Goal: Information Seeking & Learning: Understand process/instructions

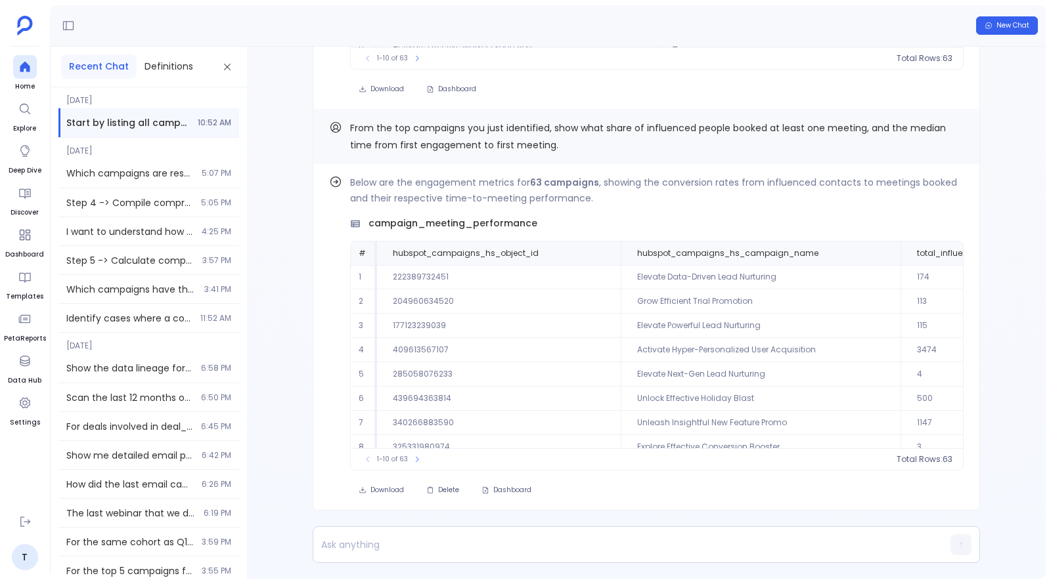
scroll to position [60, 0]
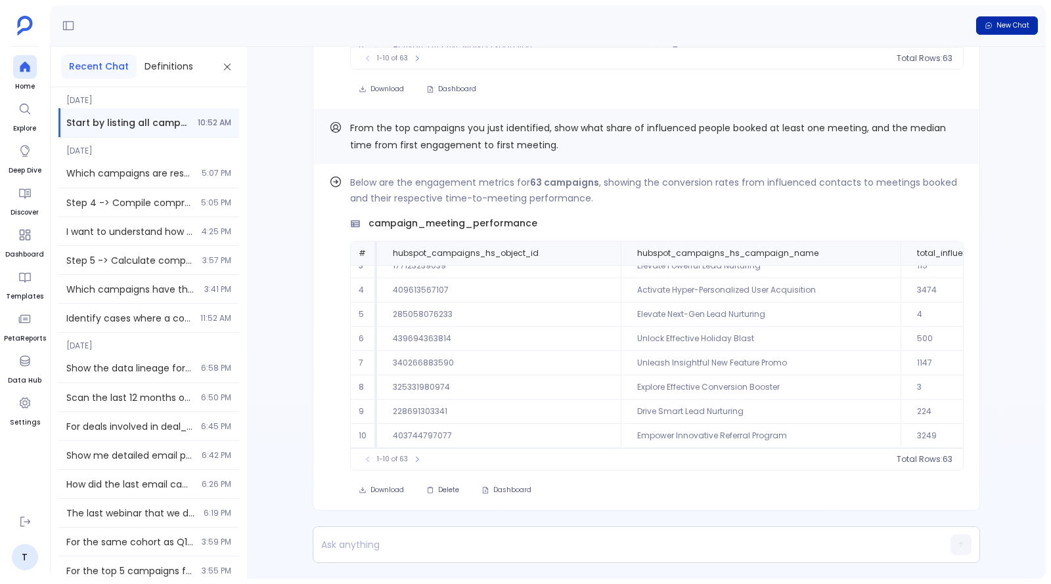
click at [1000, 34] on button "New Chat" at bounding box center [1007, 25] width 62 height 18
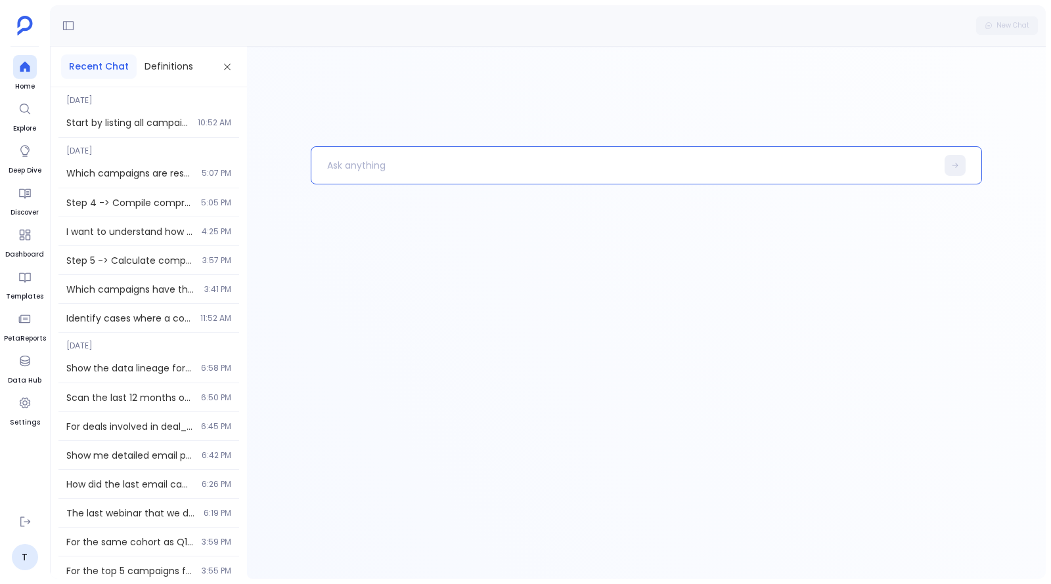
click at [418, 167] on p at bounding box center [623, 165] width 624 height 34
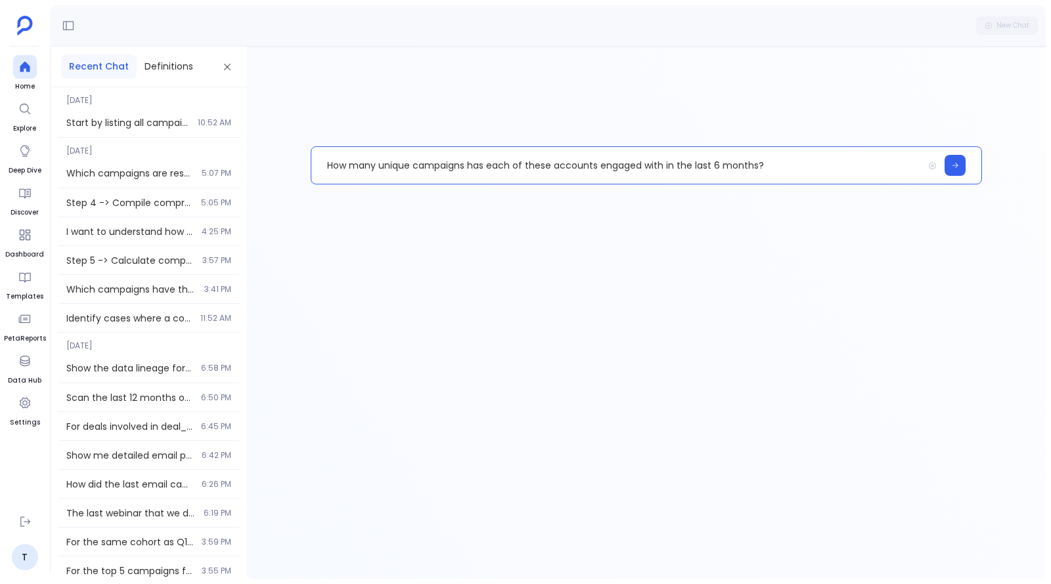
click at [534, 164] on p "How many unique campaigns has each of these accounts engaged with in the last 6…" at bounding box center [616, 165] width 611 height 34
click at [581, 167] on p "How many unique campaigns has each of the accounts engaged with in the last 6 m…" at bounding box center [616, 165] width 611 height 34
click at [585, 167] on p "How many unique campaigns has each of the accounts engaged with in the last 6 m…" at bounding box center [616, 165] width 611 height 34
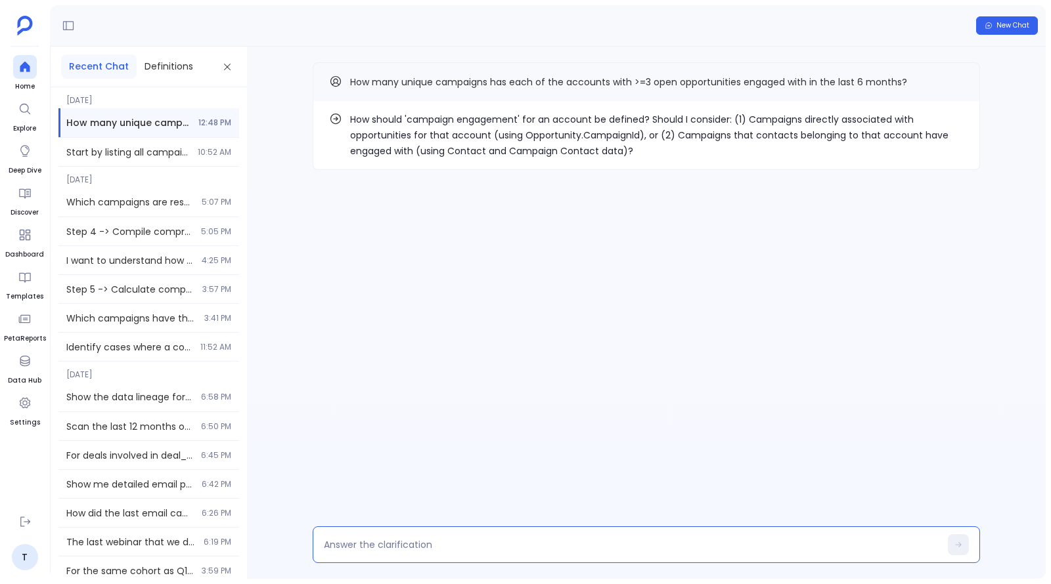
click at [470, 548] on textarea at bounding box center [632, 544] width 616 height 13
click at [469, 547] on textarea "Associate using account id and companies" at bounding box center [632, 544] width 616 height 13
type textarea "Associate using account id and hubspot companies"
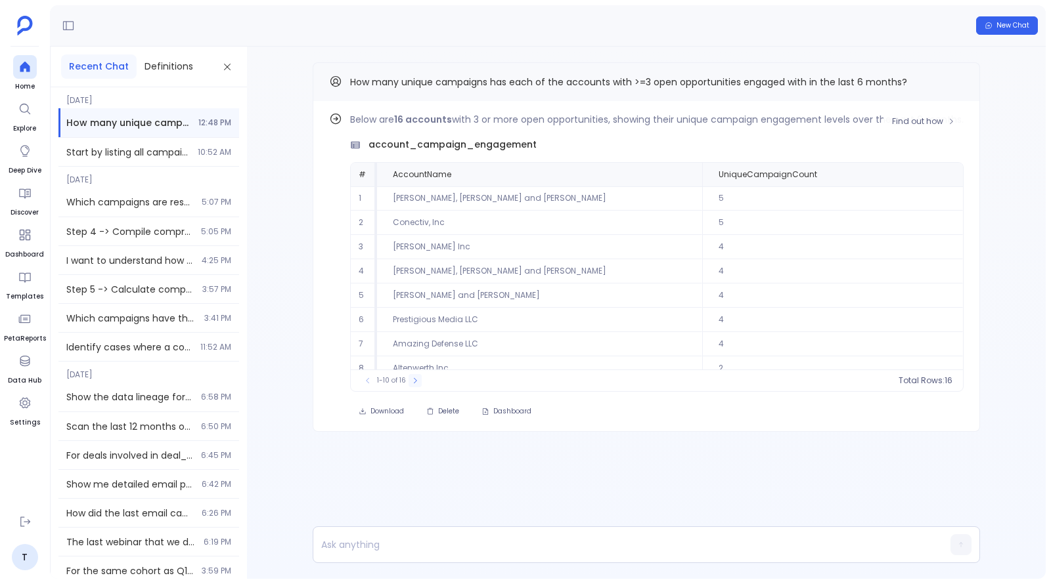
click at [408, 383] on button at bounding box center [414, 380] width 13 height 13
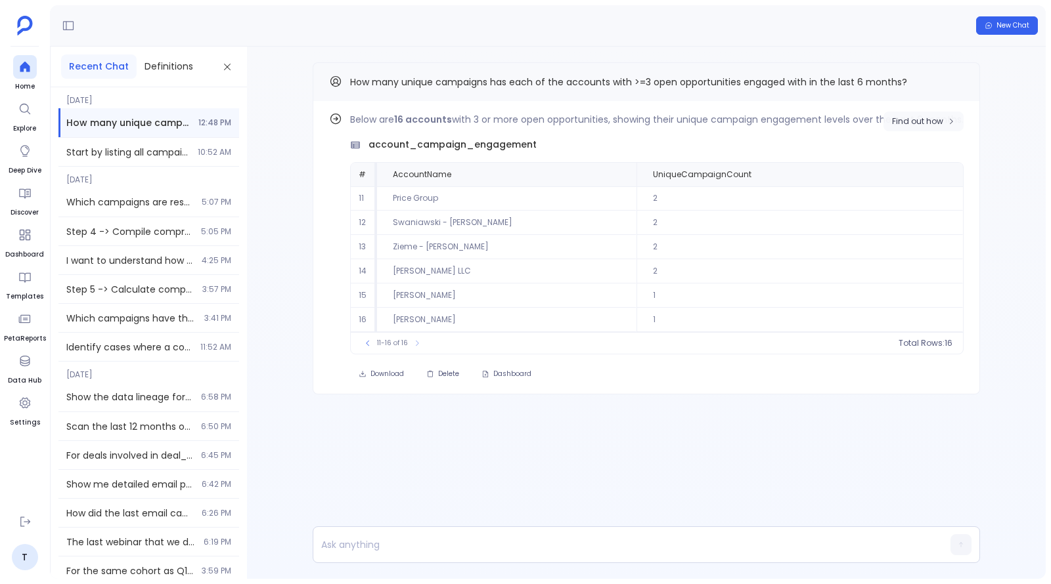
click at [934, 126] on button "Find out how" at bounding box center [923, 122] width 80 height 20
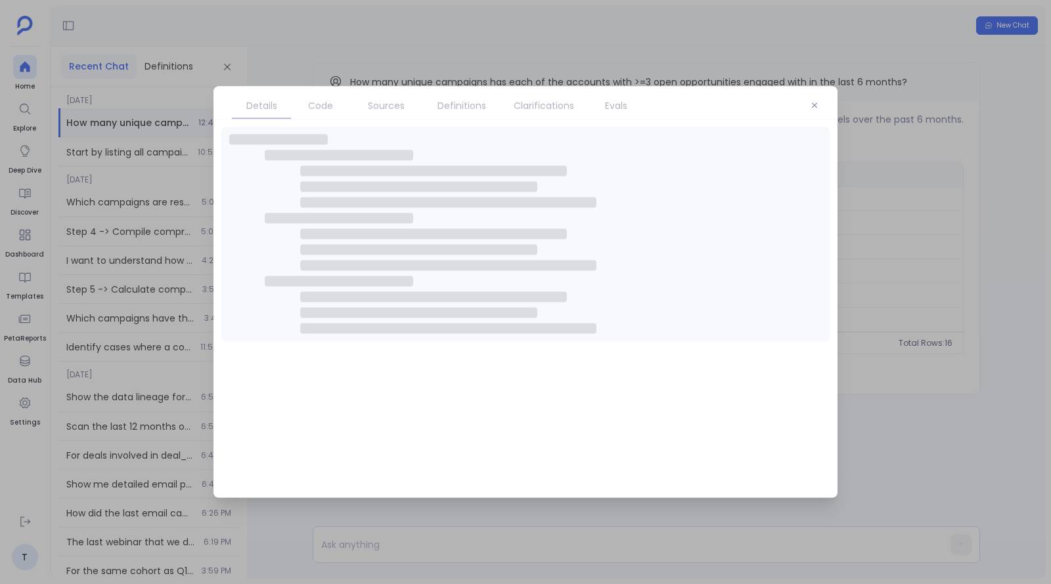
click at [387, 106] on span "Sources" at bounding box center [386, 105] width 37 height 14
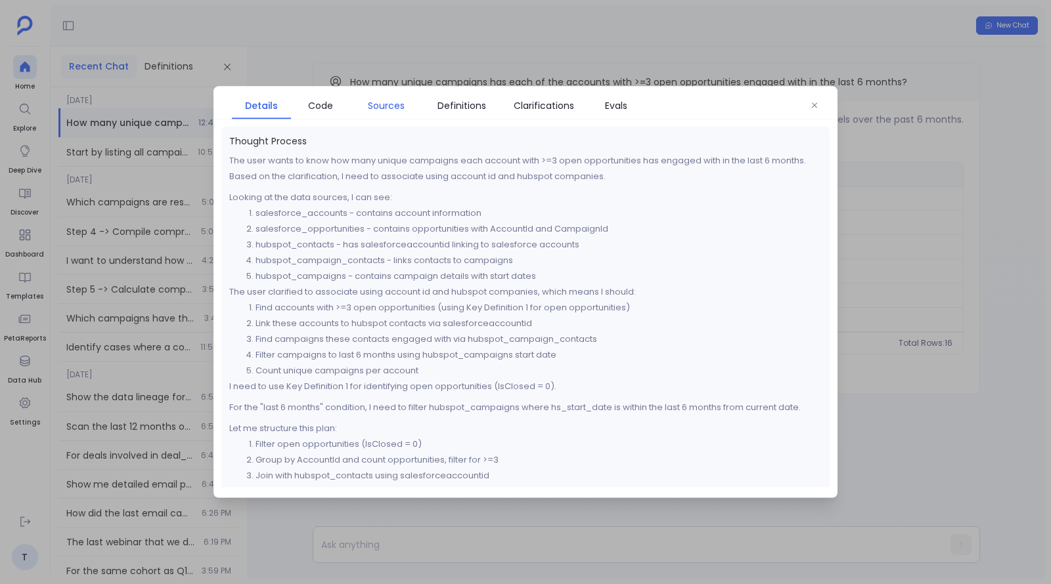
click at [387, 106] on span "Sources" at bounding box center [386, 105] width 37 height 14
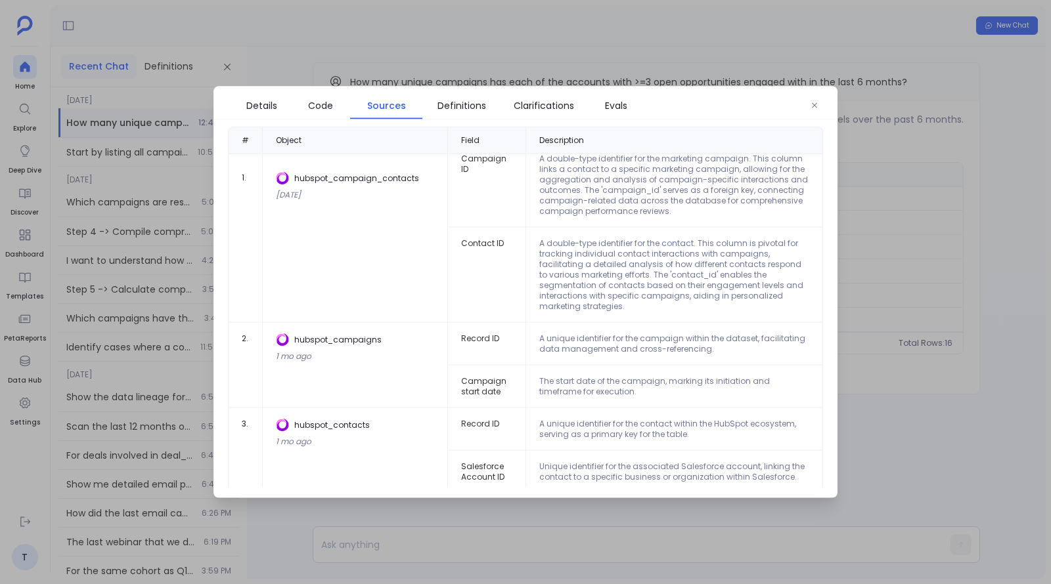
scroll to position [118, 0]
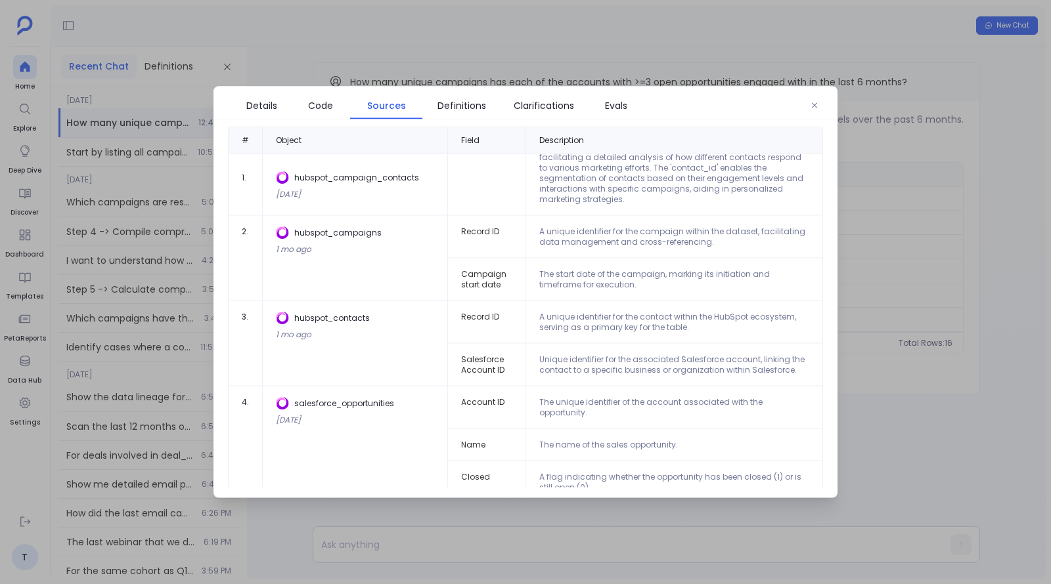
click at [877, 253] on div at bounding box center [525, 292] width 1051 height 584
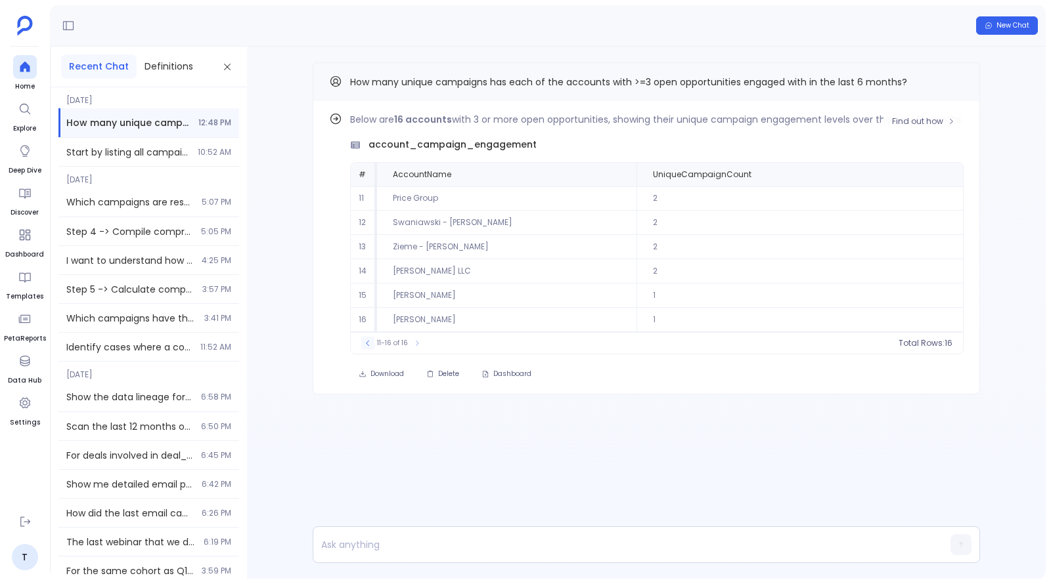
click at [365, 343] on icon at bounding box center [368, 343] width 8 height 8
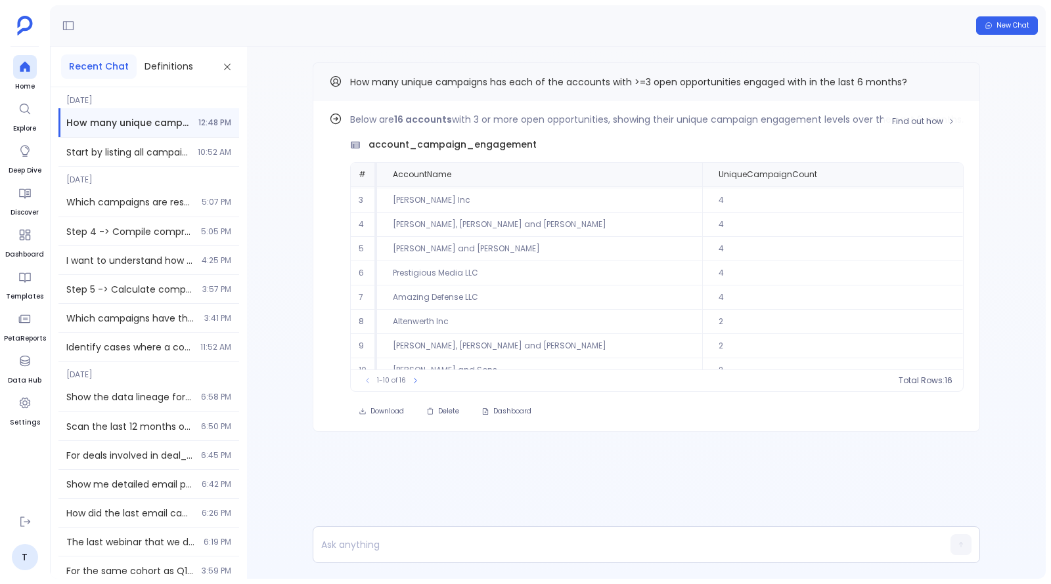
scroll to position [56, 0]
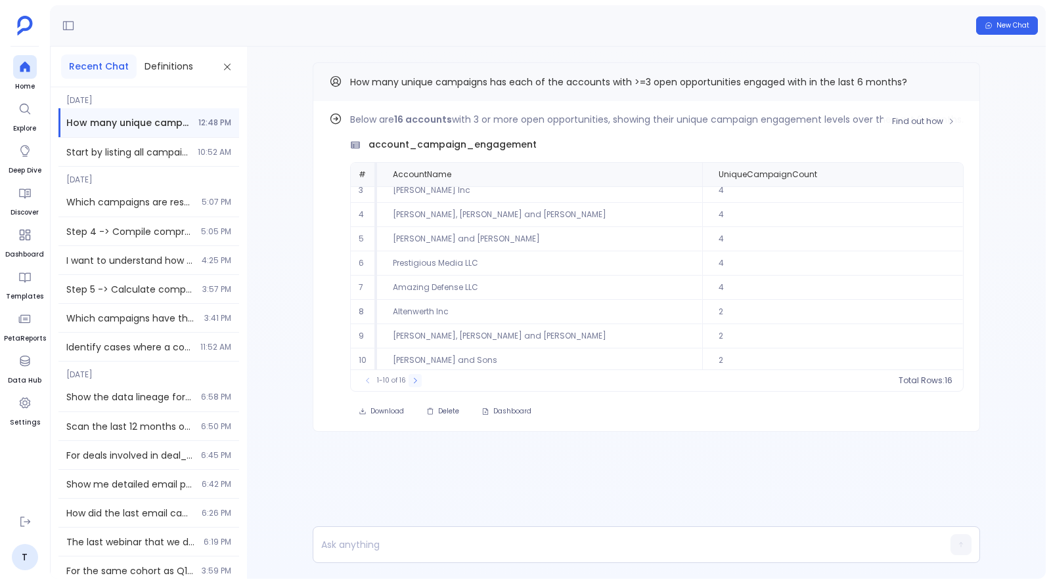
click at [412, 385] on button at bounding box center [414, 380] width 13 height 13
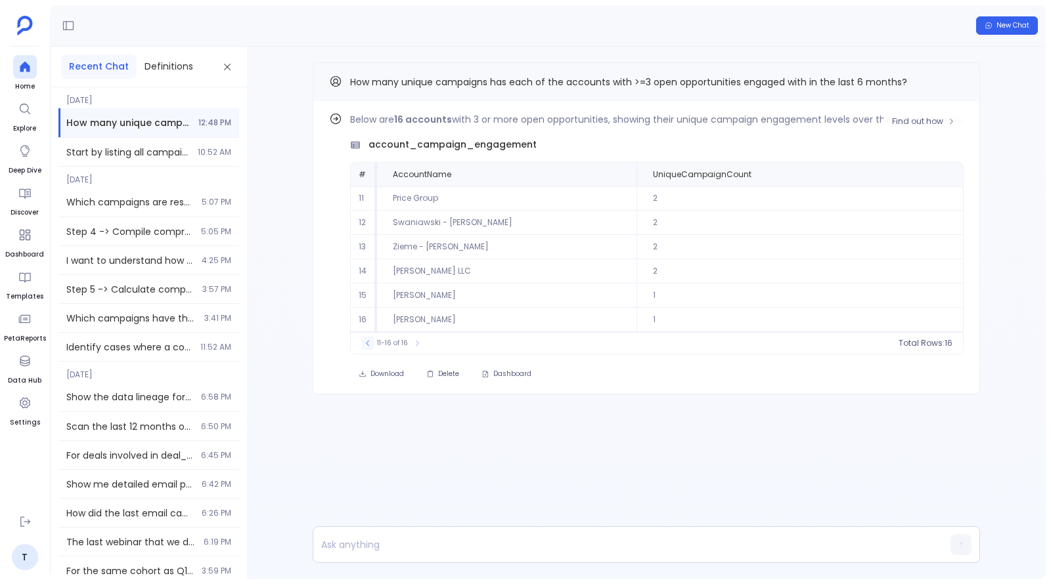
click at [364, 341] on icon at bounding box center [368, 343] width 8 height 8
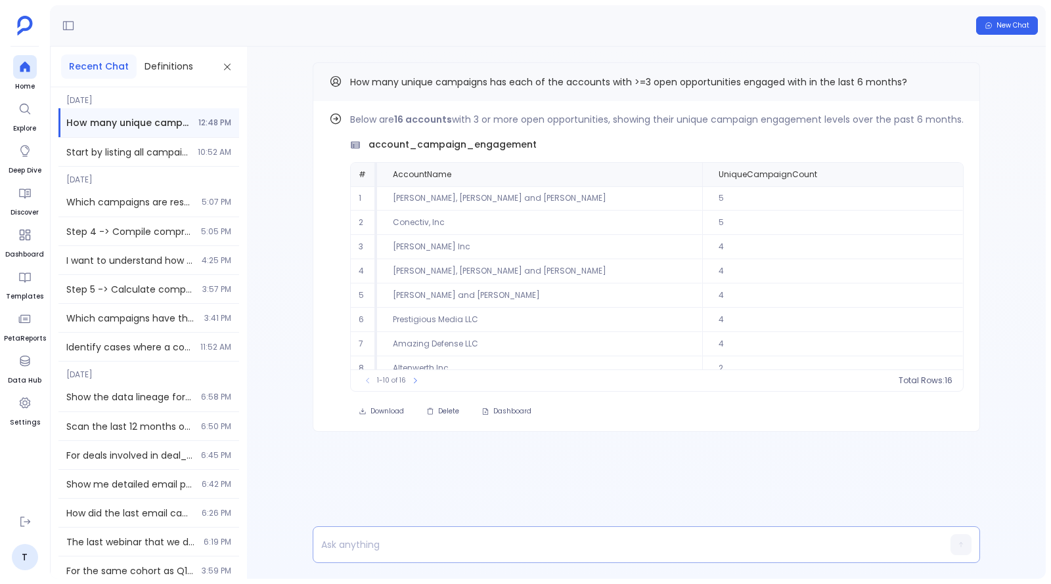
click at [513, 544] on p at bounding box center [620, 545] width 615 height 18
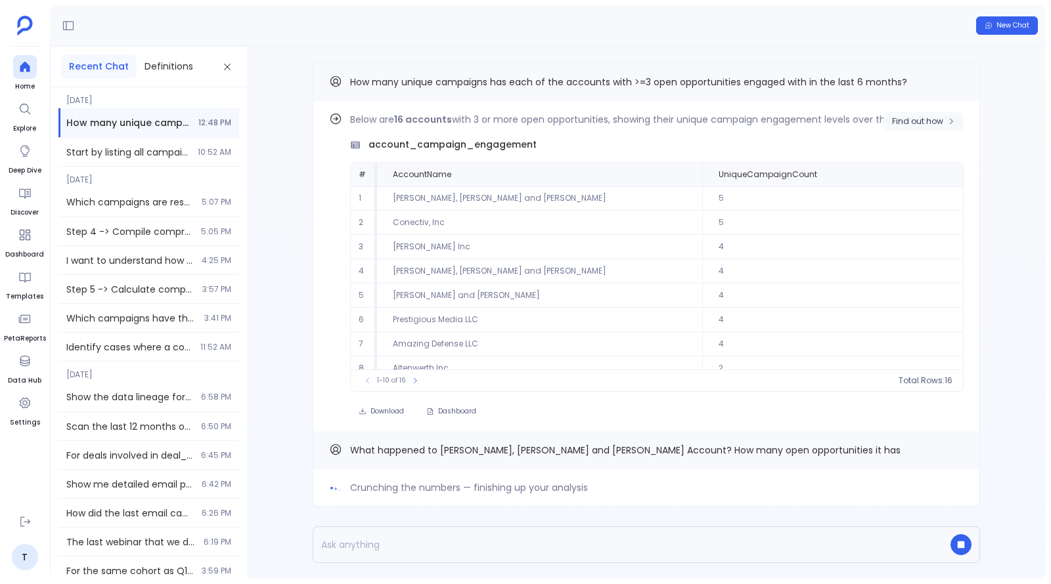
click at [926, 121] on span "Find out how" at bounding box center [917, 121] width 51 height 11
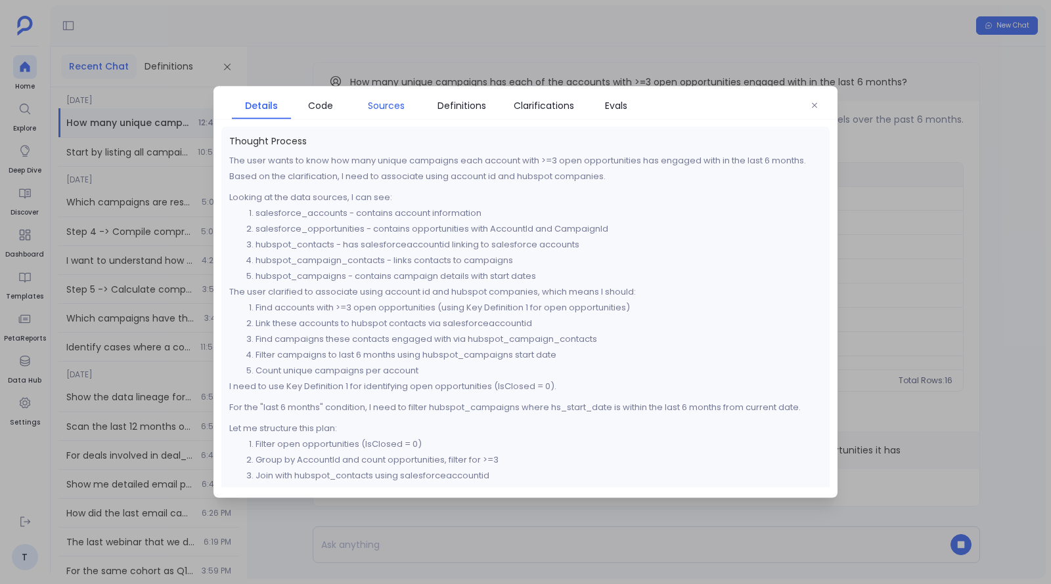
click at [391, 104] on span "Sources" at bounding box center [386, 105] width 37 height 14
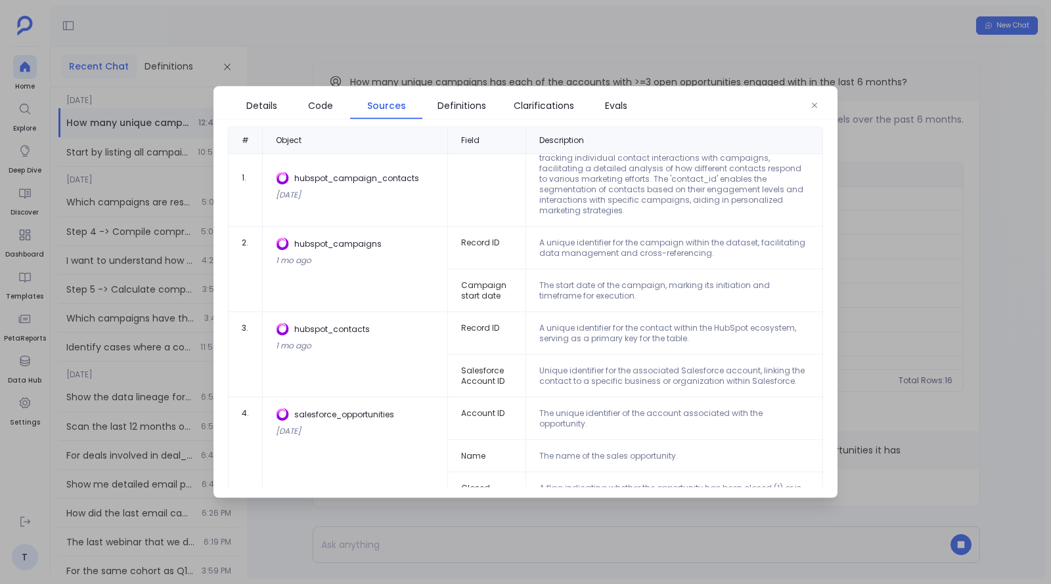
scroll to position [118, 0]
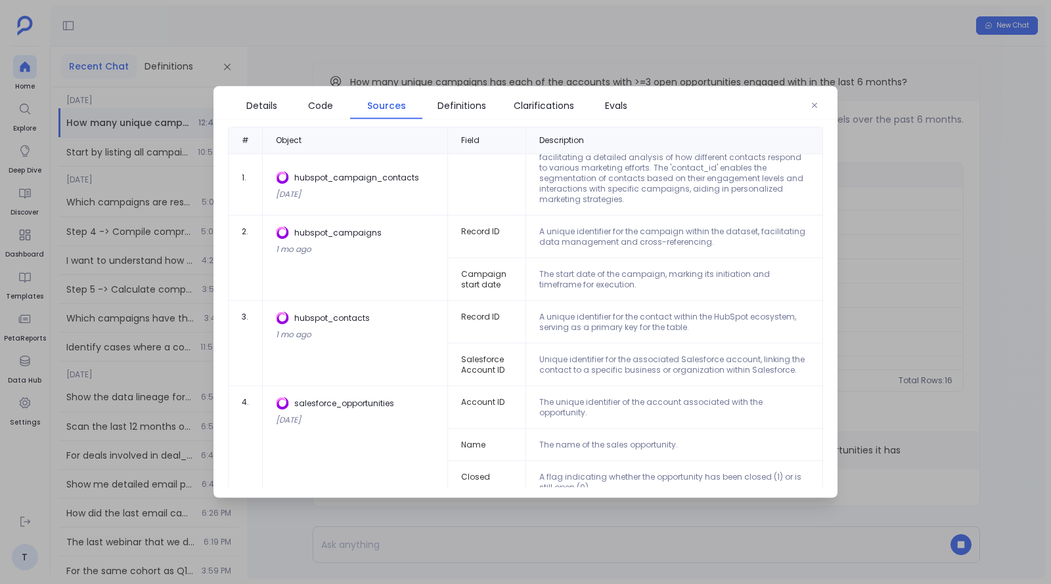
click at [909, 336] on div at bounding box center [525, 292] width 1051 height 584
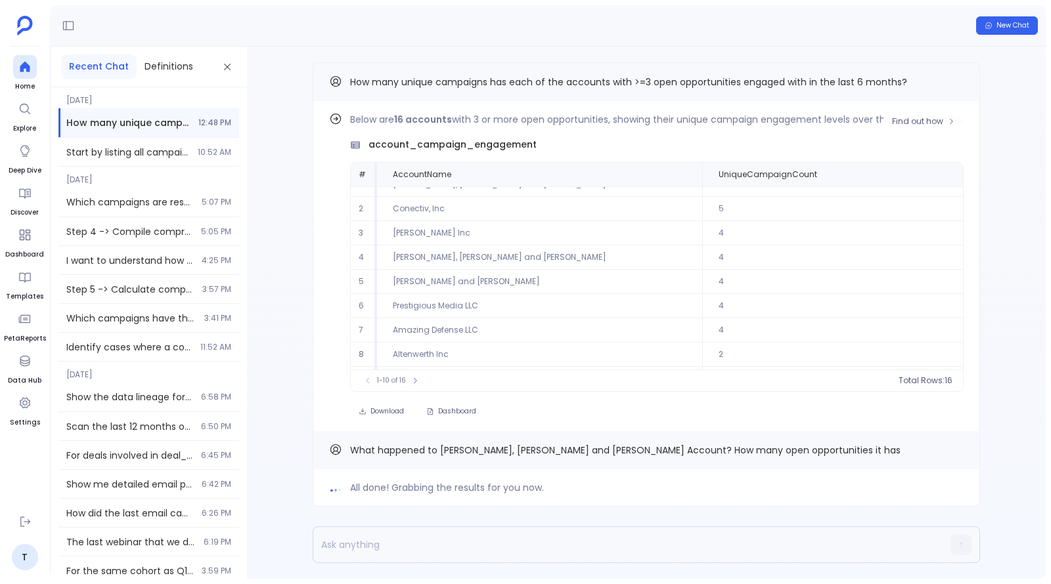
scroll to position [0, 0]
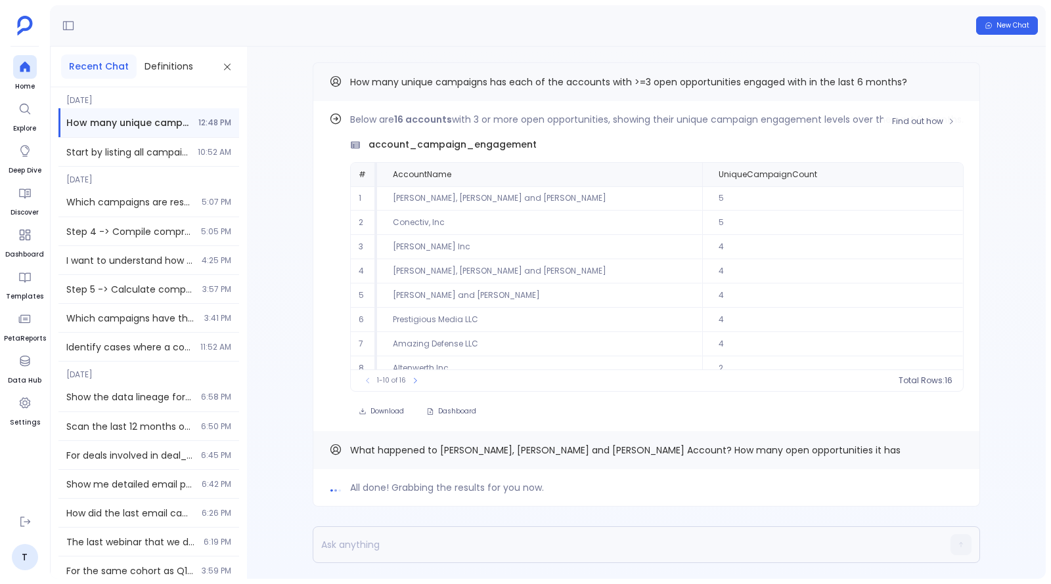
click at [943, 110] on div "Find out how Below are 16 accounts with 3 or more open opportunities, showing t…" at bounding box center [646, 266] width 667 height 330
click at [943, 121] on span "Find out how" at bounding box center [923, 121] width 63 height 11
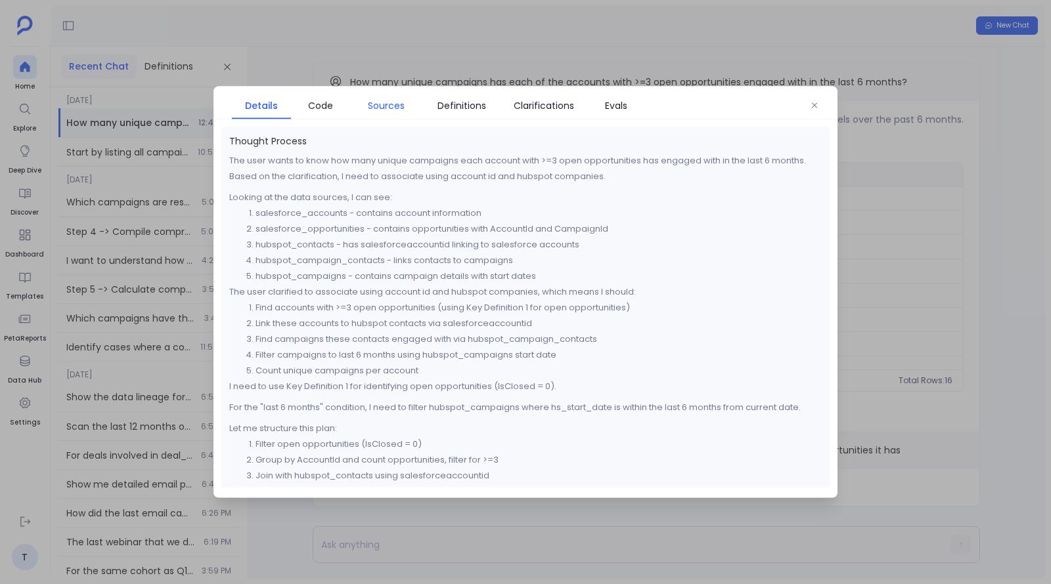
click at [386, 109] on span "Sources" at bounding box center [386, 105] width 37 height 14
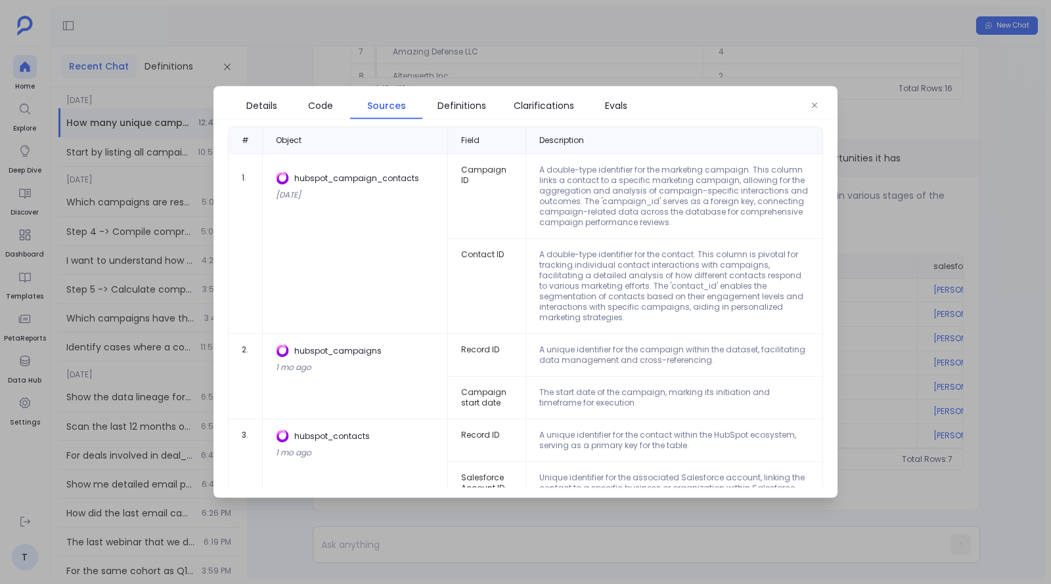
scroll to position [118, 0]
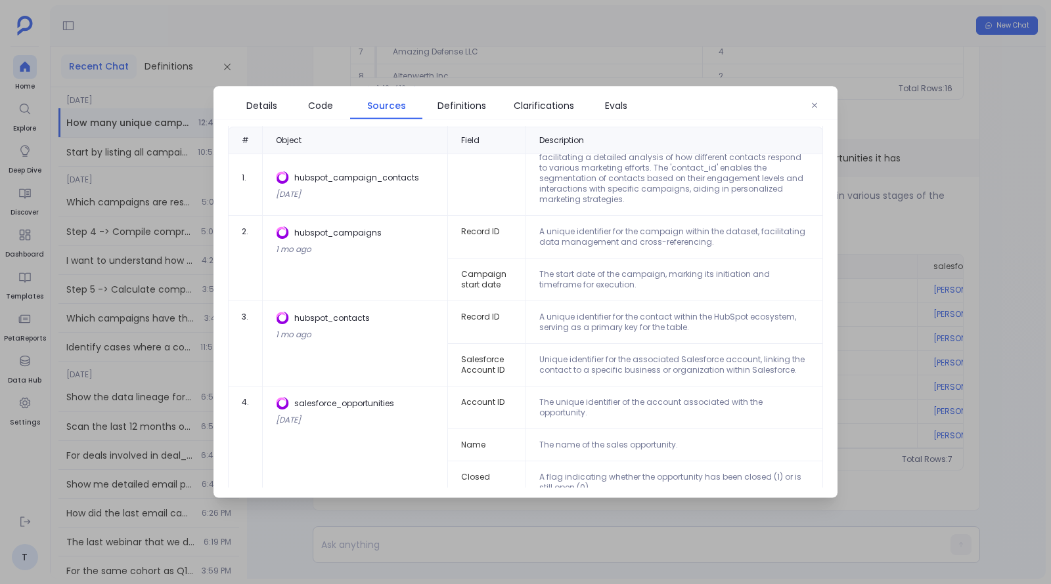
click at [903, 209] on div at bounding box center [525, 292] width 1051 height 584
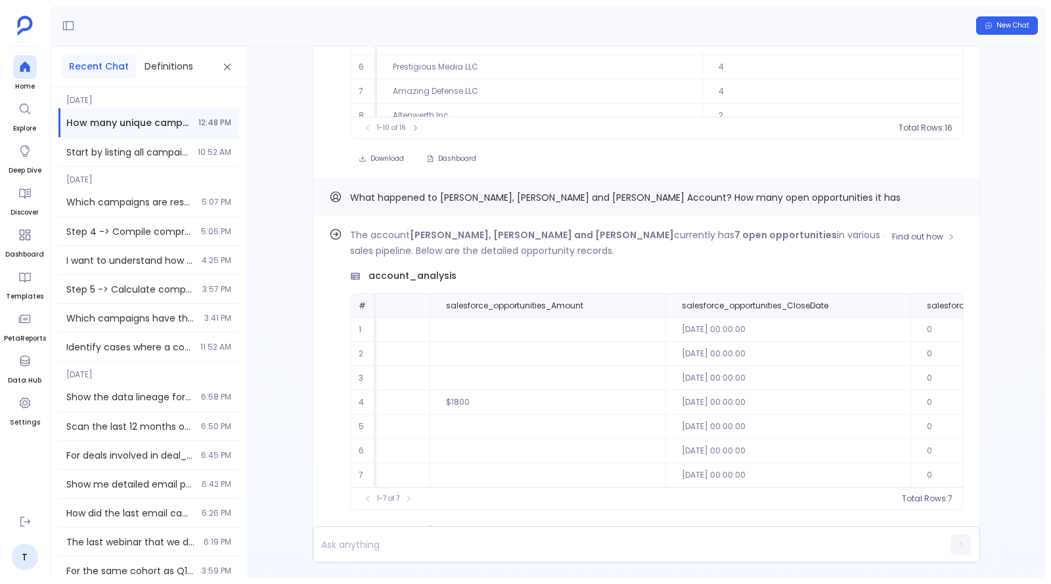
scroll to position [-46, 0]
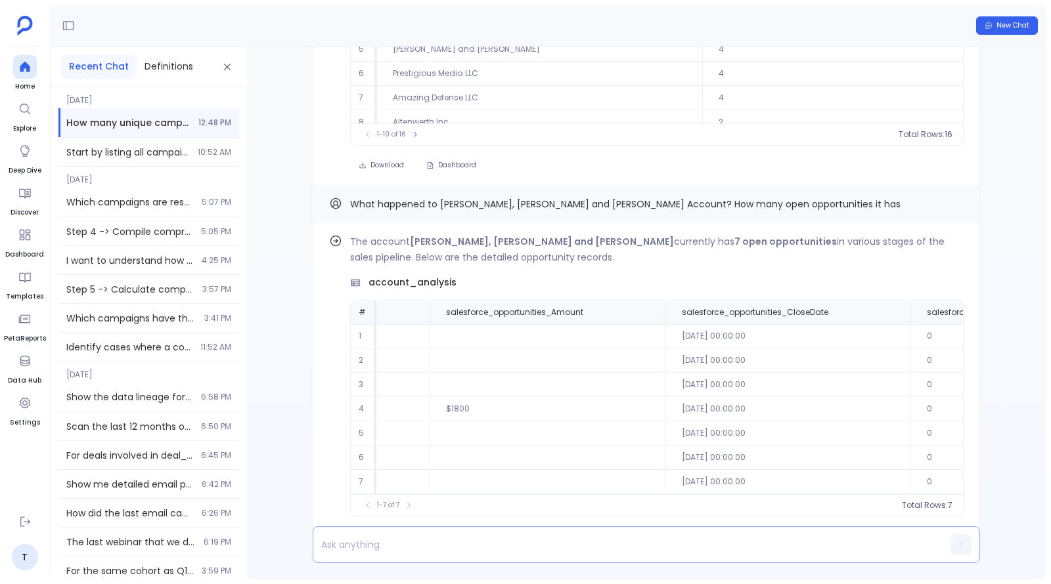
click at [557, 549] on p at bounding box center [620, 545] width 615 height 18
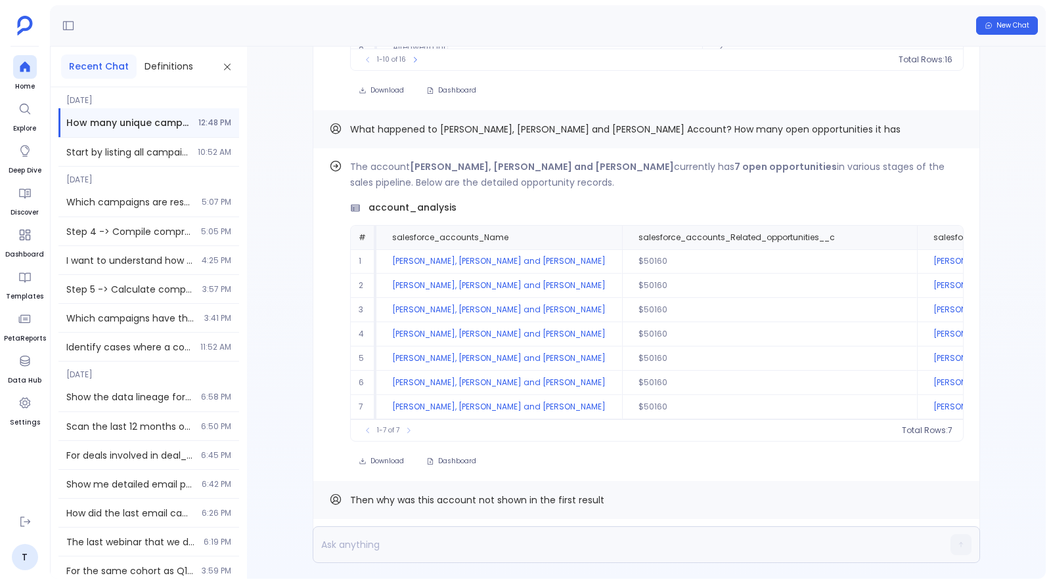
scroll to position [0, 0]
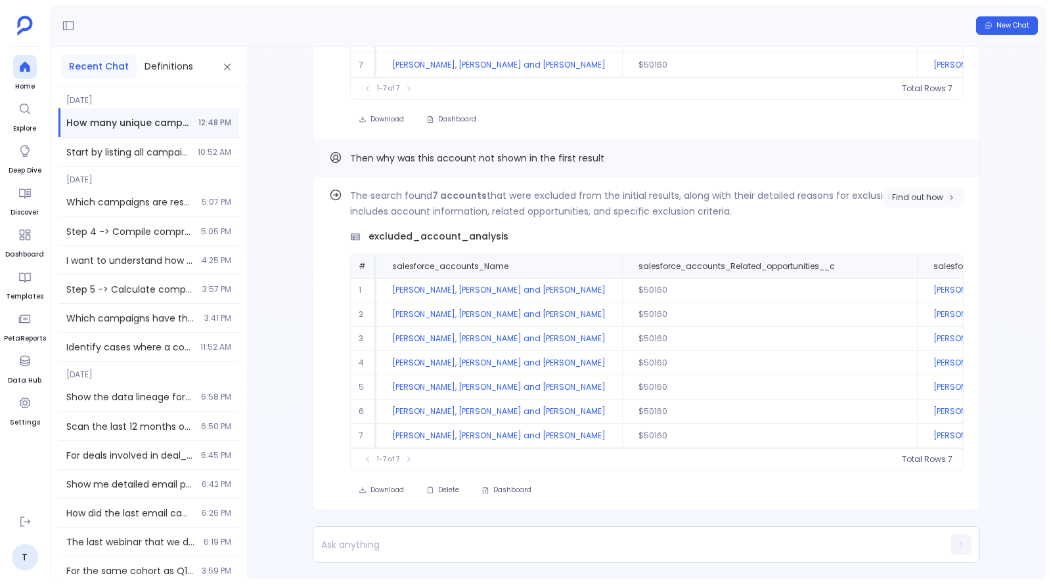
click at [937, 198] on span "Find out how" at bounding box center [917, 197] width 51 height 11
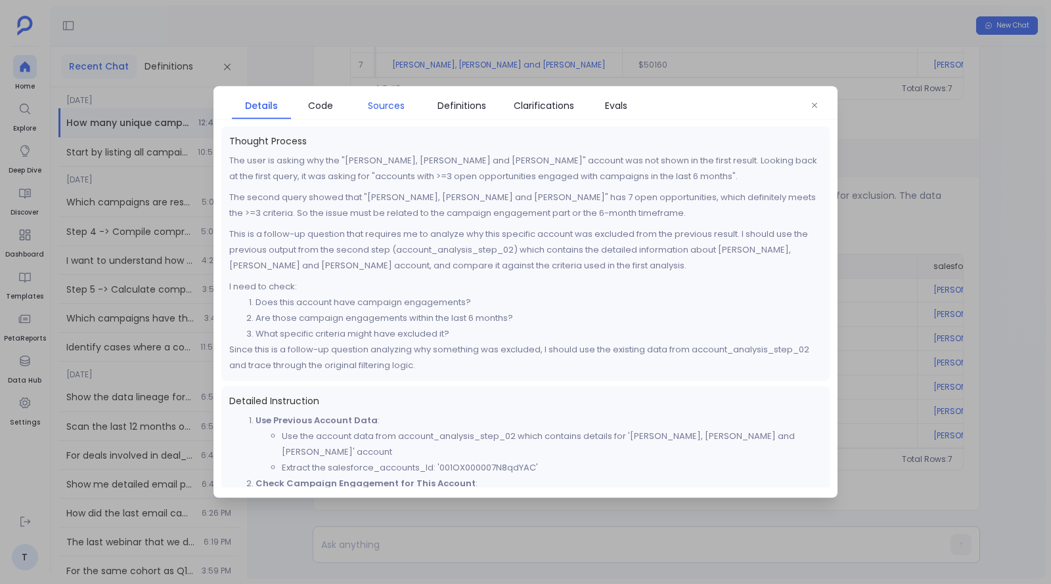
click at [381, 105] on span "Sources" at bounding box center [386, 105] width 37 height 14
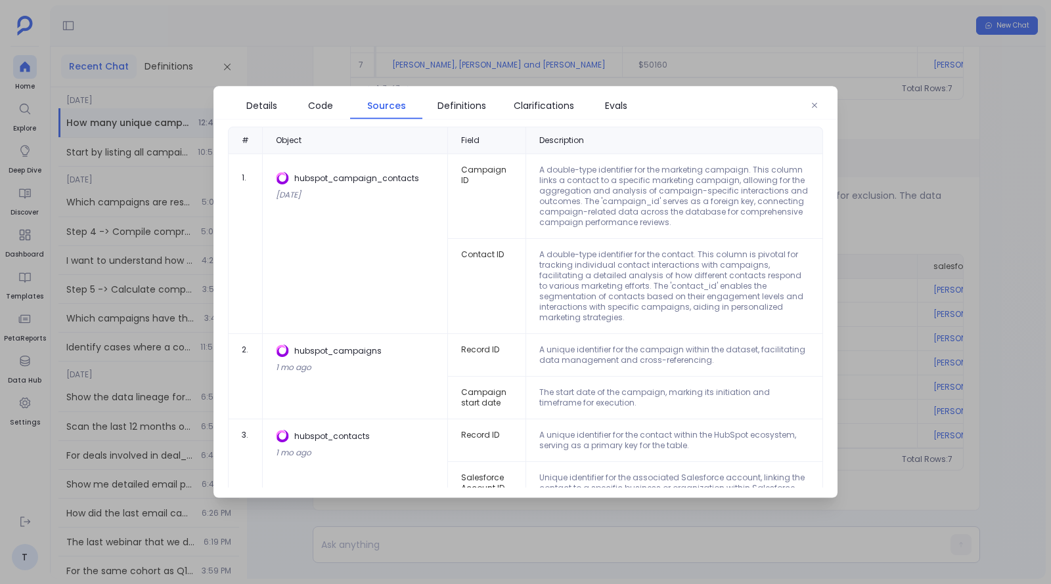
click at [815, 270] on td "A double-type identifier for the contact. This column is pivotal for tracking i…" at bounding box center [674, 286] width 297 height 95
click at [915, 274] on div at bounding box center [525, 292] width 1051 height 584
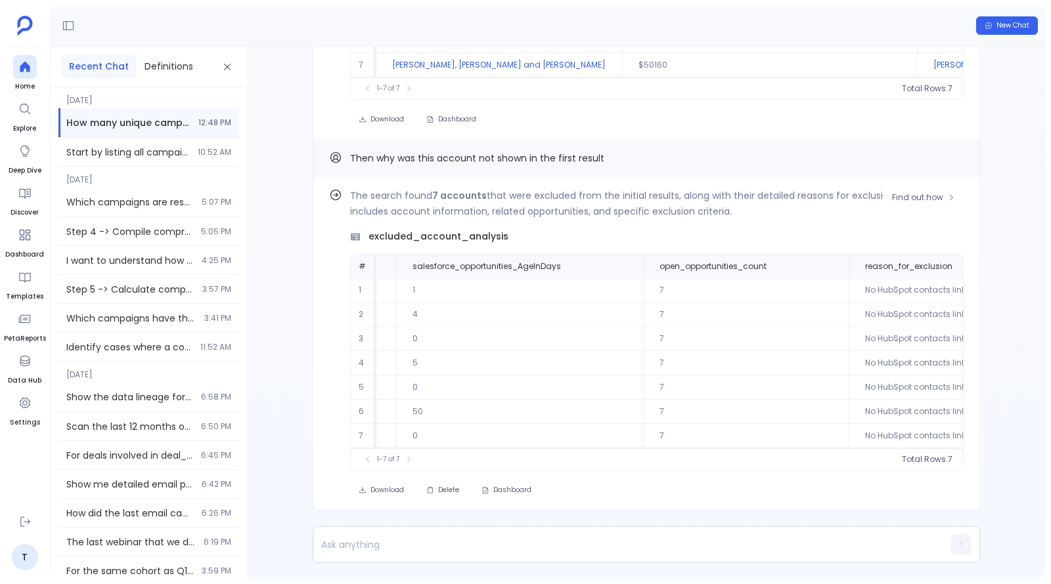
scroll to position [0, 2532]
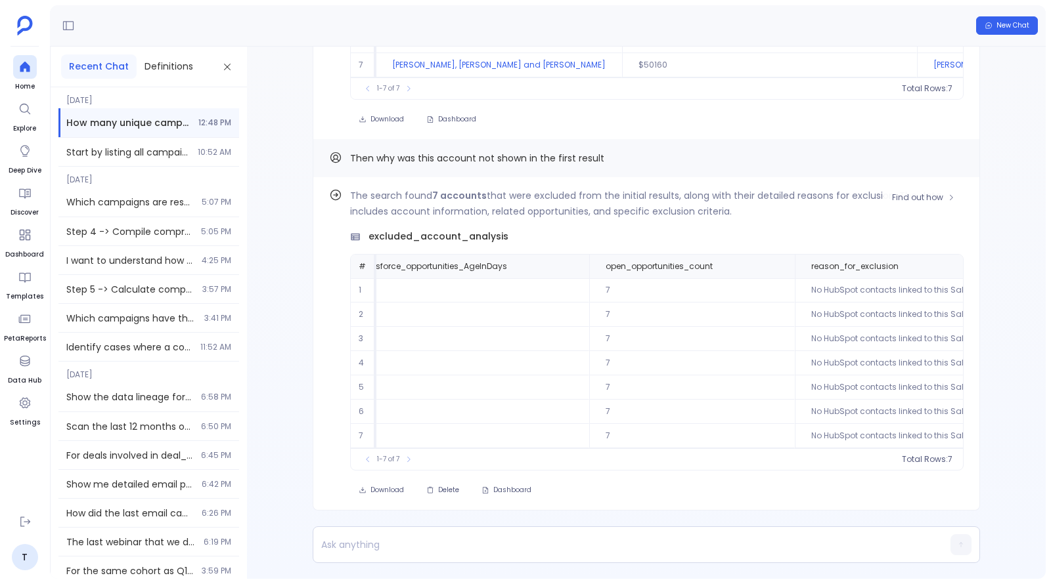
click at [794, 288] on td "No HubSpot contacts linked to this Salesforce account" at bounding box center [919, 290] width 251 height 24
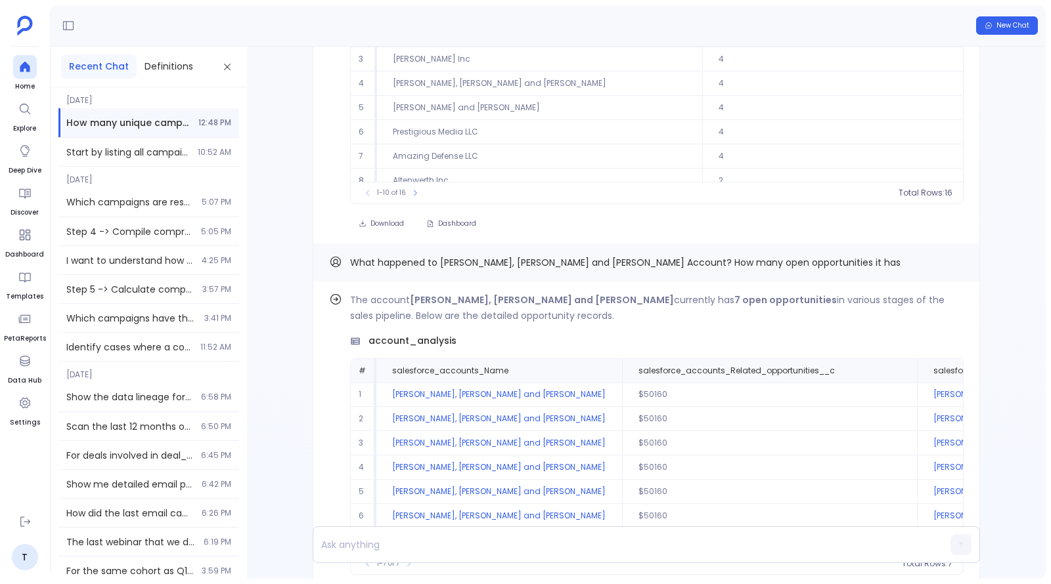
scroll to position [-678, 0]
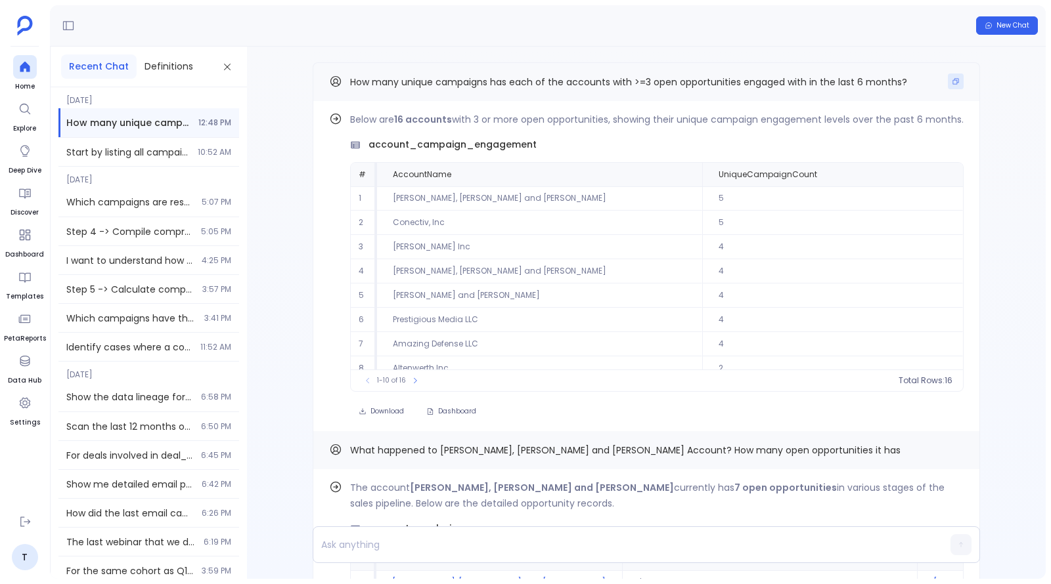
click at [954, 77] on icon "Copy" at bounding box center [955, 81] width 8 height 8
click at [917, 123] on span "Find out how" at bounding box center [917, 121] width 51 height 11
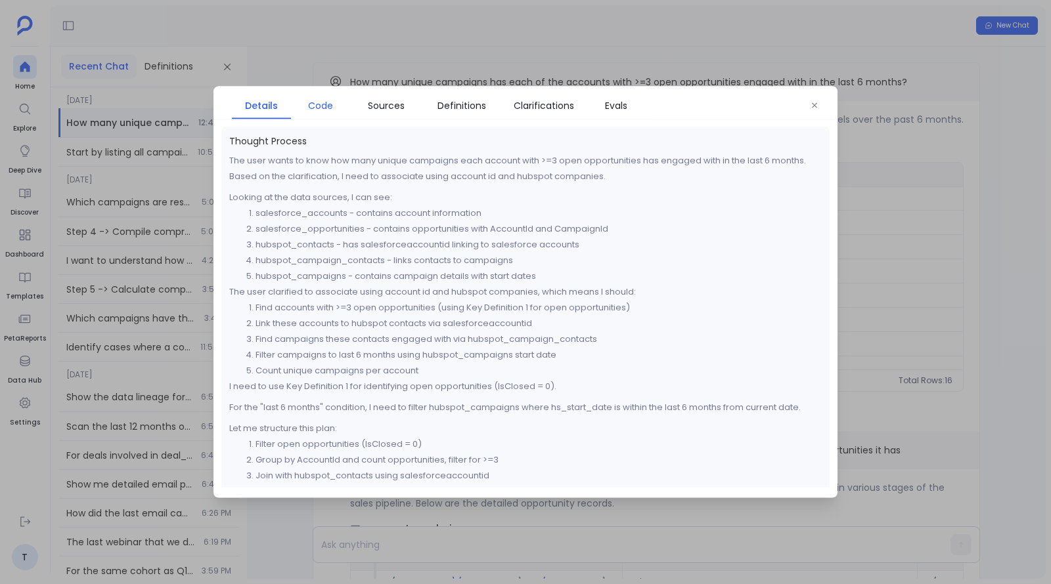
click at [322, 104] on span "Code" at bounding box center [320, 105] width 25 height 14
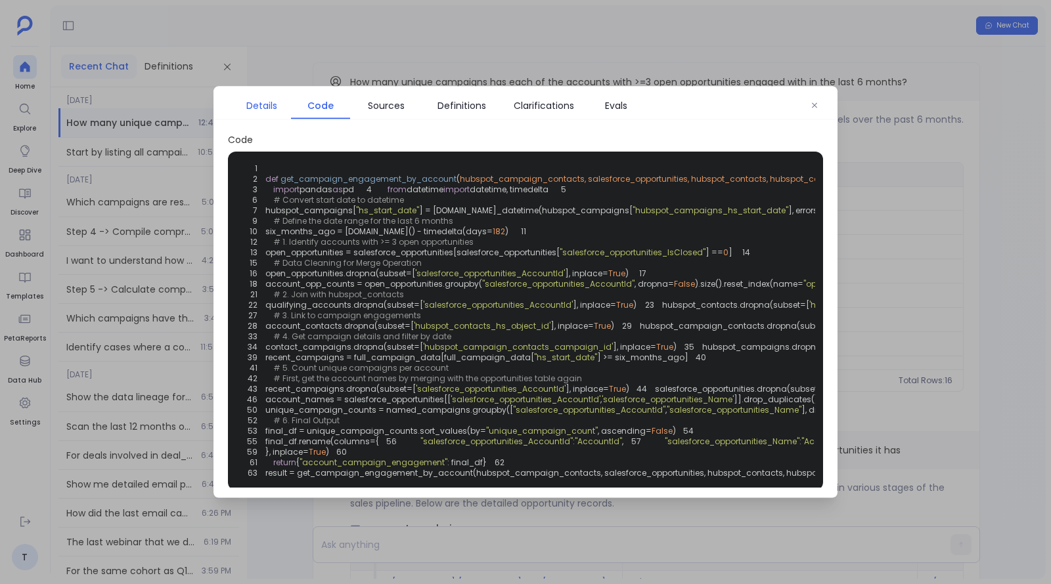
click at [263, 108] on span "Details" at bounding box center [261, 105] width 31 height 14
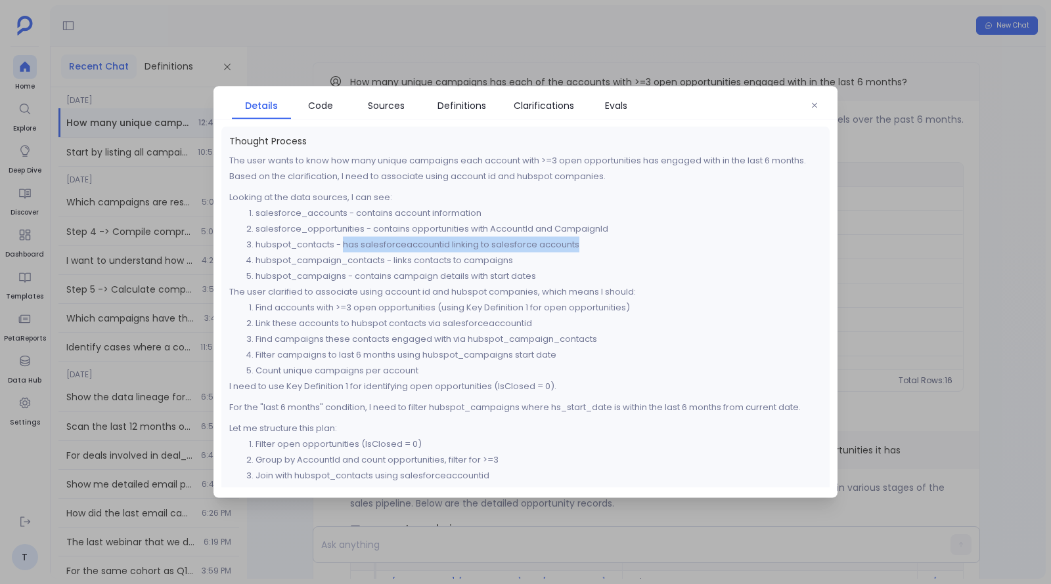
drag, startPoint x: 344, startPoint y: 246, endPoint x: 610, endPoint y: 242, distance: 265.9
click at [610, 242] on li "hubspot_contacts - has salesforceaccountid linking to salesforce accounts" at bounding box center [538, 245] width 566 height 16
click at [397, 106] on span "Sources" at bounding box center [386, 105] width 37 height 14
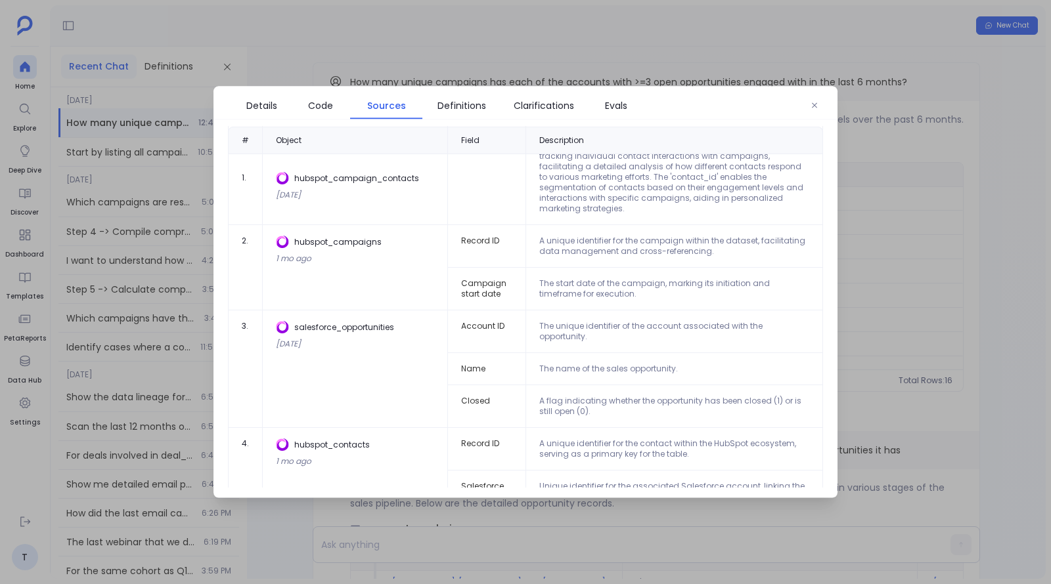
scroll to position [118, 0]
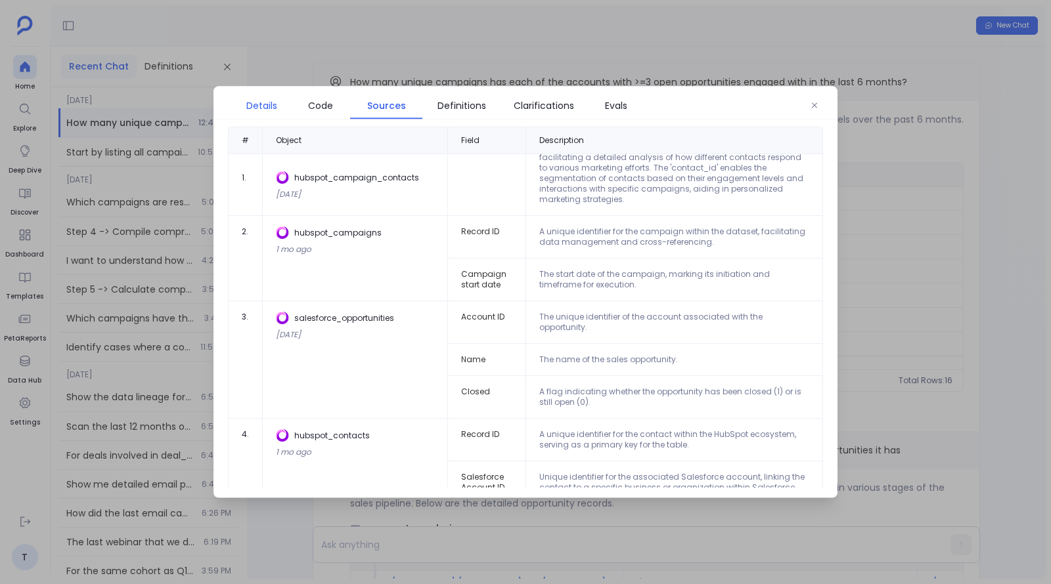
click at [273, 114] on link "Details" at bounding box center [261, 106] width 59 height 28
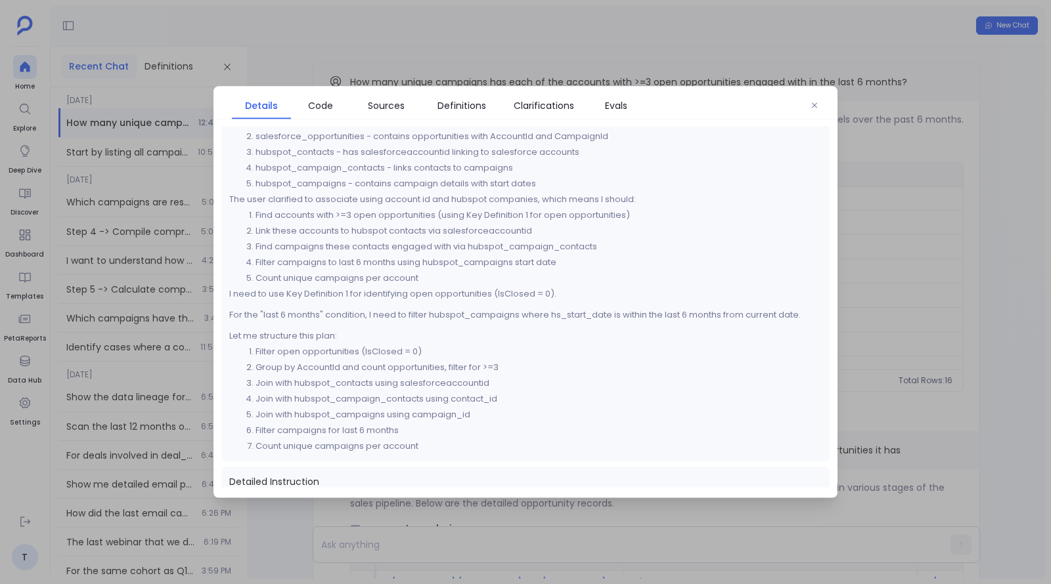
scroll to position [94, 0]
click at [525, 102] on span "Clarifications" at bounding box center [543, 105] width 60 height 14
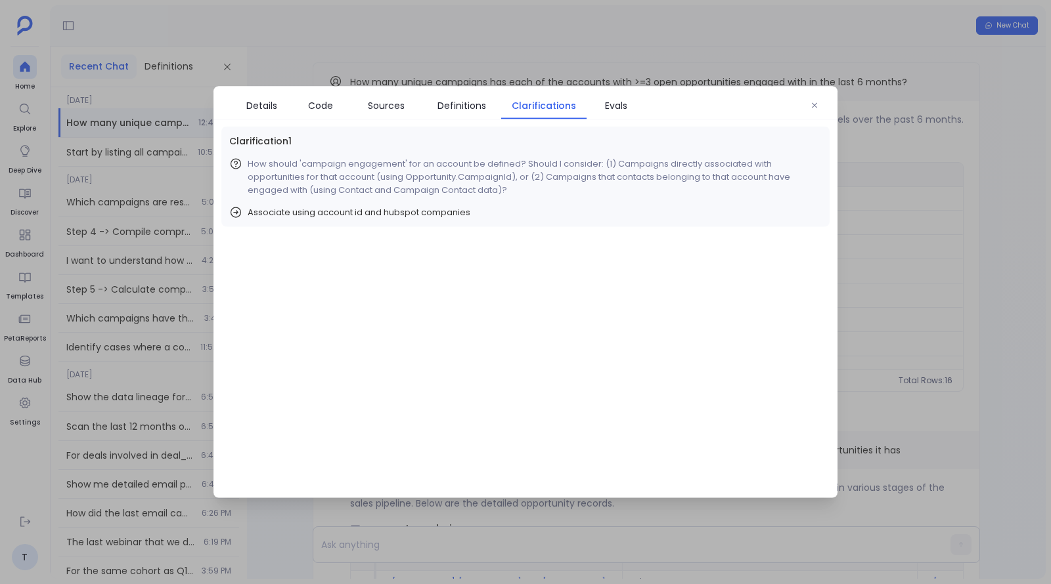
scroll to position [0, 0]
click at [259, 111] on span "Details" at bounding box center [261, 105] width 31 height 14
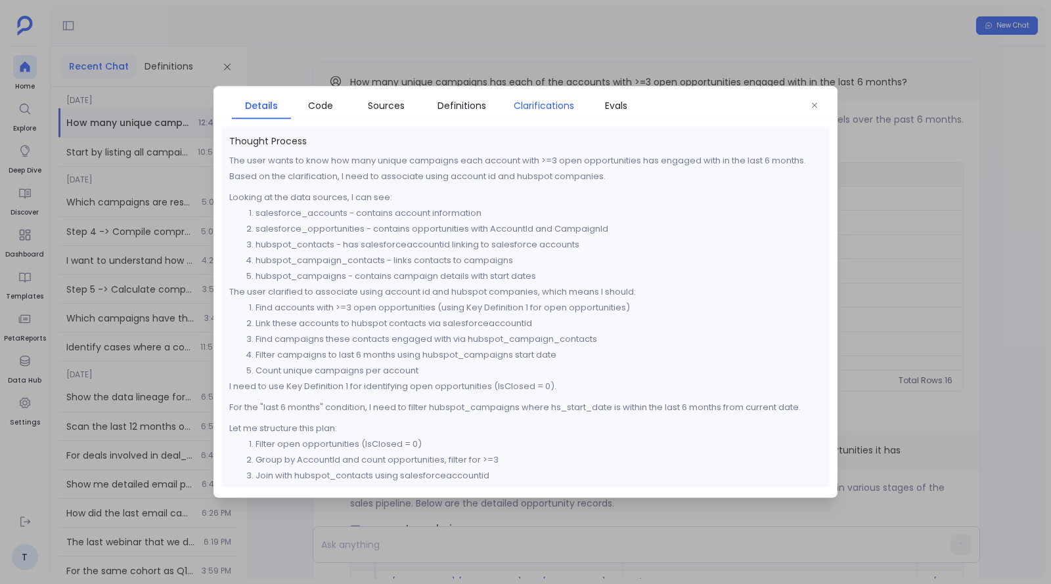
click at [532, 104] on span "Clarifications" at bounding box center [543, 105] width 60 height 14
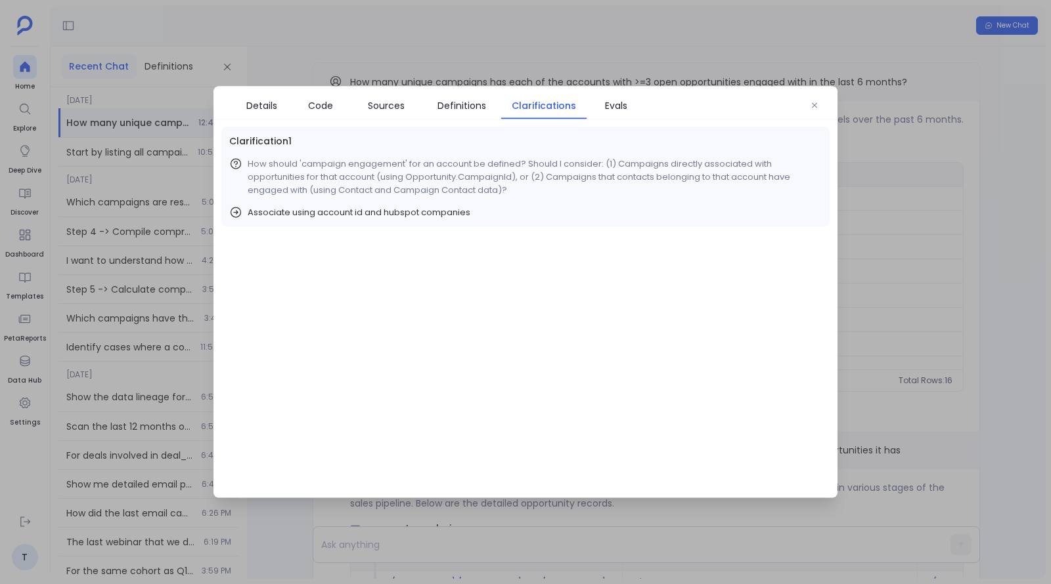
click at [402, 45] on div at bounding box center [525, 292] width 1051 height 584
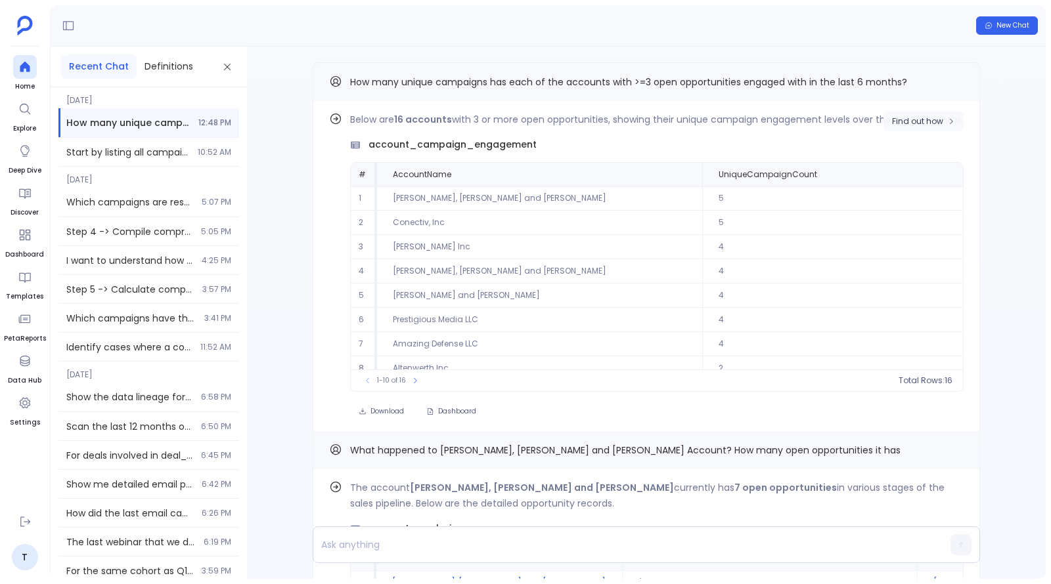
click at [942, 123] on span "Find out how" at bounding box center [923, 121] width 63 height 11
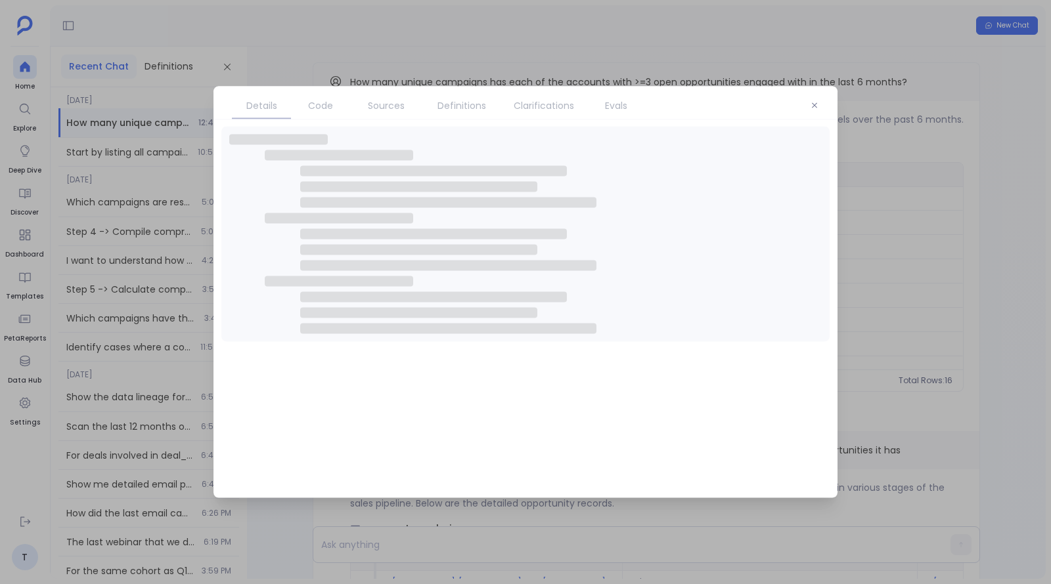
click at [383, 104] on span "Sources" at bounding box center [386, 105] width 37 height 14
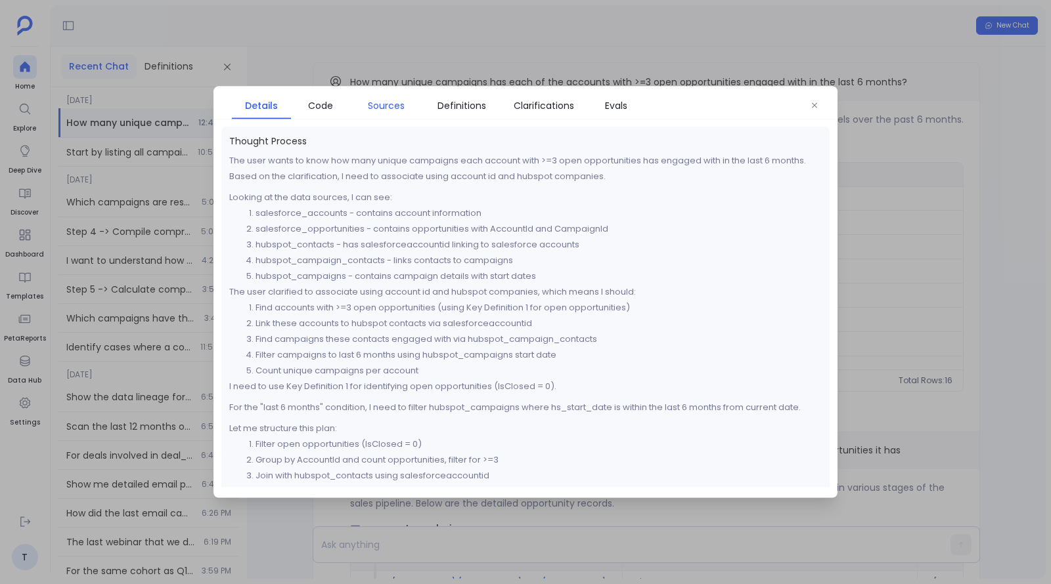
click at [383, 104] on span "Sources" at bounding box center [386, 105] width 37 height 14
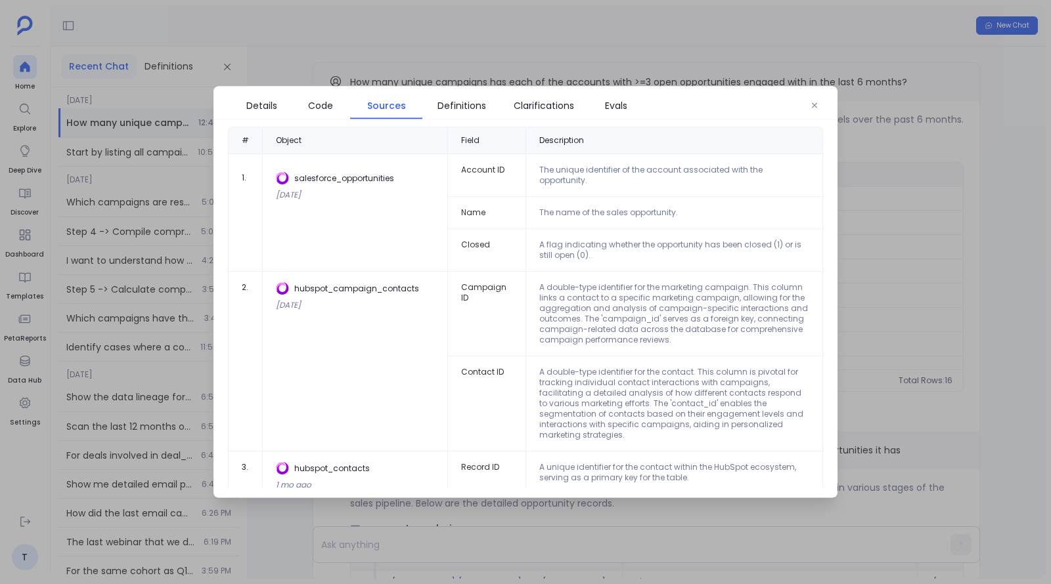
drag, startPoint x: 294, startPoint y: 176, endPoint x: 389, endPoint y: 422, distance: 263.7
click at [389, 422] on tbody "1 . salesforce_opportunities 10 days ago Account ID The unique identifier of th…" at bounding box center [525, 388] width 595 height 468
click at [389, 422] on td "hubspot_campaign_contacts 10 days ago" at bounding box center [355, 362] width 185 height 180
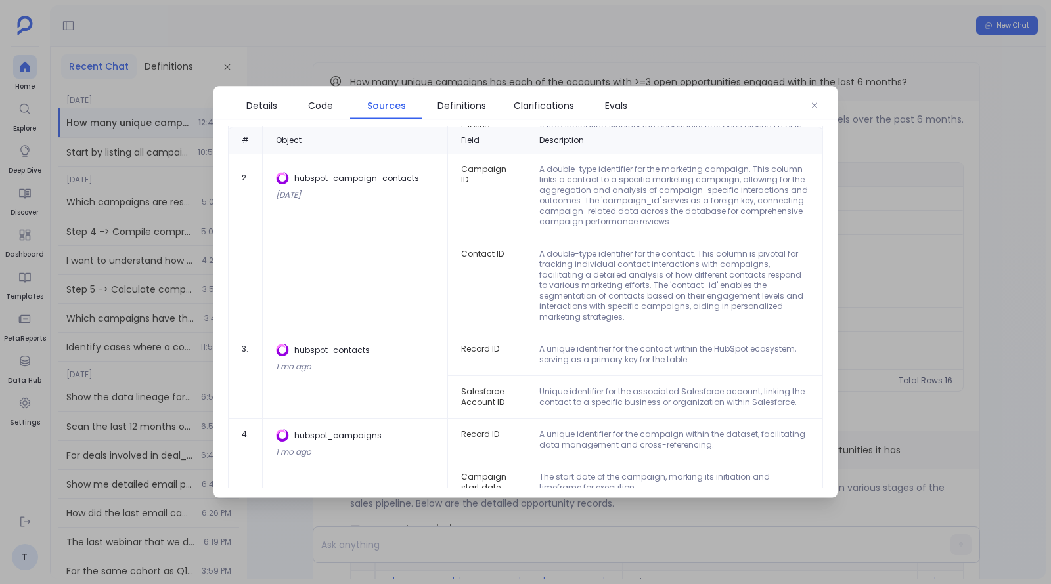
click at [514, 543] on div at bounding box center [525, 292] width 1051 height 584
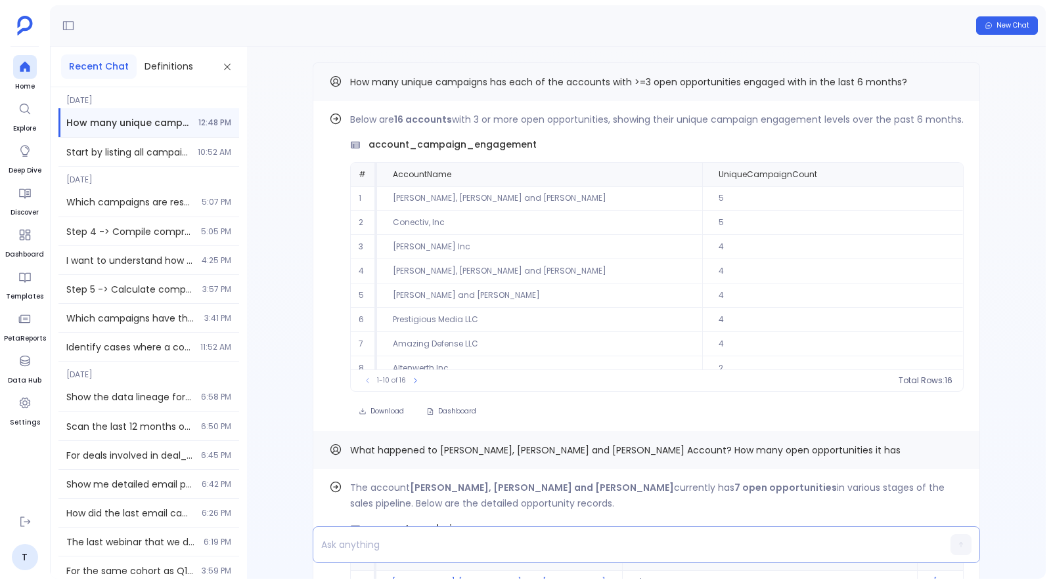
click at [504, 544] on p at bounding box center [620, 545] width 615 height 18
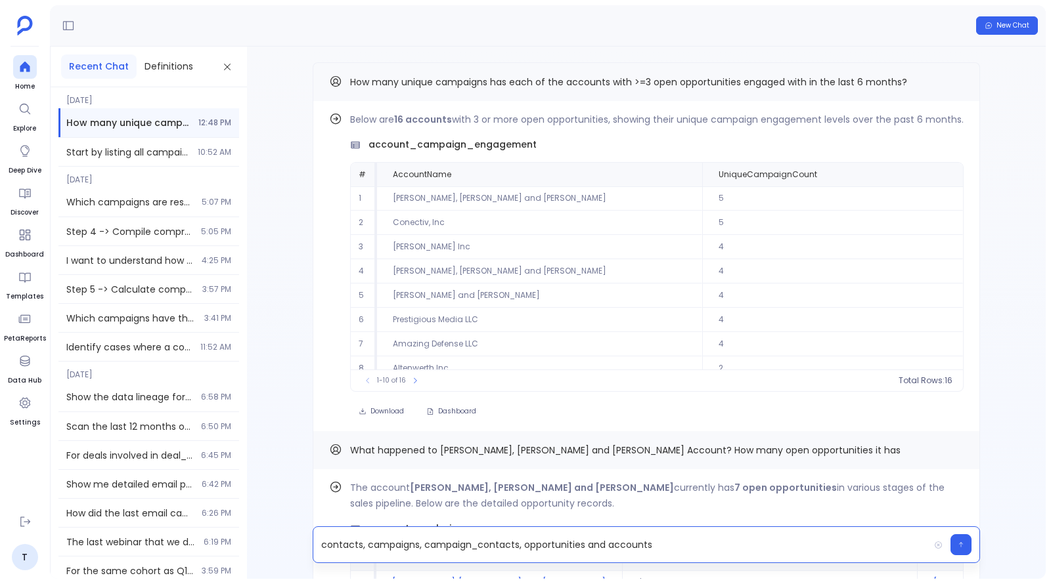
click at [321, 543] on p "contacts, campaigns, campaign_contacts, opportunities and accounts" at bounding box center [620, 545] width 615 height 18
click at [379, 546] on p "hs contacts, campaigns, campaign_contacts, opportunities and accounts" at bounding box center [620, 545] width 615 height 18
click at [448, 547] on p "hs contacts, hs campaigns, campaign_contacts, opportunities and accounts" at bounding box center [620, 545] width 615 height 18
click at [559, 542] on p "hs contacts, hs campaigns, hs campaign_contacts, opportunities and accounts" at bounding box center [620, 545] width 615 height 18
click at [655, 543] on p "hs contacts, hs campaigns, hs campaign_contacts, sf opportunities and accounts" at bounding box center [620, 545] width 615 height 18
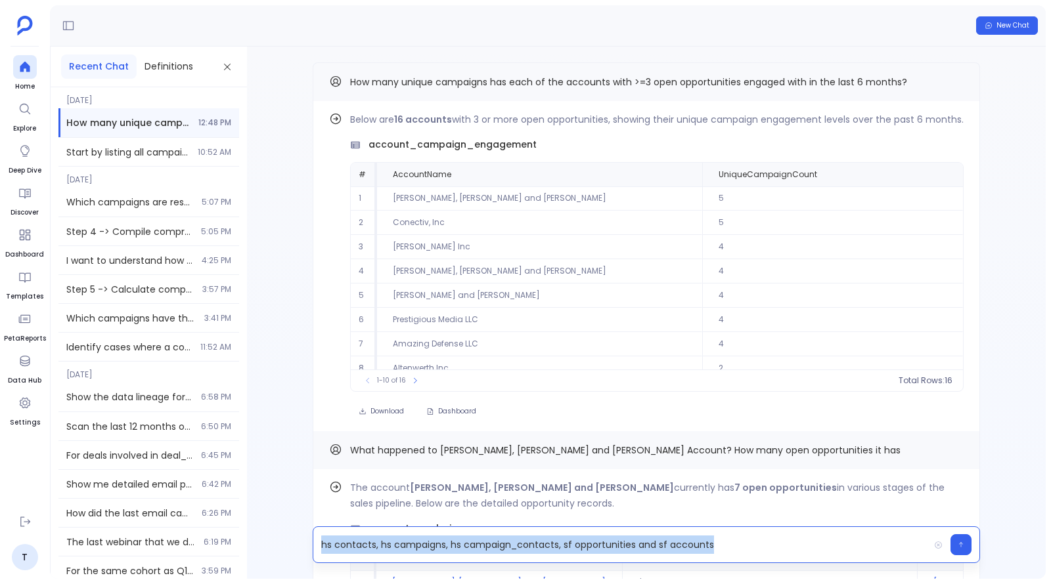
copy p "hs contacts, hs campaigns, hs campaign_contacts, sf opportunities and sf accoun…"
click at [919, 125] on span "Find out how" at bounding box center [917, 121] width 51 height 11
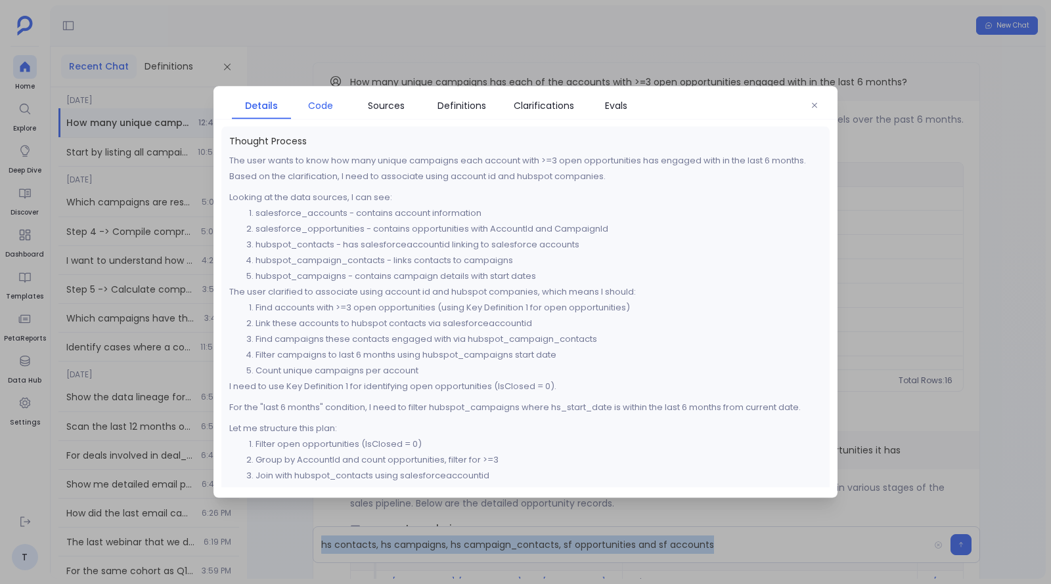
click at [336, 110] on span "Code" at bounding box center [320, 105] width 46 height 14
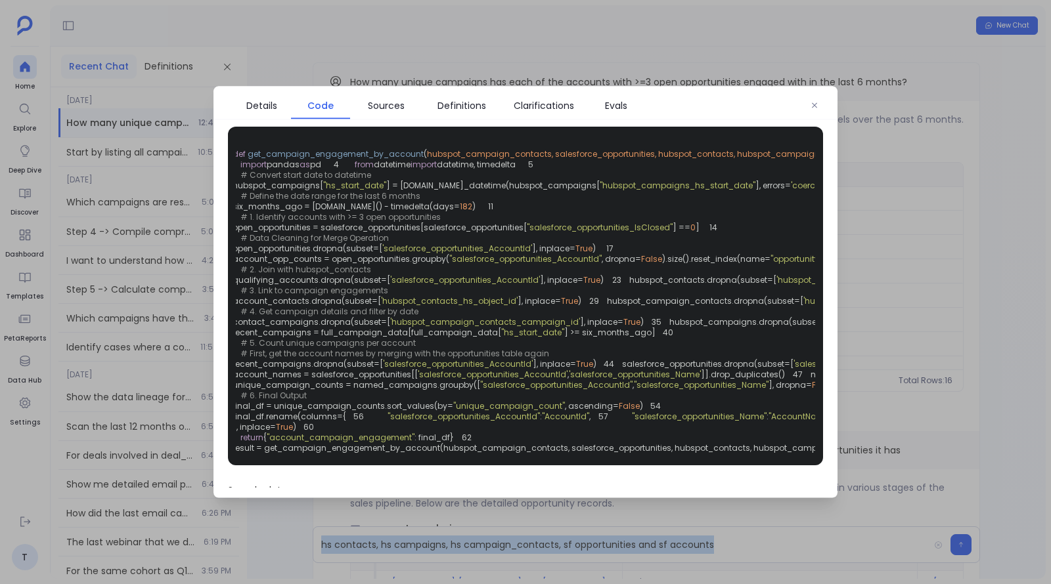
scroll to position [0, 0]
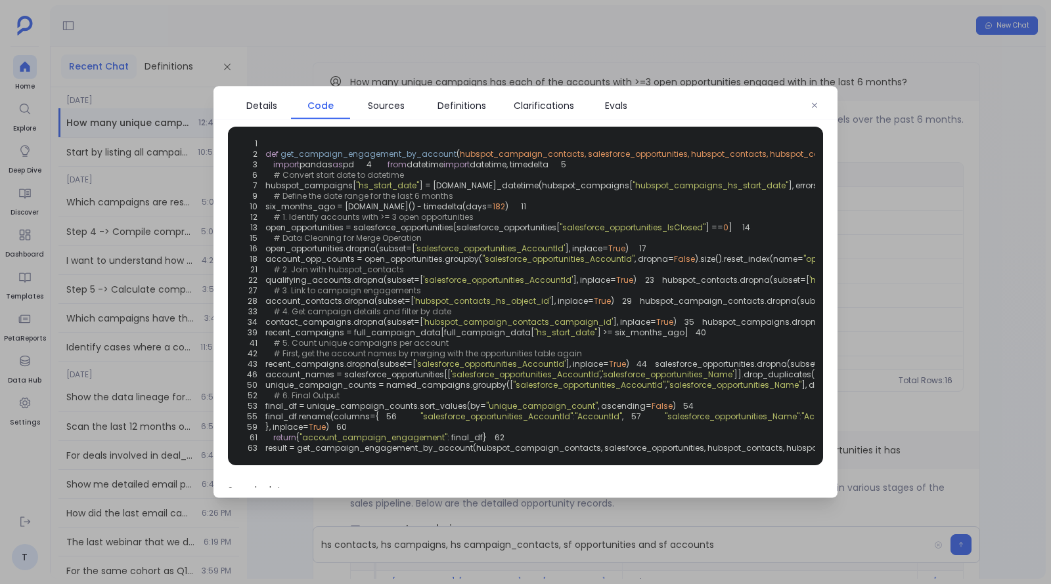
click at [608, 37] on div at bounding box center [525, 292] width 1051 height 584
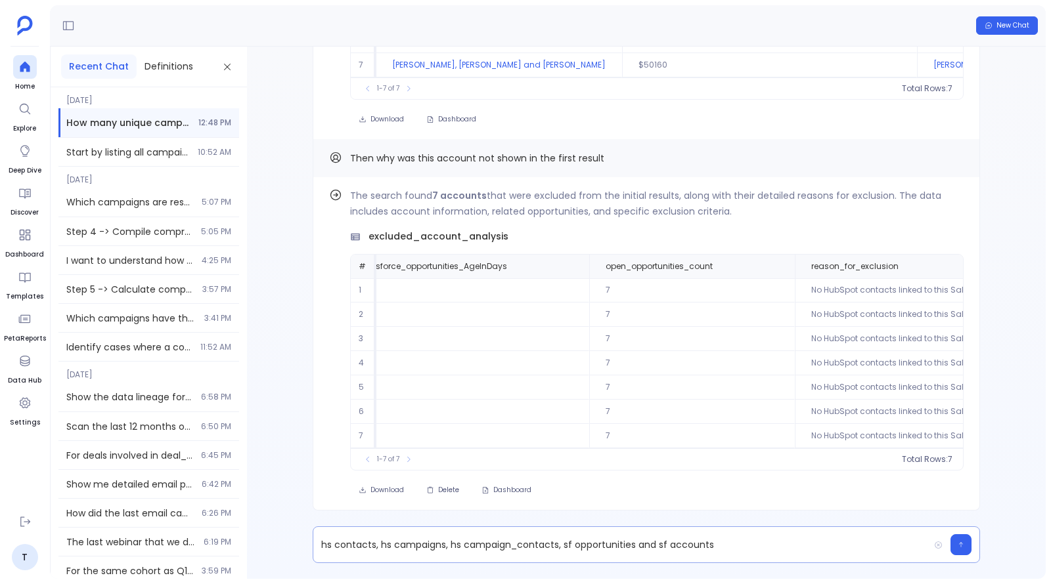
click at [630, 542] on p "hs contacts, hs campaigns, hs campaign_contacts, sf opportunities and sf accoun…" at bounding box center [620, 545] width 615 height 18
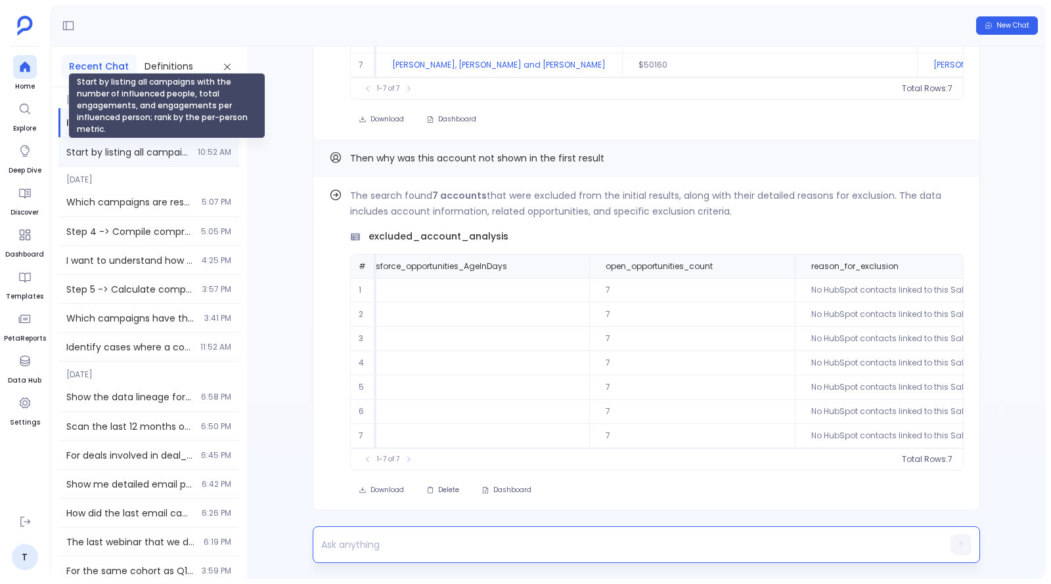
click at [142, 158] on span "Start by listing all campaigns with the number of influenced people, total enga…" at bounding box center [127, 152] width 123 height 13
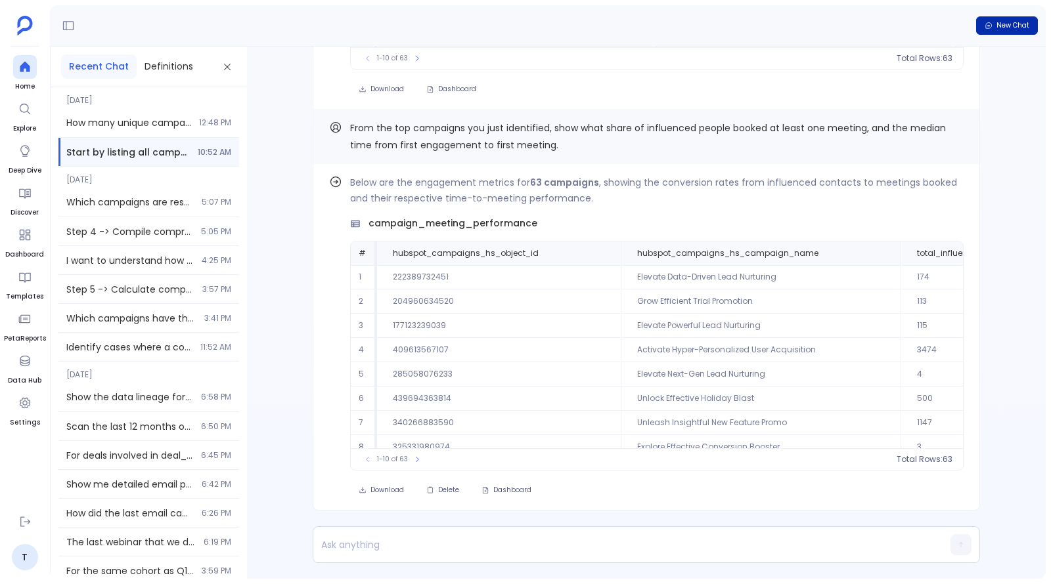
click at [1023, 27] on span "New Chat" at bounding box center [1012, 25] width 33 height 9
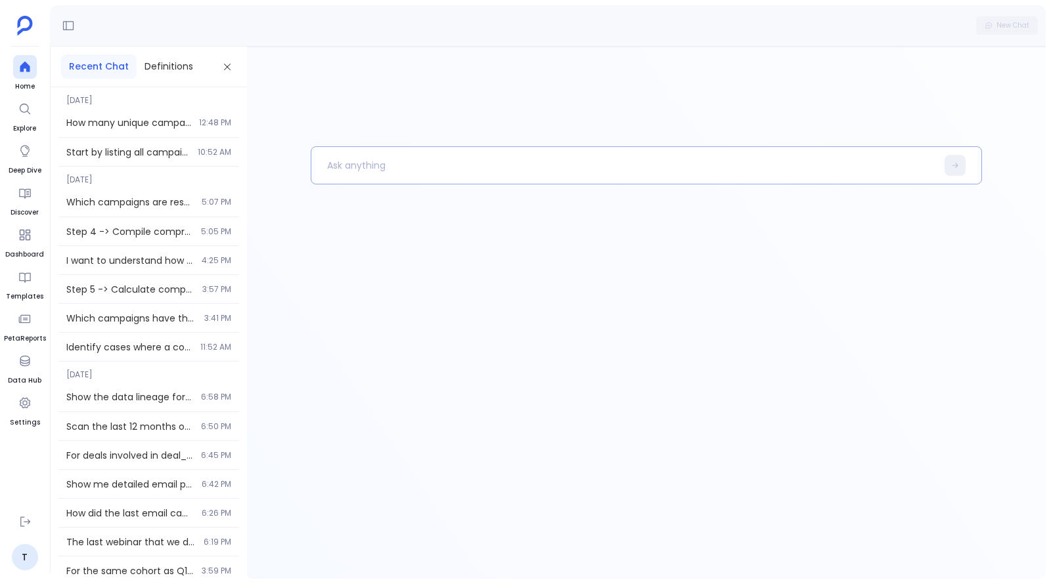
click at [532, 160] on p at bounding box center [623, 165] width 624 height 34
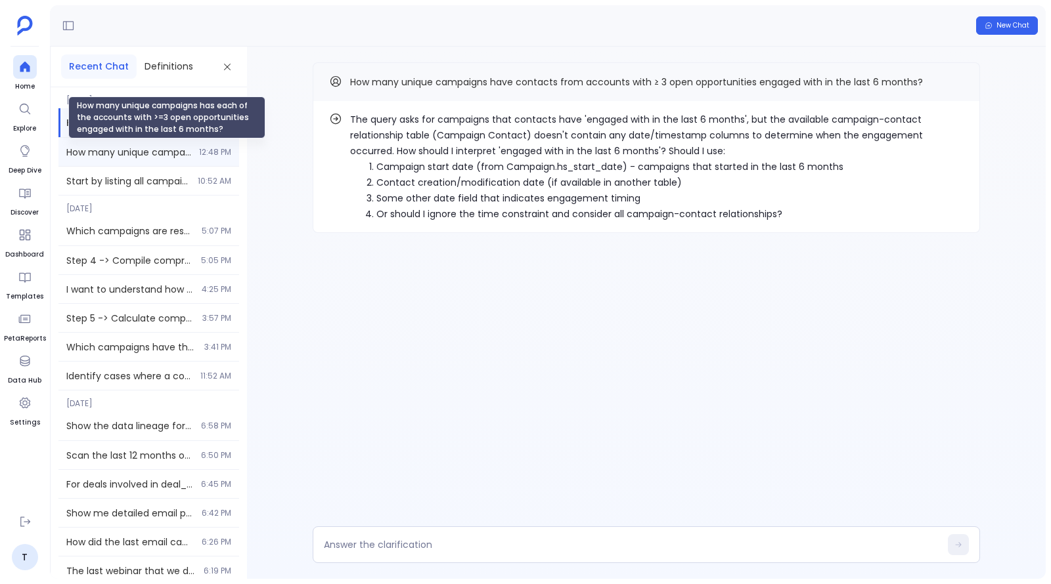
click at [172, 148] on span "How many unique campaigns has each of the accounts with >=3 open opportunities …" at bounding box center [128, 152] width 125 height 13
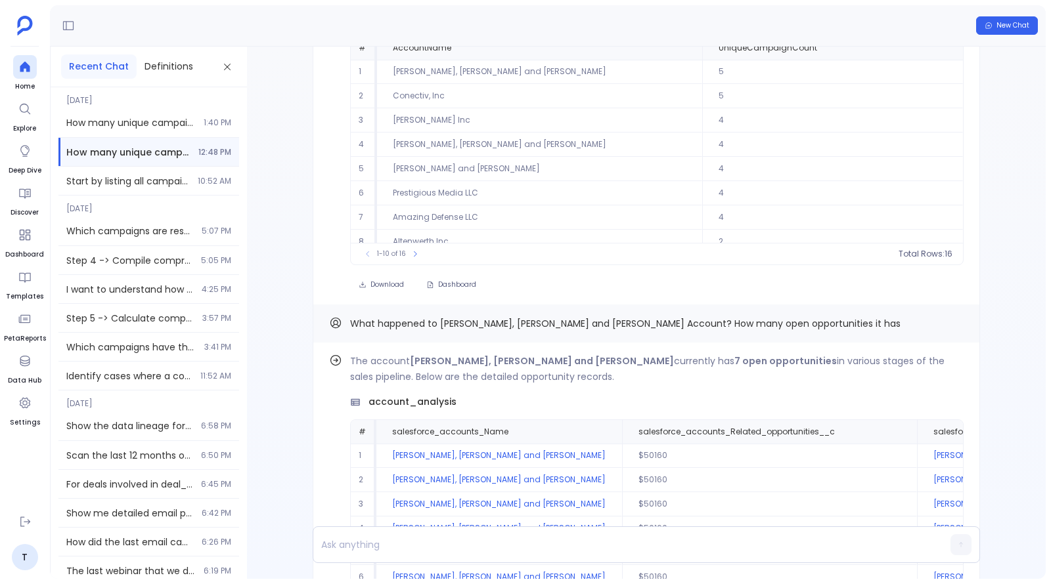
scroll to position [-678, 0]
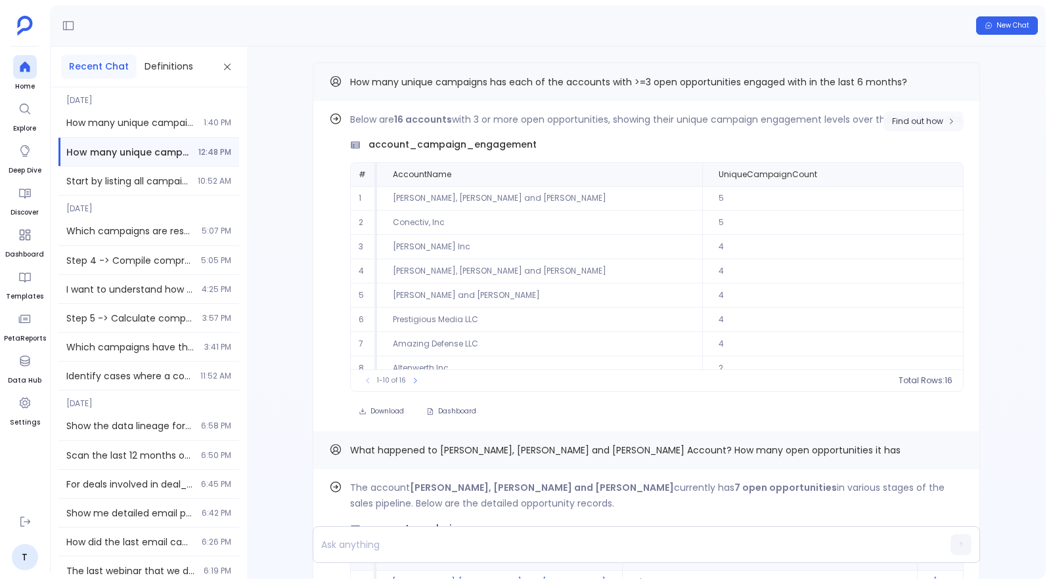
click at [940, 117] on span "Find out how" at bounding box center [917, 121] width 51 height 11
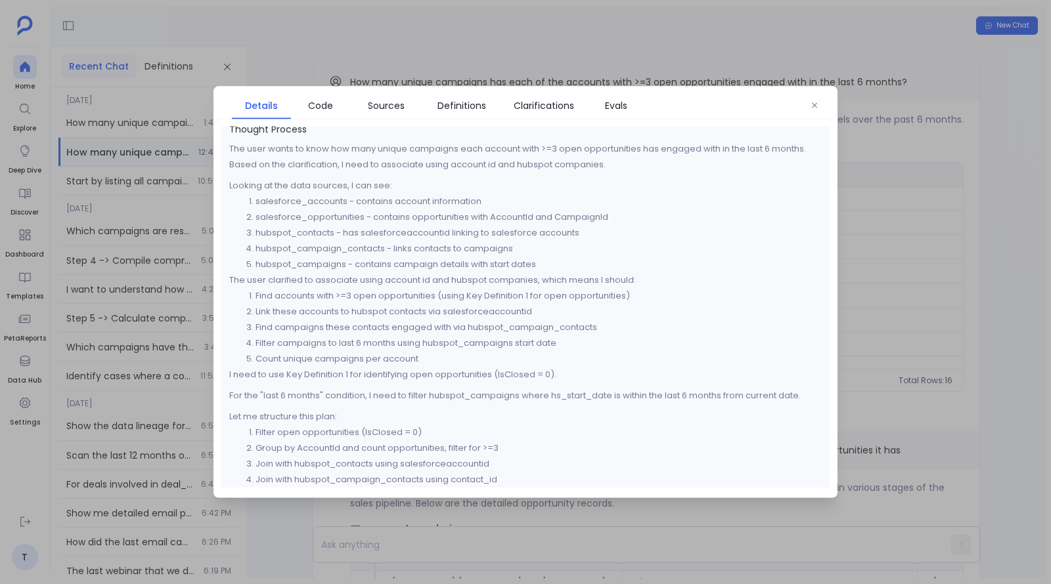
scroll to position [0, 0]
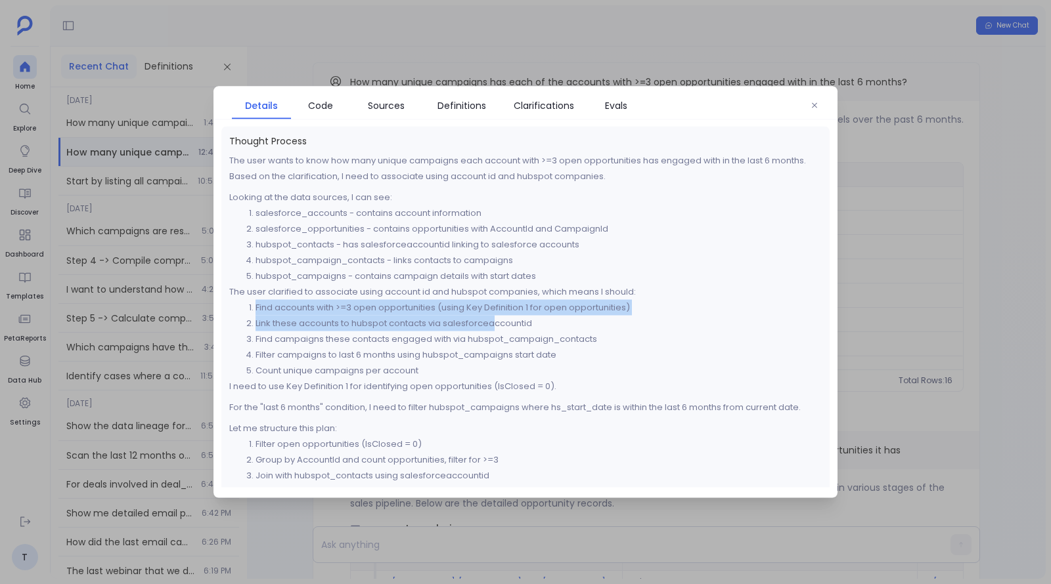
drag, startPoint x: 255, startPoint y: 307, endPoint x: 497, endPoint y: 318, distance: 242.5
click at [497, 318] on ol "Find accounts with >=3 open opportunities (using Key Definition 1 for open oppo…" at bounding box center [525, 339] width 592 height 79
click at [497, 318] on li "Link these accounts to hubspot contacts via salesforceaccountid" at bounding box center [538, 324] width 566 height 16
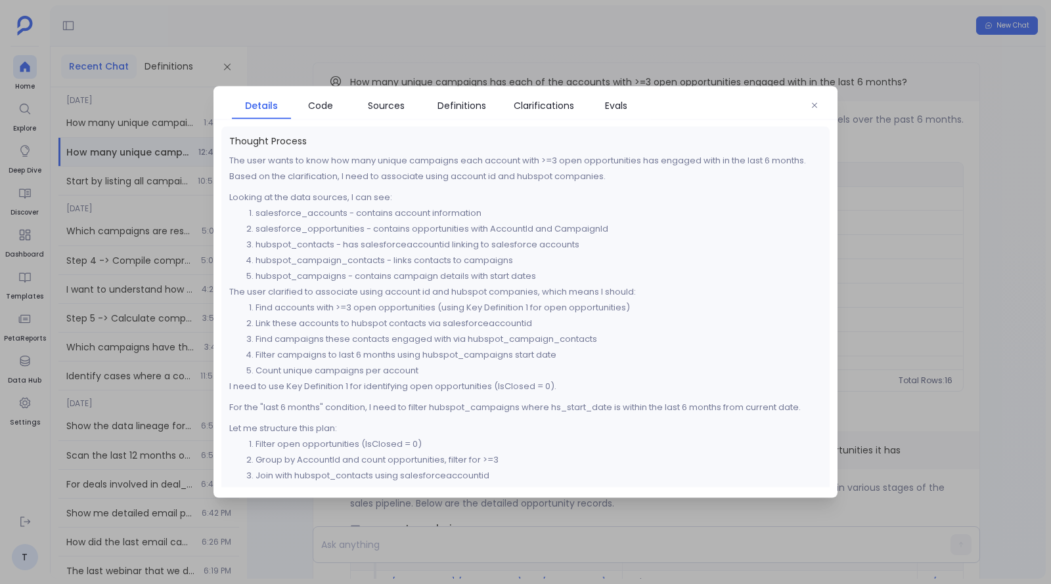
click at [466, 90] on div "Details Code Sources Definitions Clarifications Evals" at bounding box center [525, 103] width 624 height 33
click at [466, 97] on link "Definitions" at bounding box center [461, 106] width 79 height 28
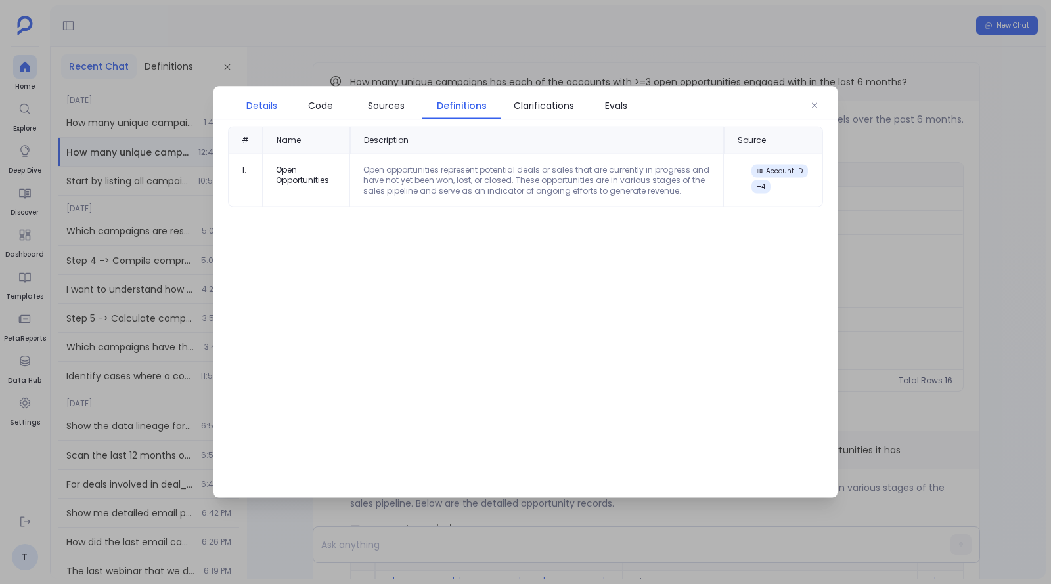
click at [274, 102] on span "Details" at bounding box center [261, 105] width 31 height 14
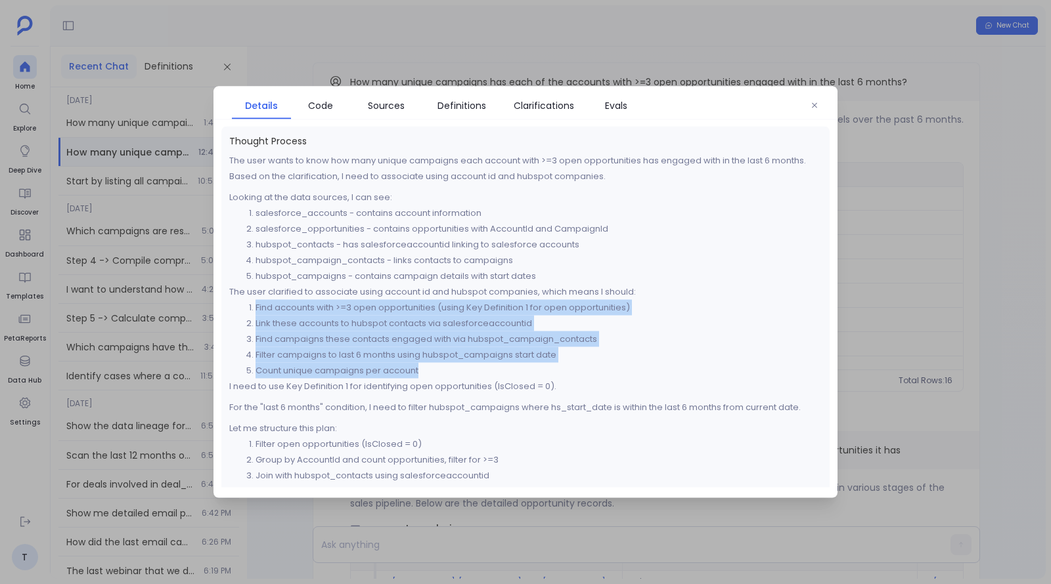
drag, startPoint x: 257, startPoint y: 305, endPoint x: 494, endPoint y: 370, distance: 246.6
click at [494, 370] on ol "Find accounts with >=3 open opportunities (using Key Definition 1 for open oppo…" at bounding box center [525, 339] width 592 height 79
copy ol "Find accounts with >=3 open opportunities (using Key Definition 1 for open oppo…"
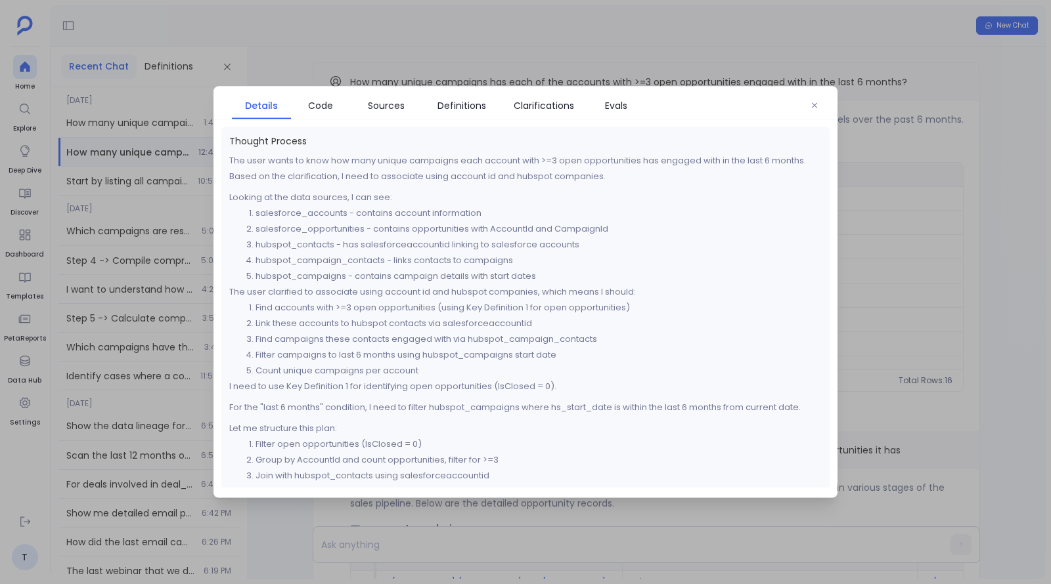
click at [472, 41] on div at bounding box center [525, 292] width 1051 height 584
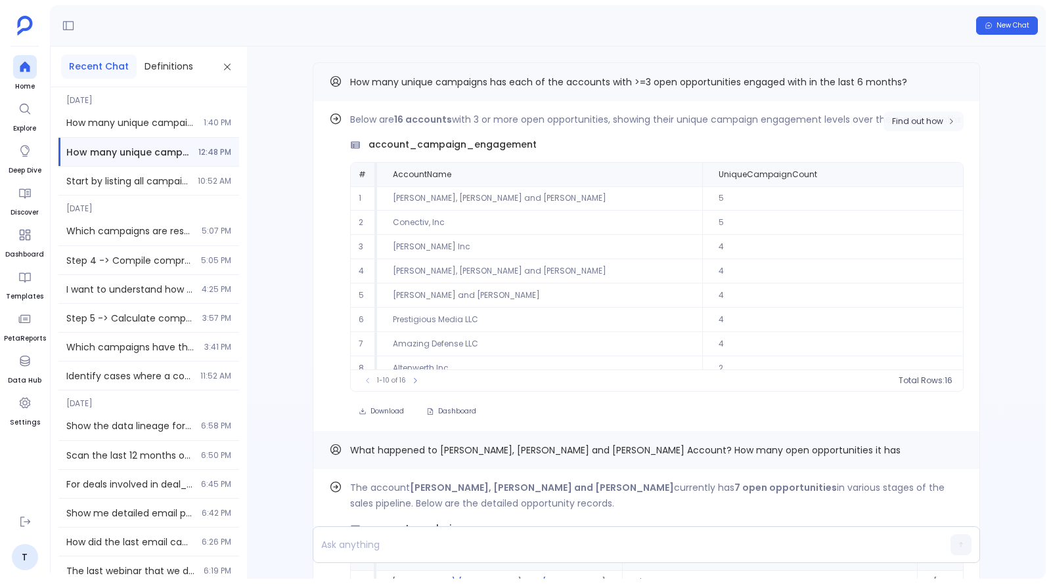
click at [925, 116] on span "Find out how" at bounding box center [917, 121] width 51 height 11
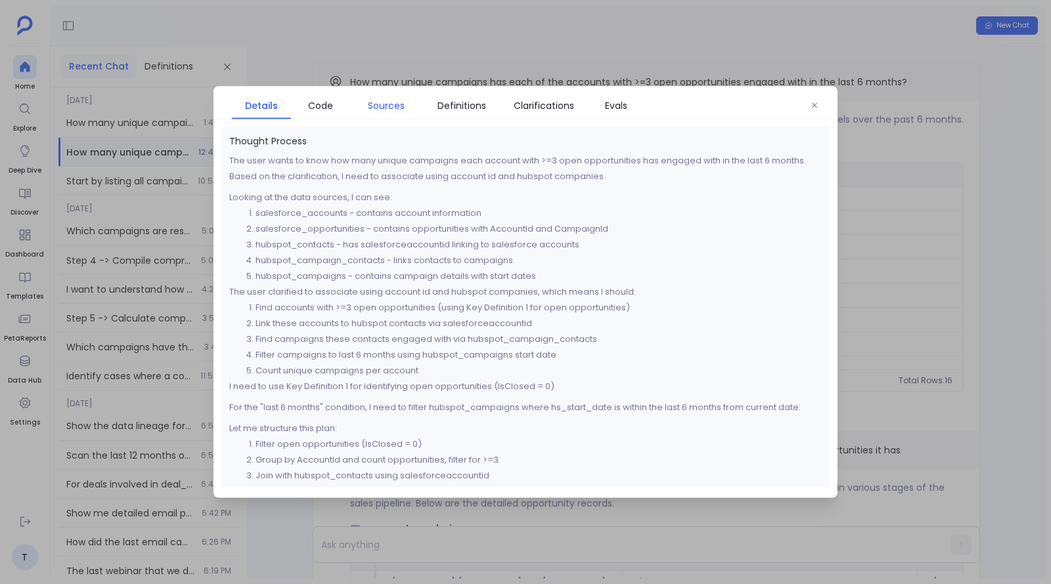
click at [387, 102] on span "Sources" at bounding box center [386, 105] width 37 height 14
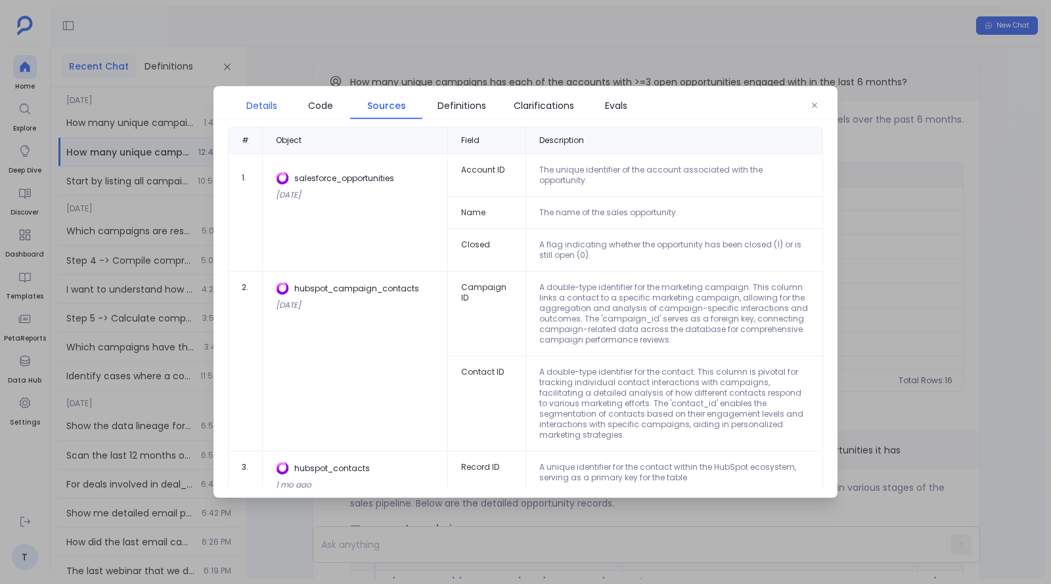
click at [264, 106] on span "Details" at bounding box center [261, 105] width 31 height 14
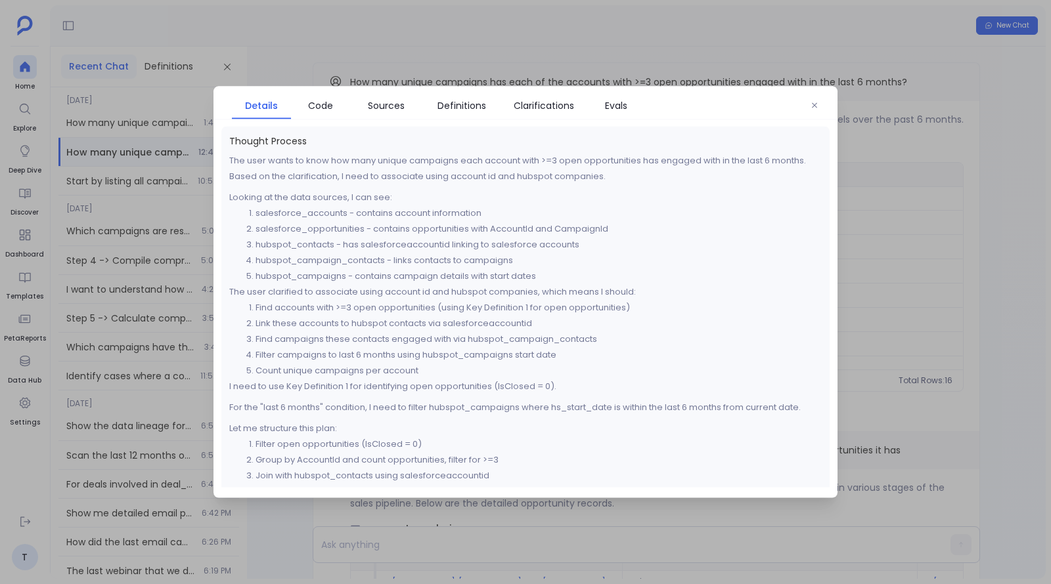
scroll to position [43, 0]
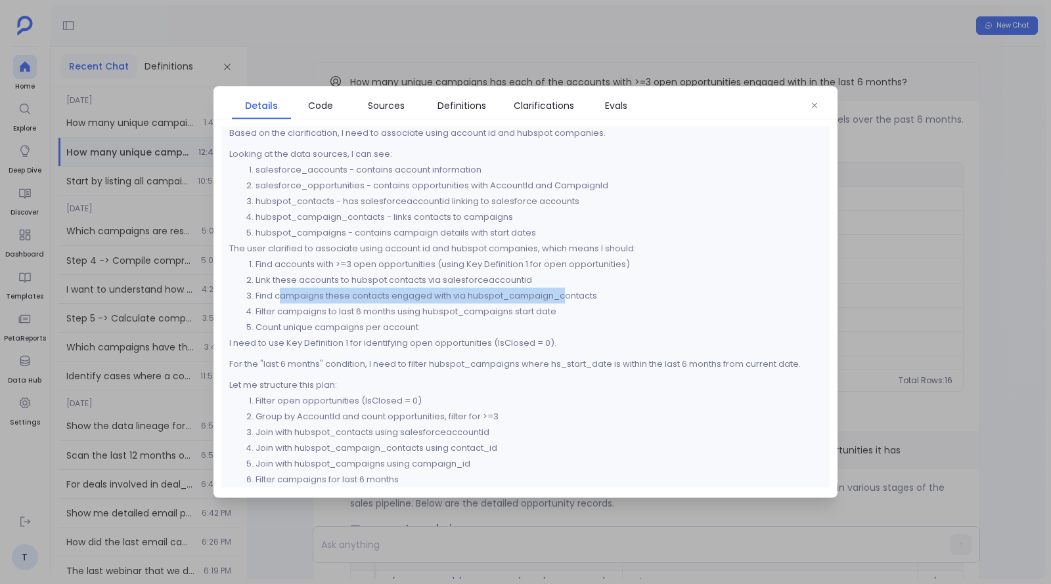
drag, startPoint x: 282, startPoint y: 296, endPoint x: 569, endPoint y: 301, distance: 287.6
click at [569, 301] on li "Find campaigns these contacts engaged with via hubspot_campaign_contacts" at bounding box center [538, 296] width 566 height 16
click at [296, 297] on li "Find campaigns these contacts engaged with via hubspot_campaign_contacts" at bounding box center [538, 296] width 566 height 16
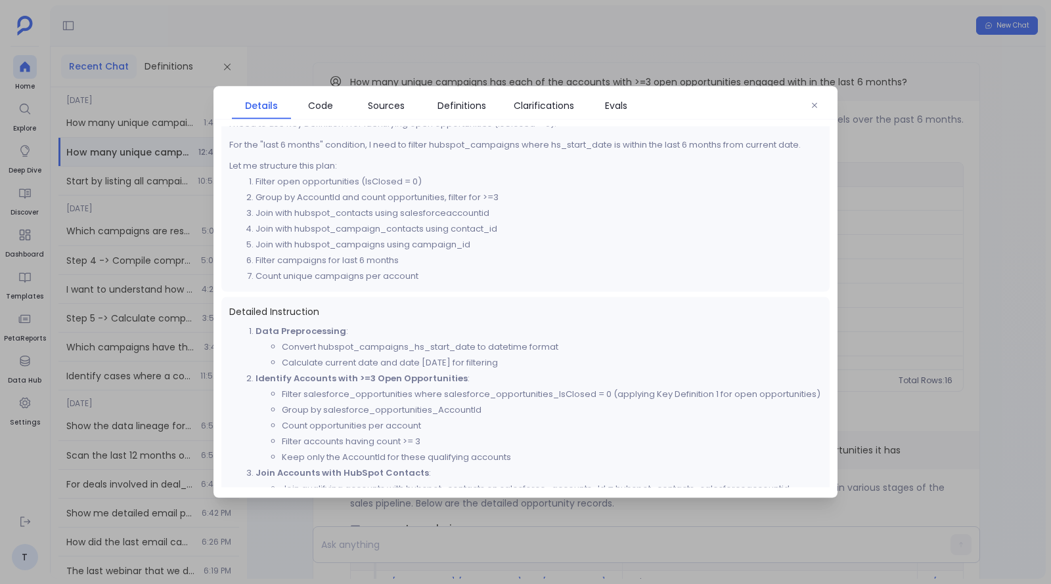
scroll to position [263, 0]
drag, startPoint x: 255, startPoint y: 225, endPoint x: 515, endPoint y: 226, distance: 260.7
click at [515, 226] on li "Join with hubspot_campaign_contacts using contact_id" at bounding box center [538, 229] width 566 height 16
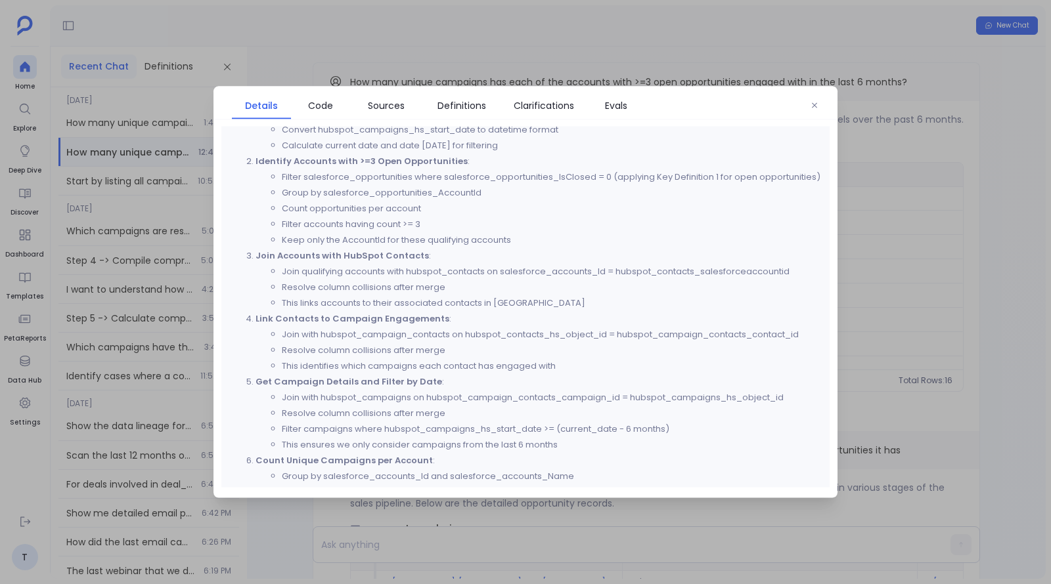
scroll to position [483, 0]
click at [328, 105] on span "Code" at bounding box center [320, 105] width 25 height 14
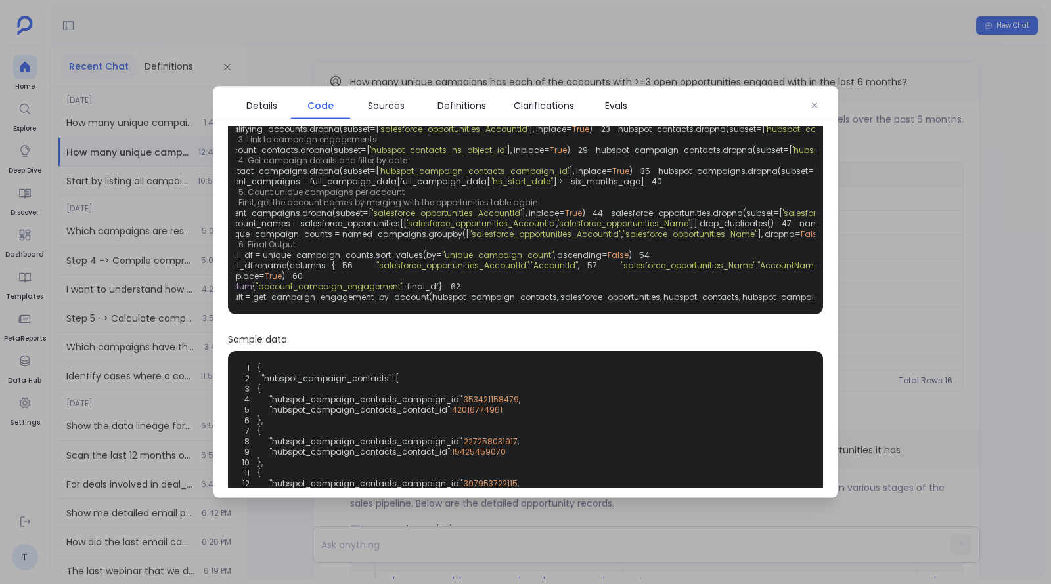
scroll to position [0, 45]
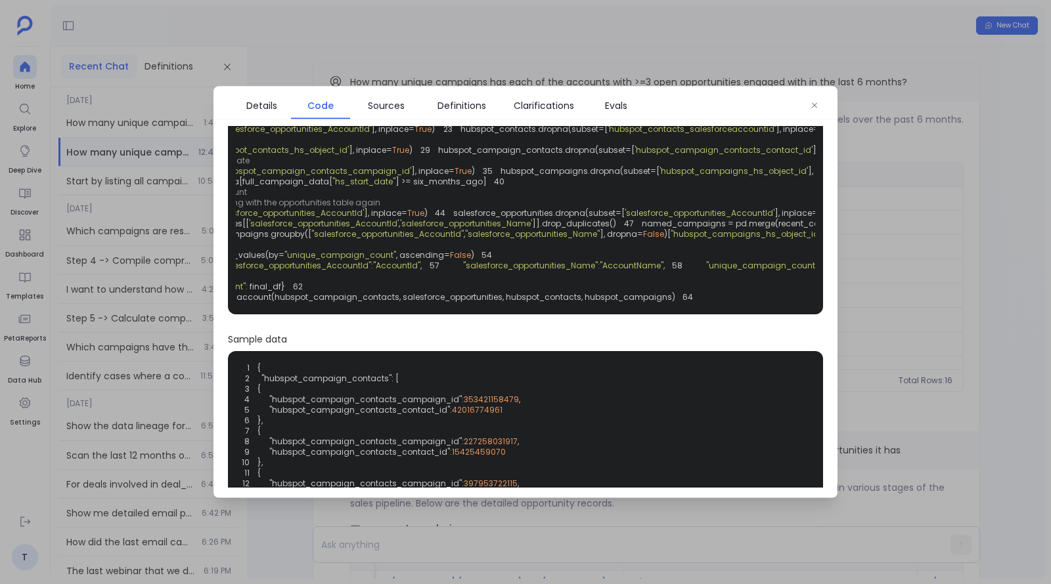
scroll to position [173, 0]
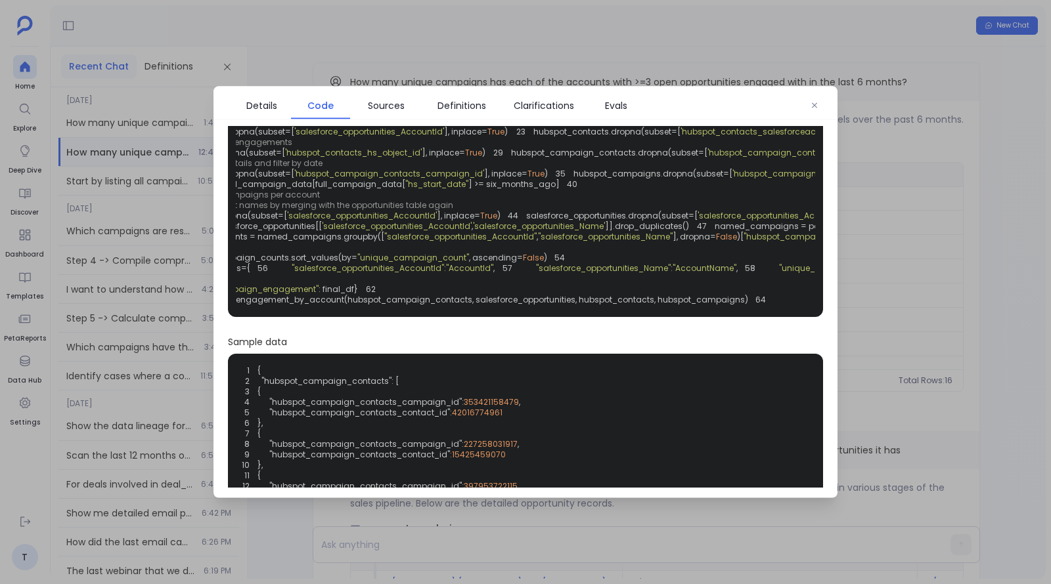
scroll to position [0, 107]
click at [505, 69] on div at bounding box center [525, 292] width 1051 height 584
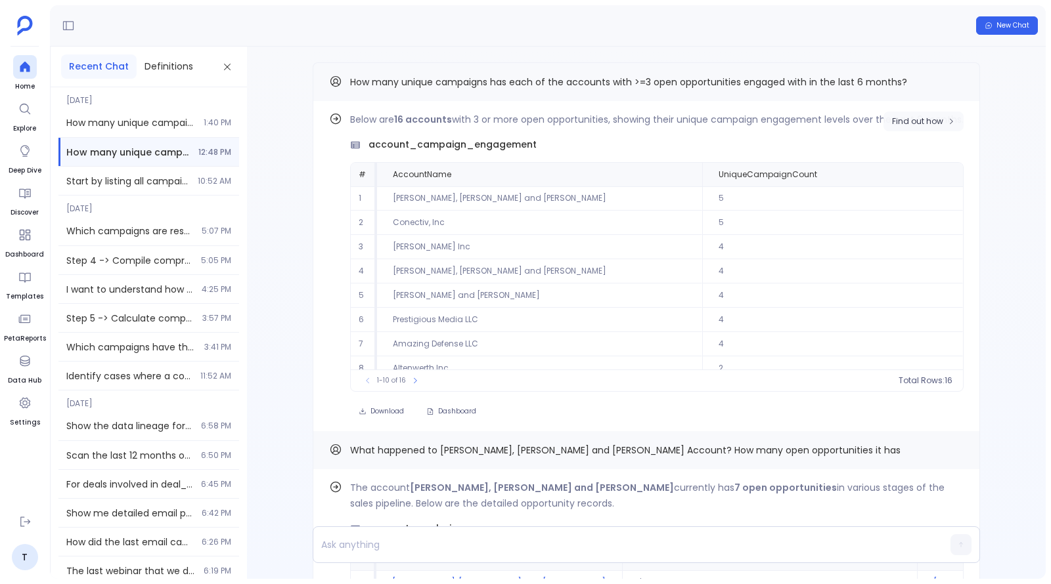
click at [934, 118] on span "Find out how" at bounding box center [917, 121] width 51 height 11
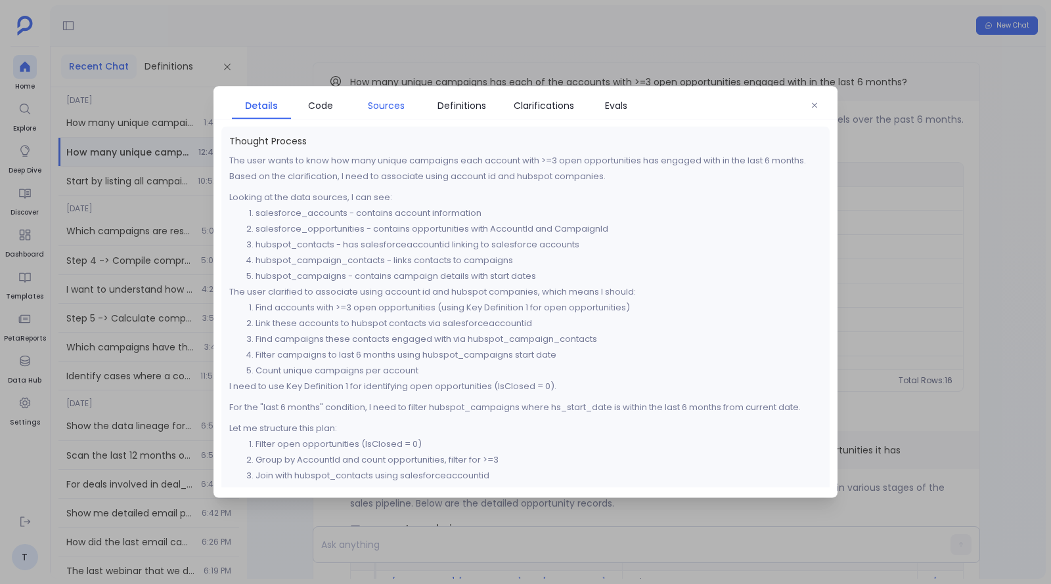
click at [389, 105] on span "Sources" at bounding box center [386, 105] width 37 height 14
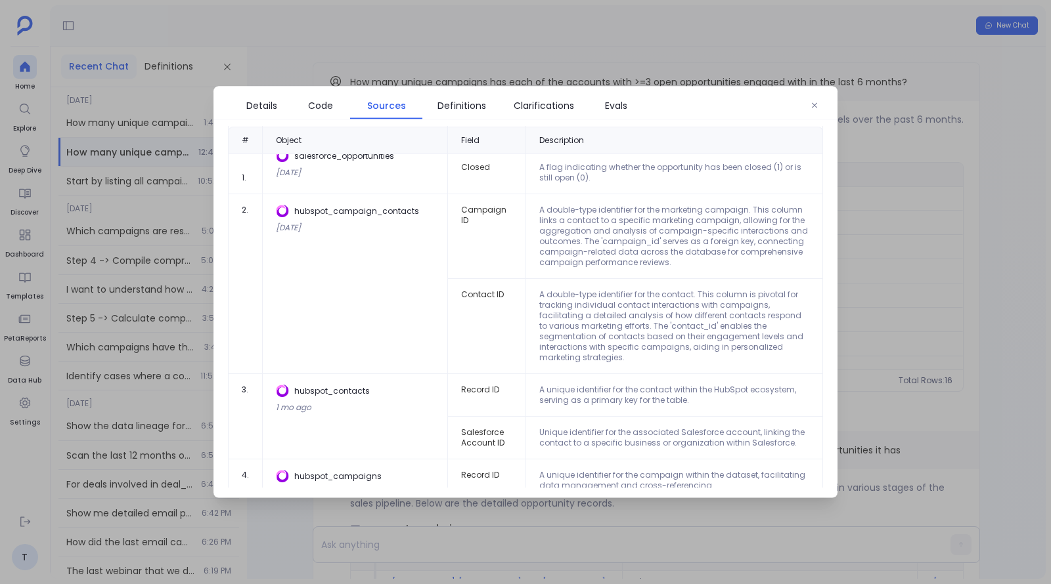
scroll to position [118, 0]
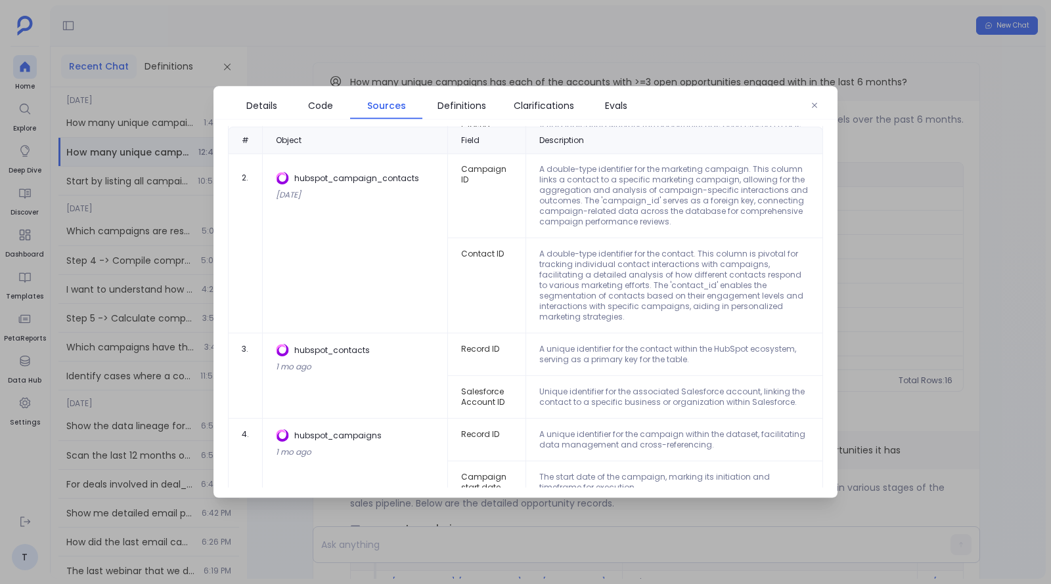
click at [560, 50] on div at bounding box center [525, 292] width 1051 height 584
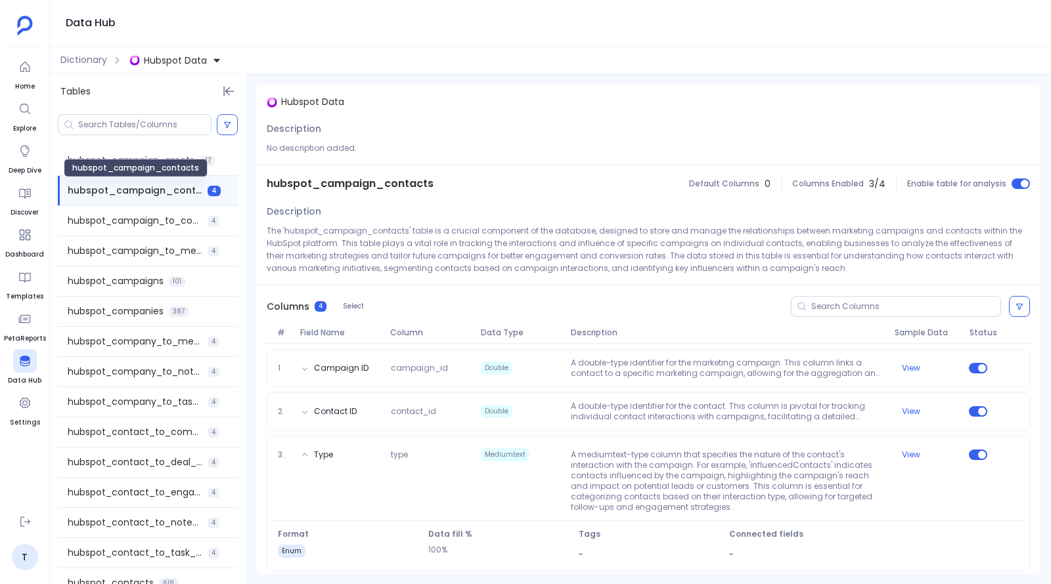
scroll to position [51, 0]
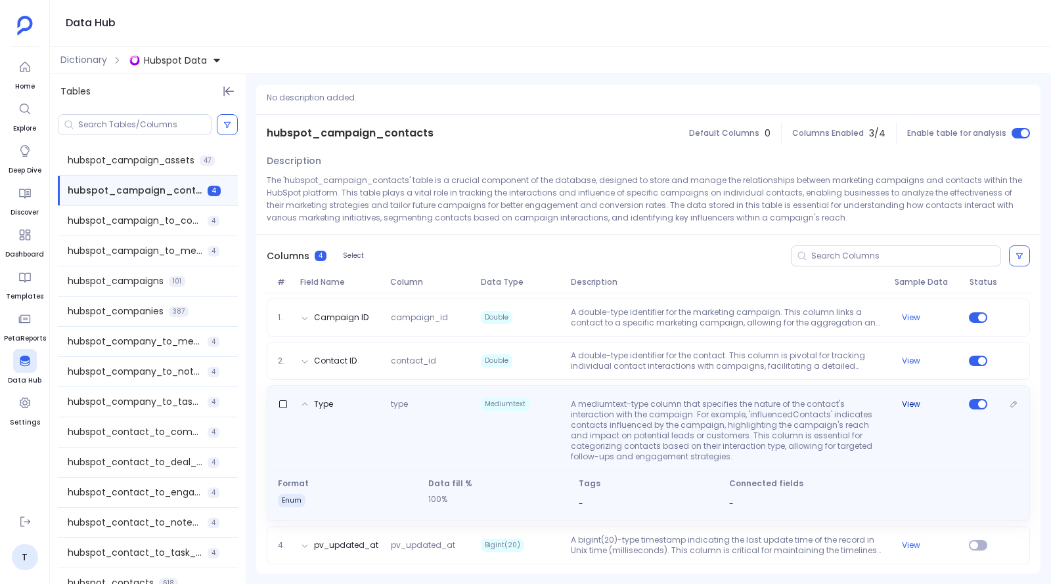
click at [911, 404] on button "View" at bounding box center [910, 404] width 18 height 11
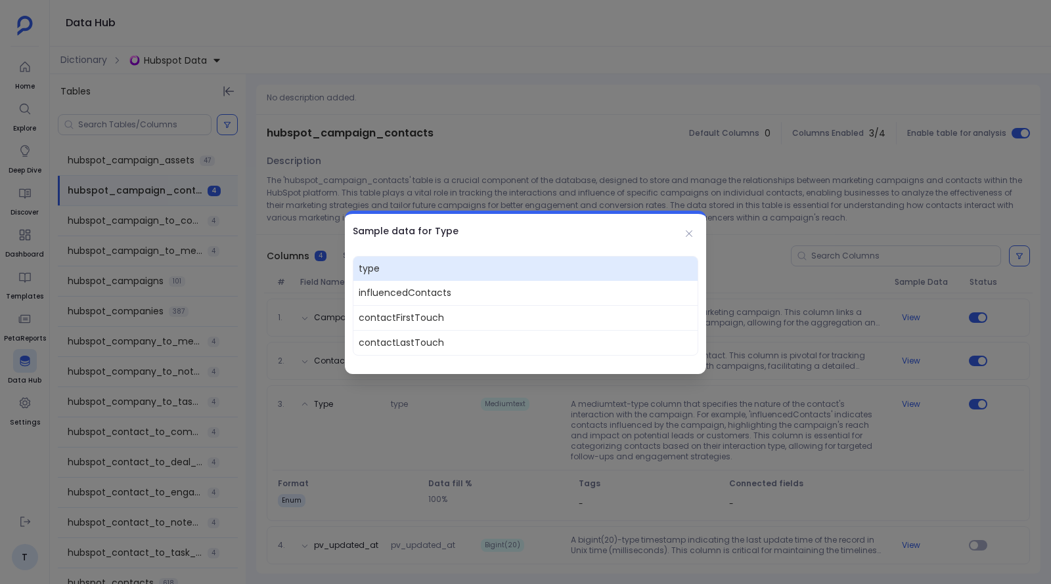
click at [791, 427] on div at bounding box center [525, 292] width 1051 height 584
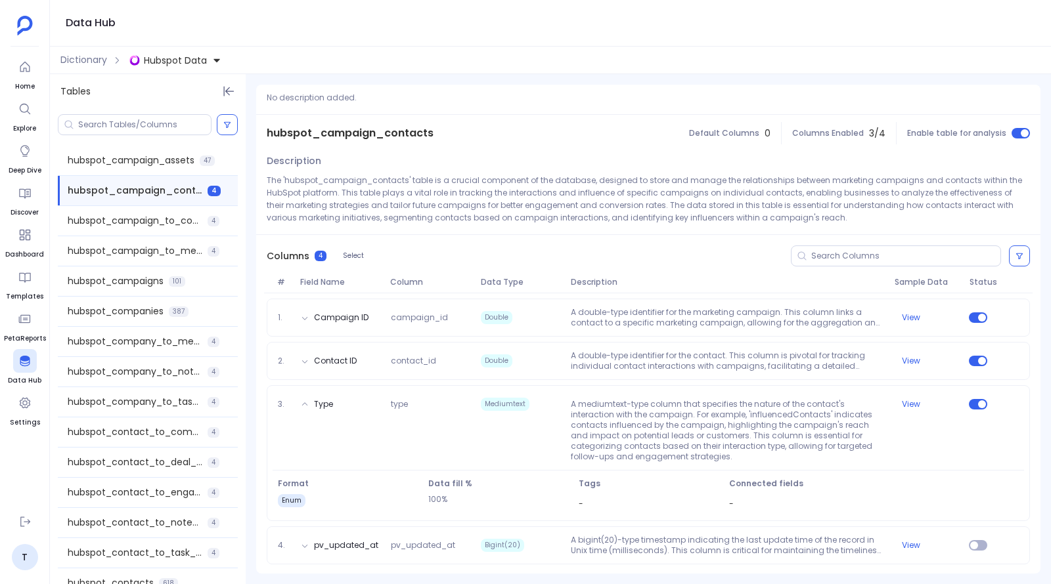
scroll to position [0, 0]
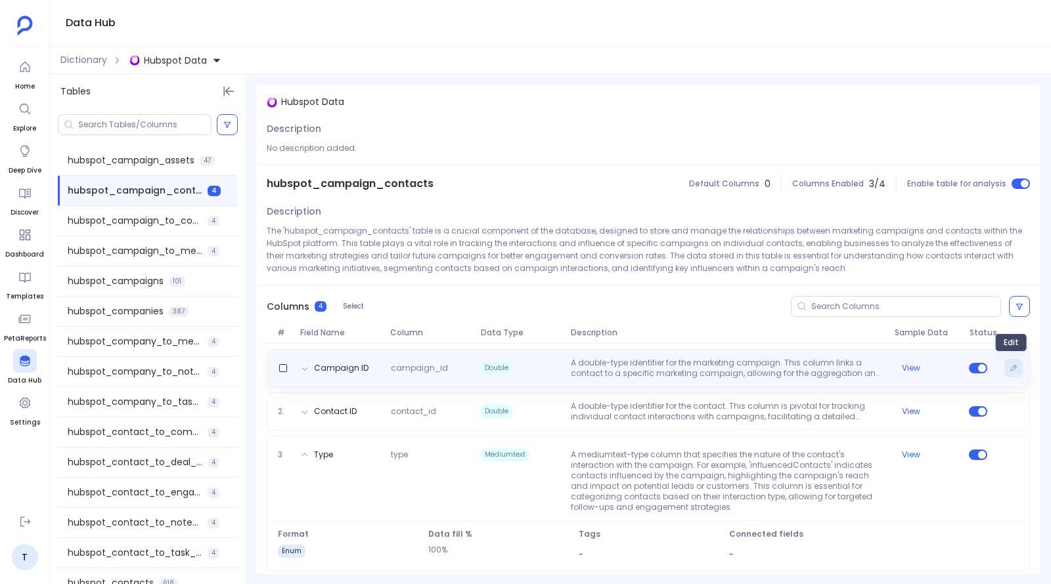
click at [1009, 369] on icon "Edit" at bounding box center [1013, 368] width 8 height 8
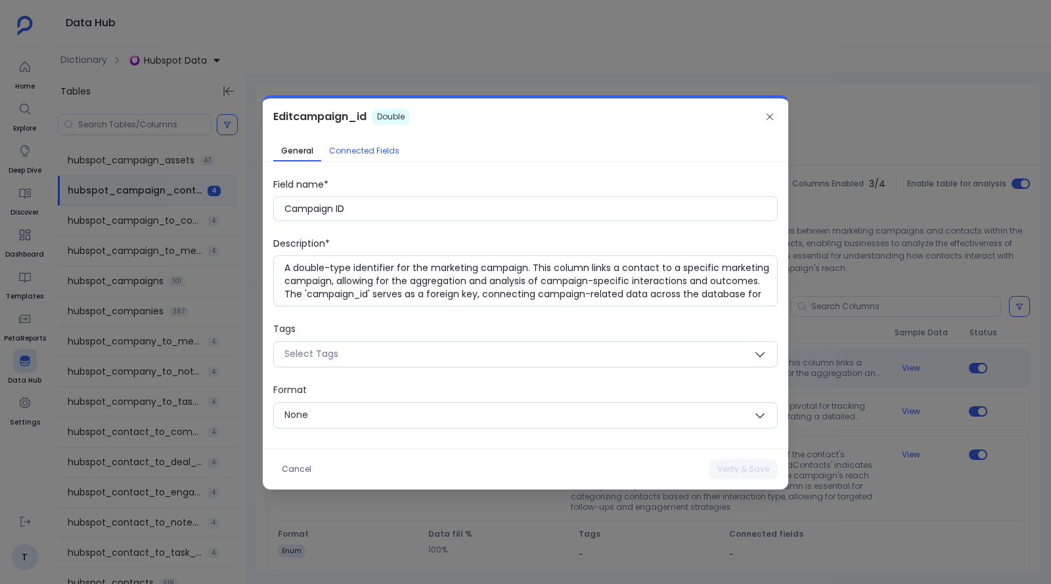
click at [378, 149] on span "Connected Fields" at bounding box center [364, 151] width 70 height 11
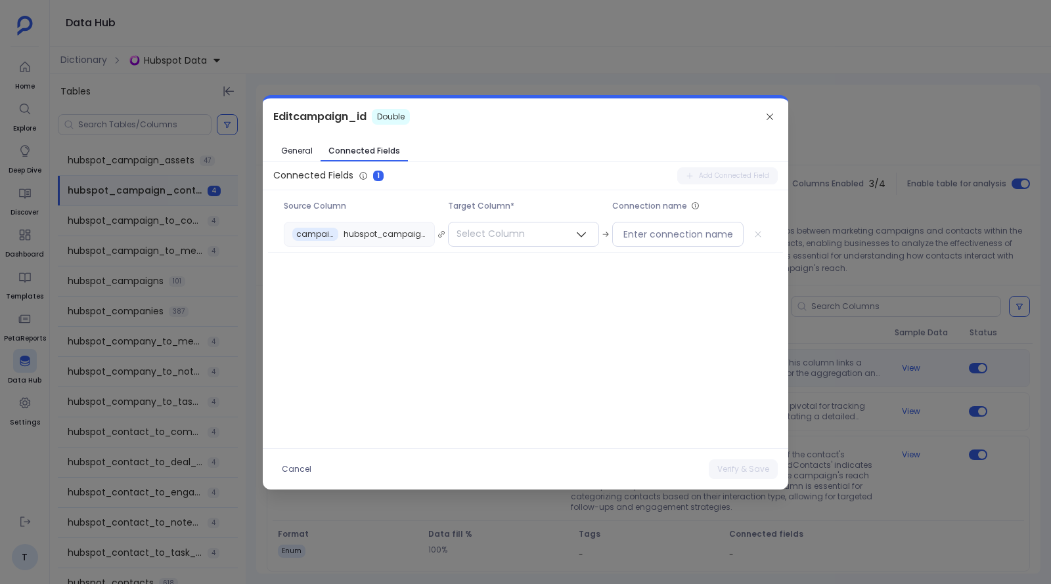
click at [506, 49] on div at bounding box center [525, 292] width 1051 height 584
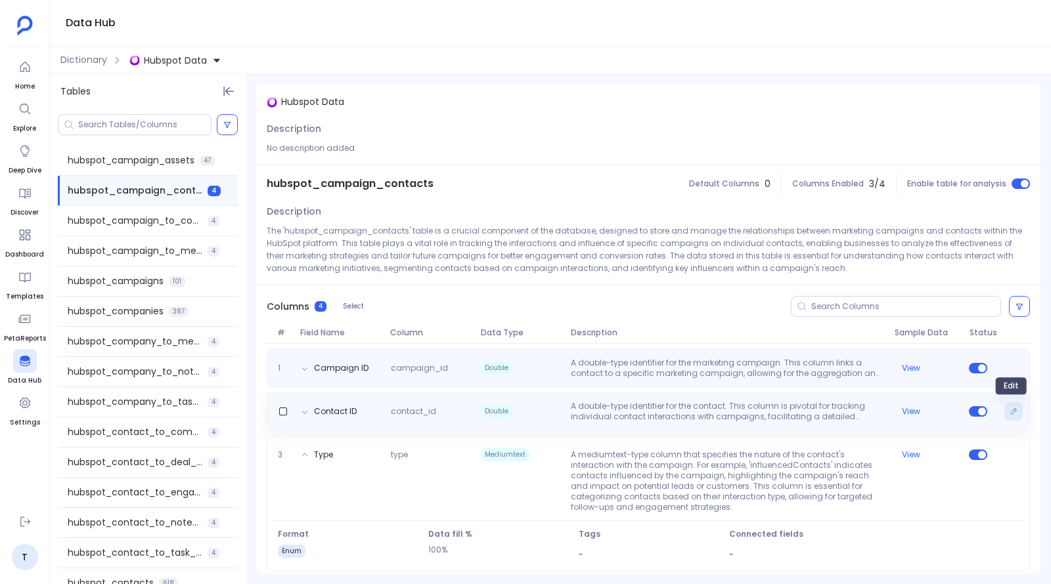
click at [1009, 414] on icon "Edit" at bounding box center [1013, 412] width 8 height 8
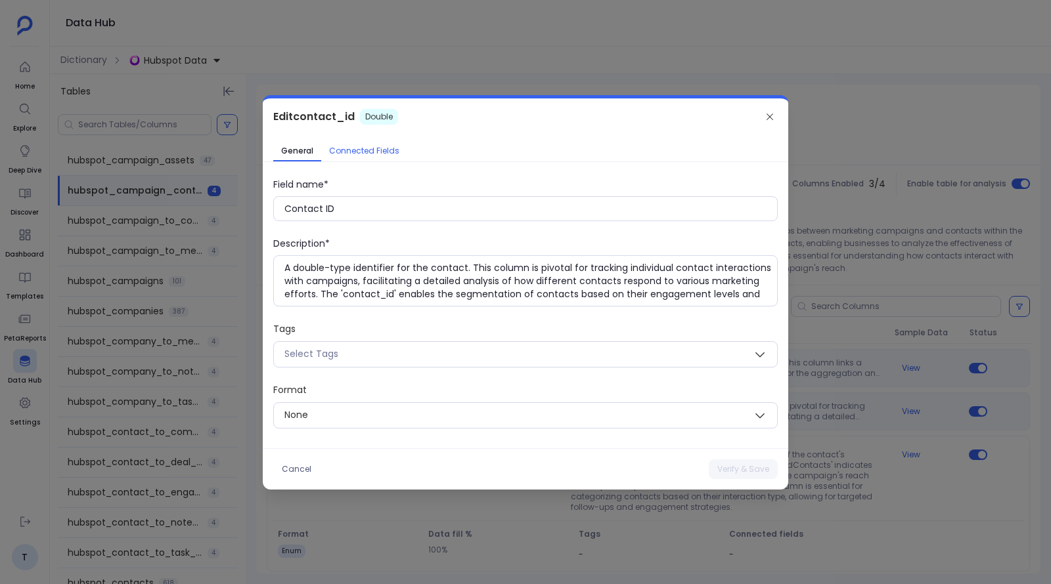
click at [376, 149] on span "Connected Fields" at bounding box center [364, 151] width 70 height 11
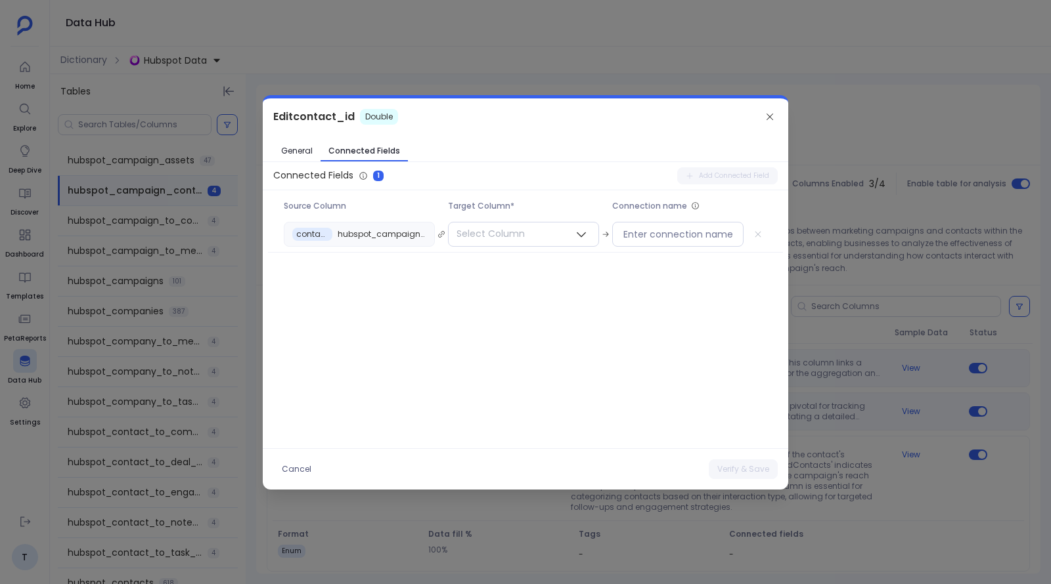
click at [452, 52] on div at bounding box center [525, 292] width 1051 height 584
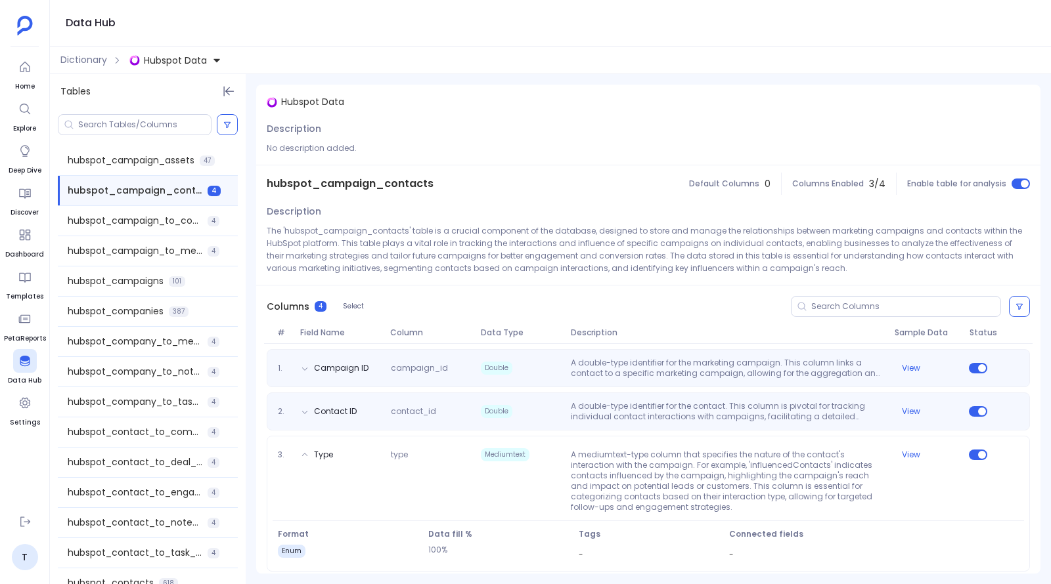
click at [175, 64] on span "Hubspot Data" at bounding box center [175, 60] width 63 height 13
click at [180, 123] on span "Salesforce Data" at bounding box center [194, 120] width 74 height 13
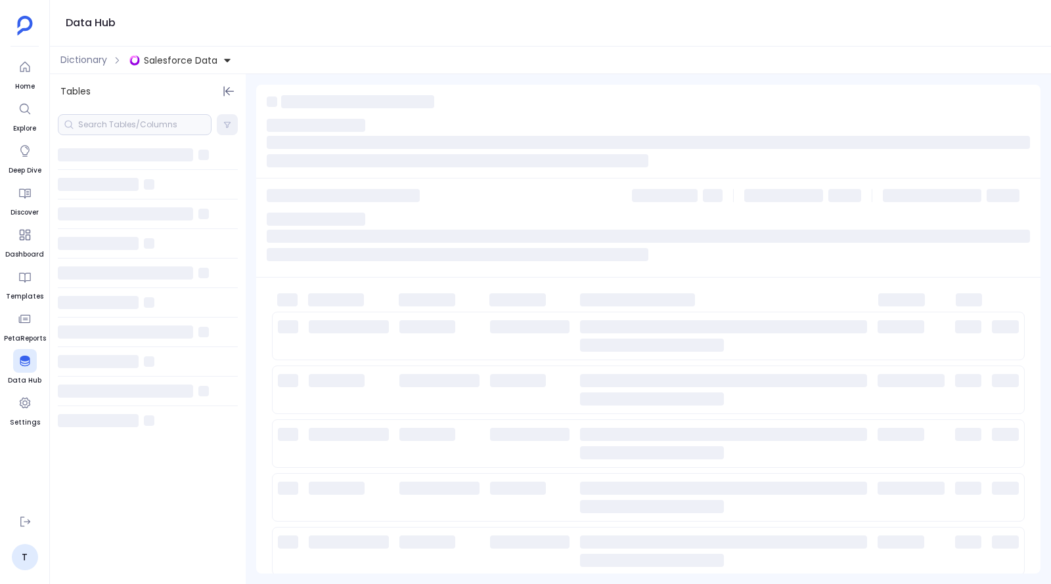
click at [137, 121] on div at bounding box center [135, 124] width 154 height 21
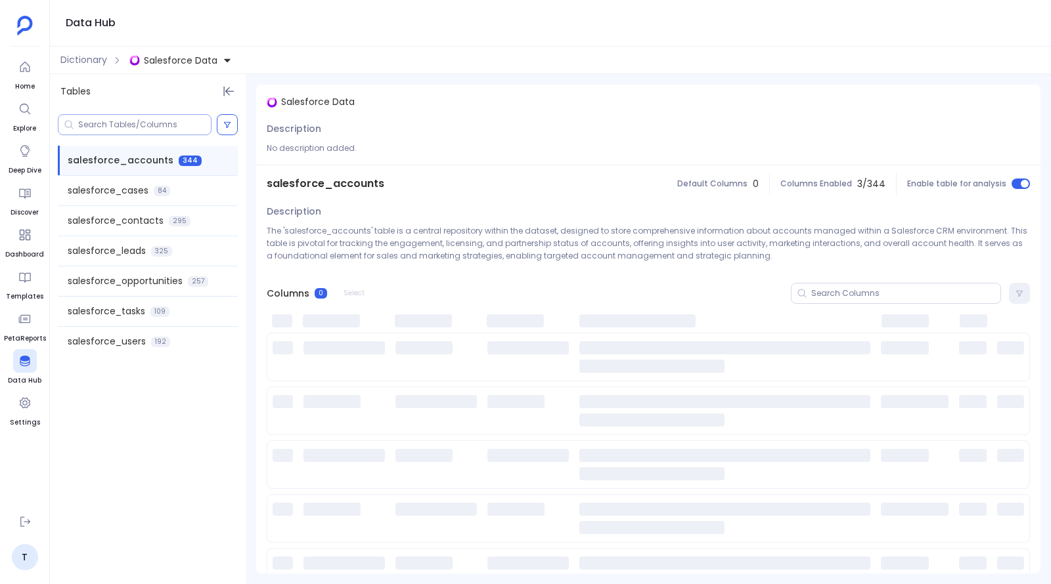
click at [133, 126] on input at bounding box center [144, 124] width 133 height 11
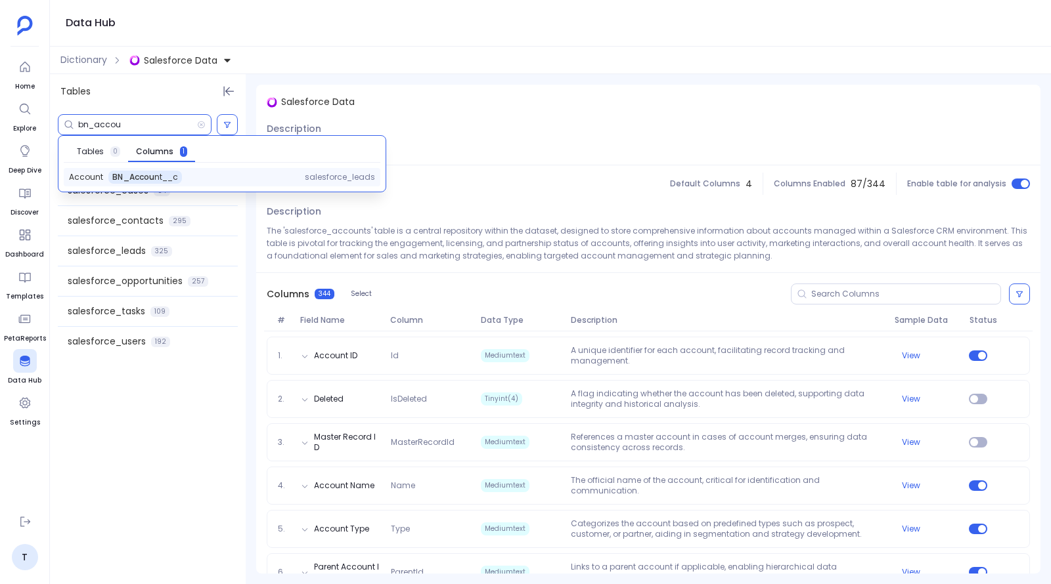
type input "bn_accou"
click at [143, 175] on span "BN_Accou nt__c" at bounding box center [145, 177] width 66 height 11
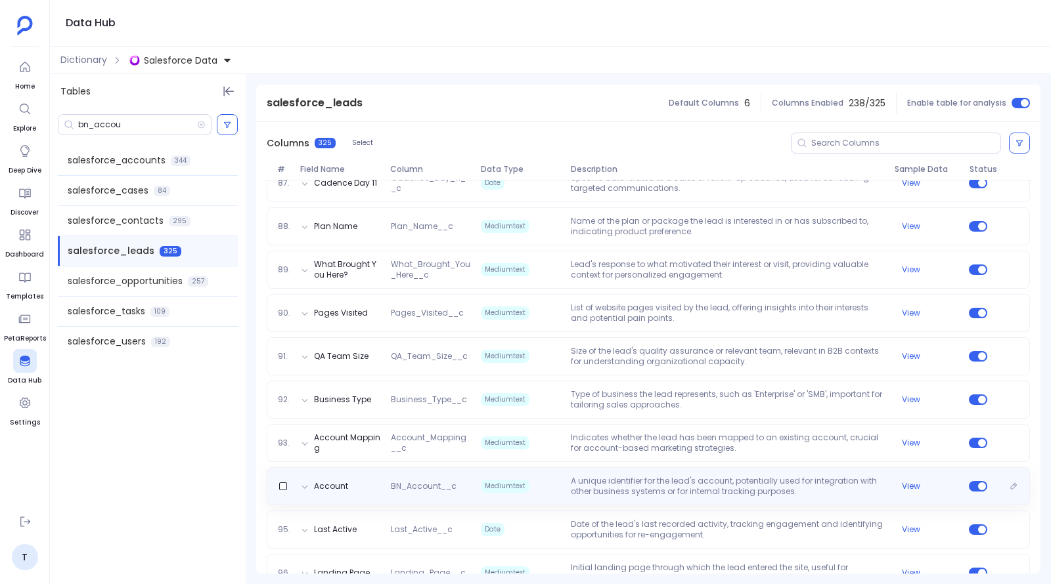
scroll to position [4068, 0]
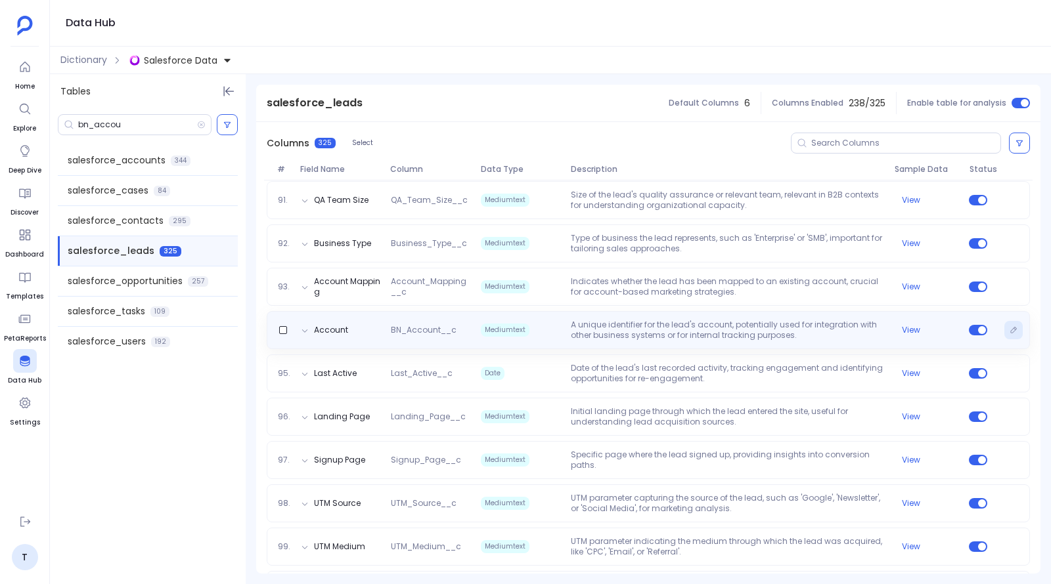
click at [1009, 331] on icon "Edit" at bounding box center [1013, 330] width 8 height 8
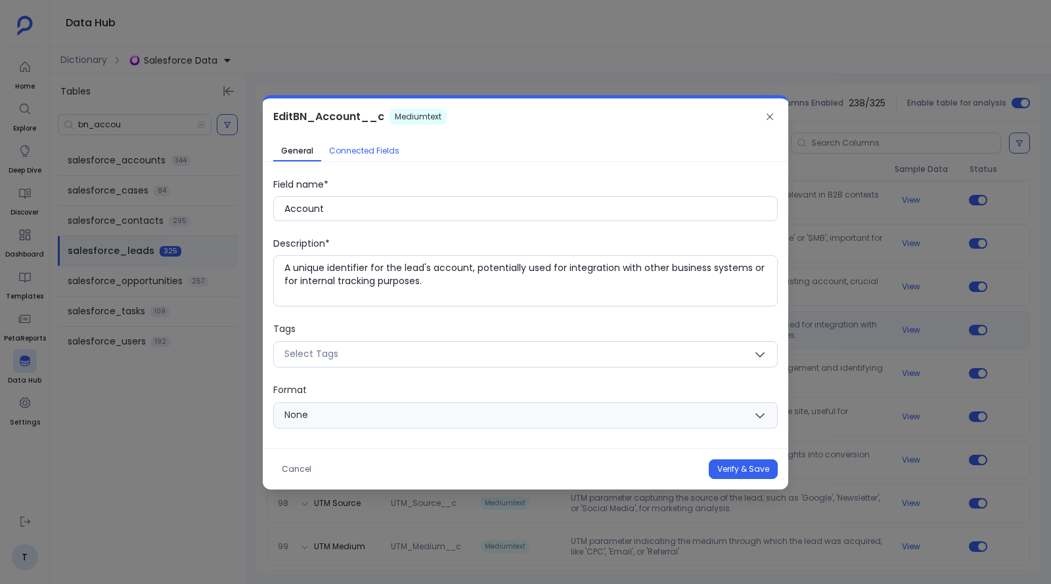
click at [384, 152] on span "Connected Fields" at bounding box center [364, 151] width 70 height 11
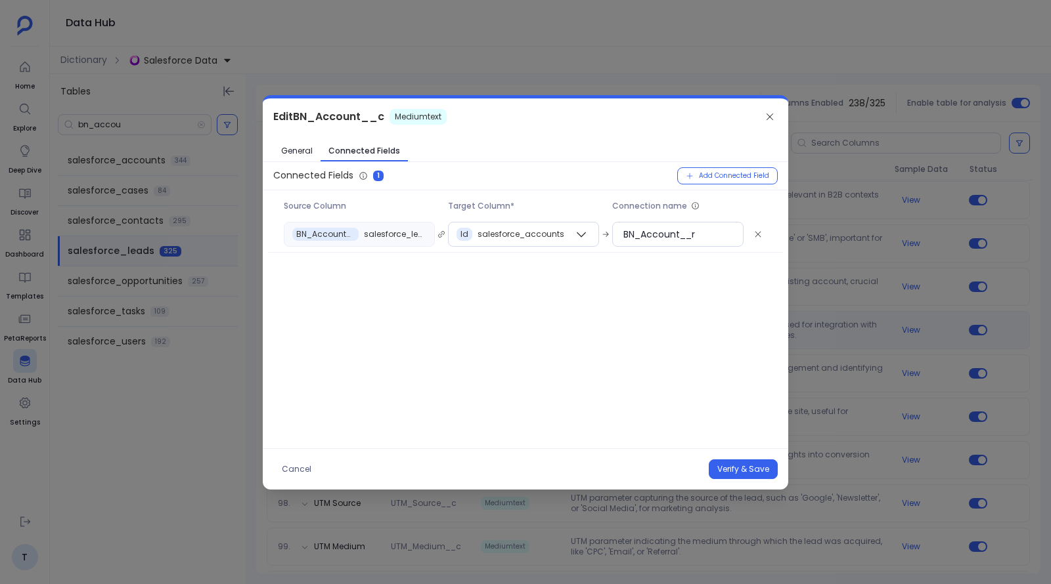
click at [877, 135] on div at bounding box center [525, 292] width 1051 height 584
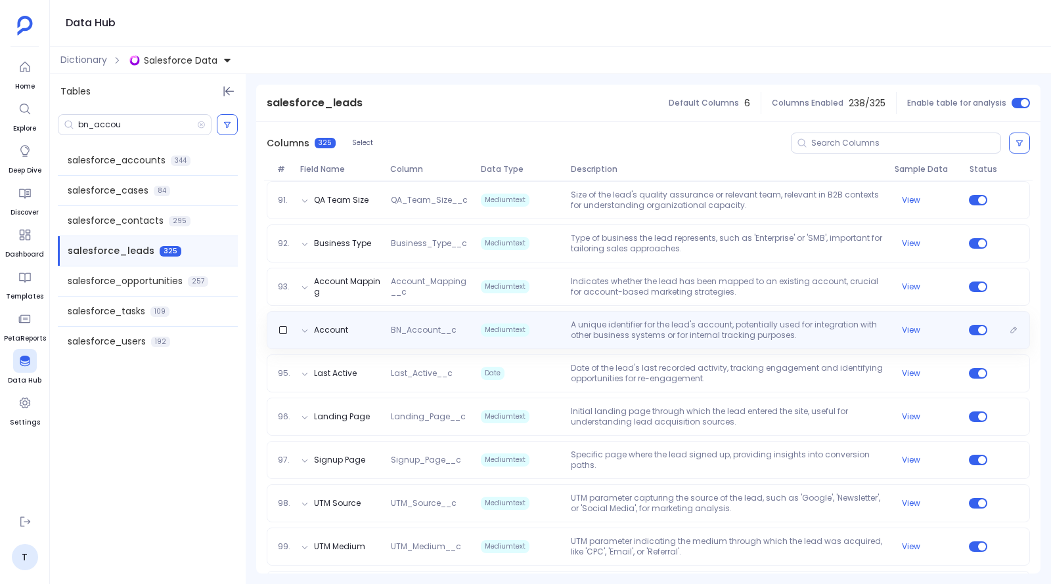
click at [608, 331] on p "A unique identifier for the lead's account, potentially used for integration wi…" at bounding box center [726, 330] width 323 height 21
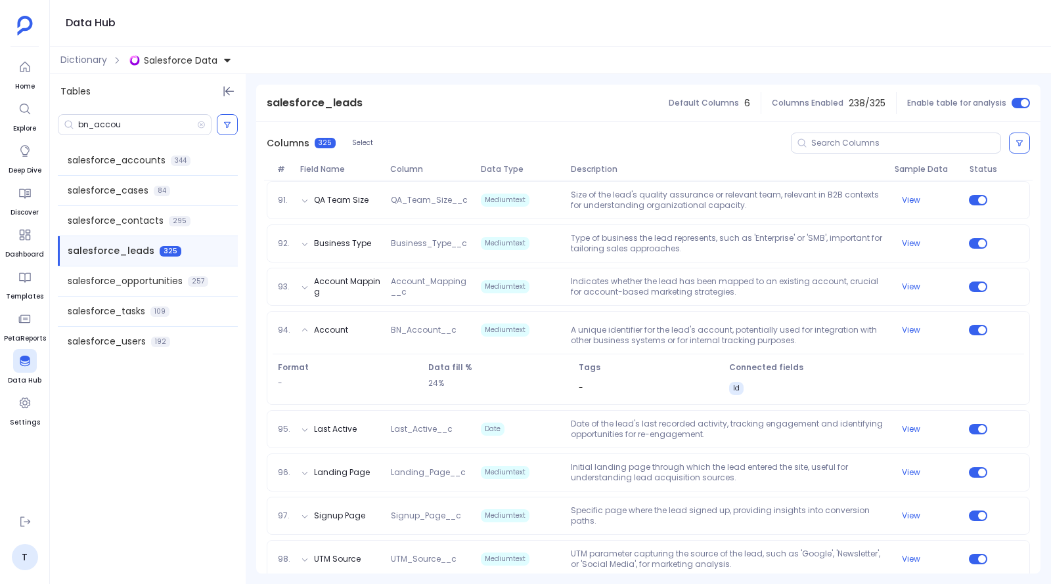
click at [198, 65] on span "Salesforce Data" at bounding box center [181, 60] width 74 height 13
click at [197, 137] on div "Salesforce Data Hubspot Data" at bounding box center [225, 106] width 197 height 68
click at [197, 128] on div "Hubspot Data" at bounding box center [226, 120] width 192 height 29
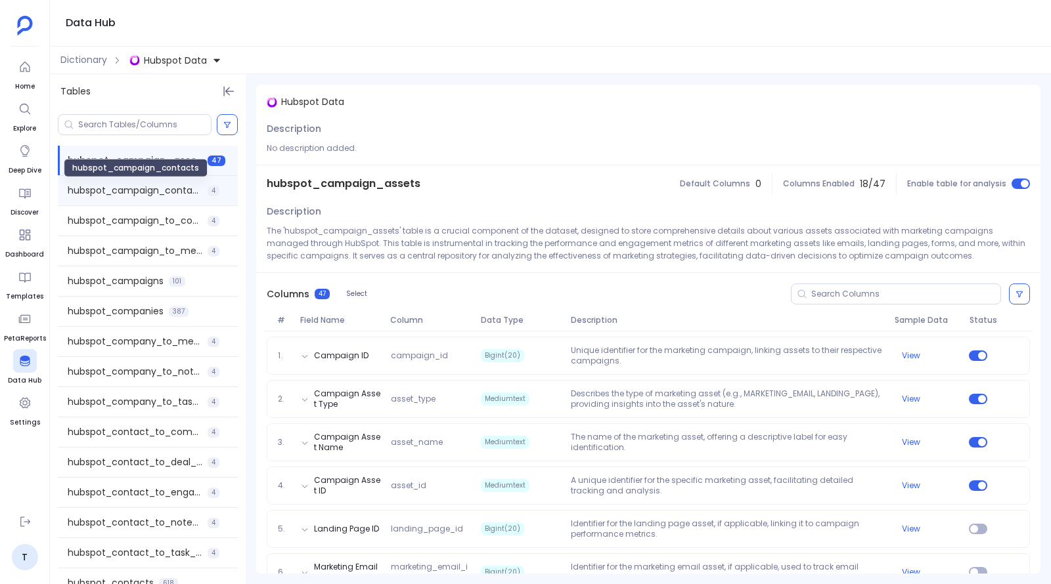
click at [165, 194] on span "hubspot_campaign_contacts" at bounding box center [135, 191] width 135 height 14
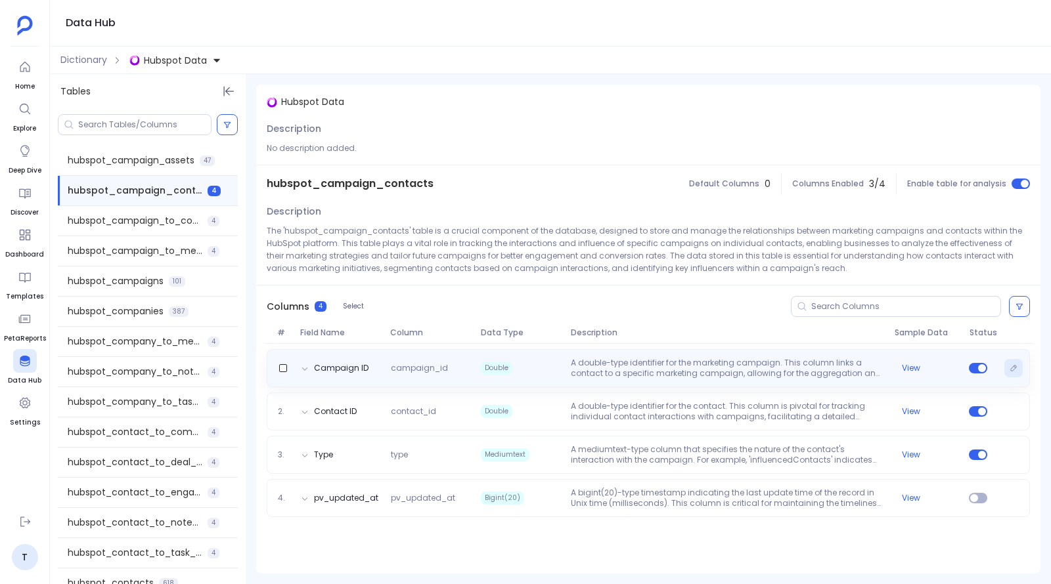
click at [1014, 364] on icon "Edit" at bounding box center [1013, 368] width 8 height 8
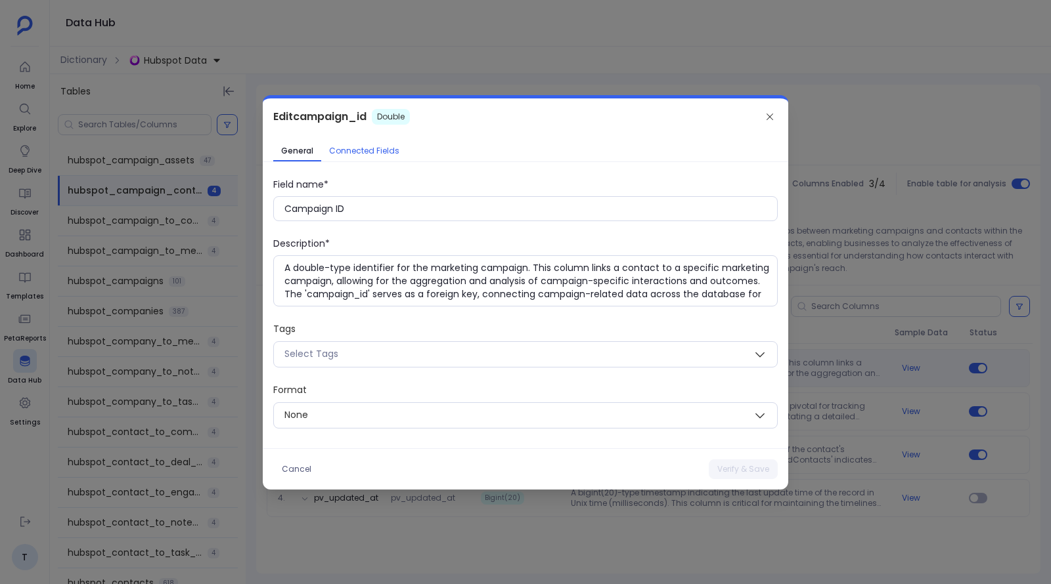
click at [376, 154] on span "Connected Fields" at bounding box center [364, 151] width 70 height 11
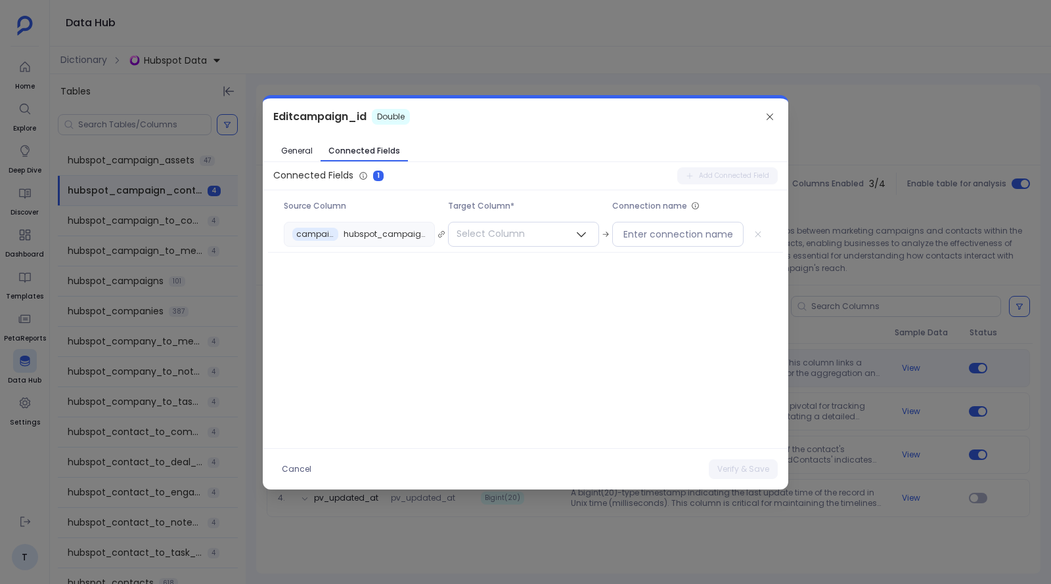
click at [849, 149] on div at bounding box center [525, 292] width 1051 height 584
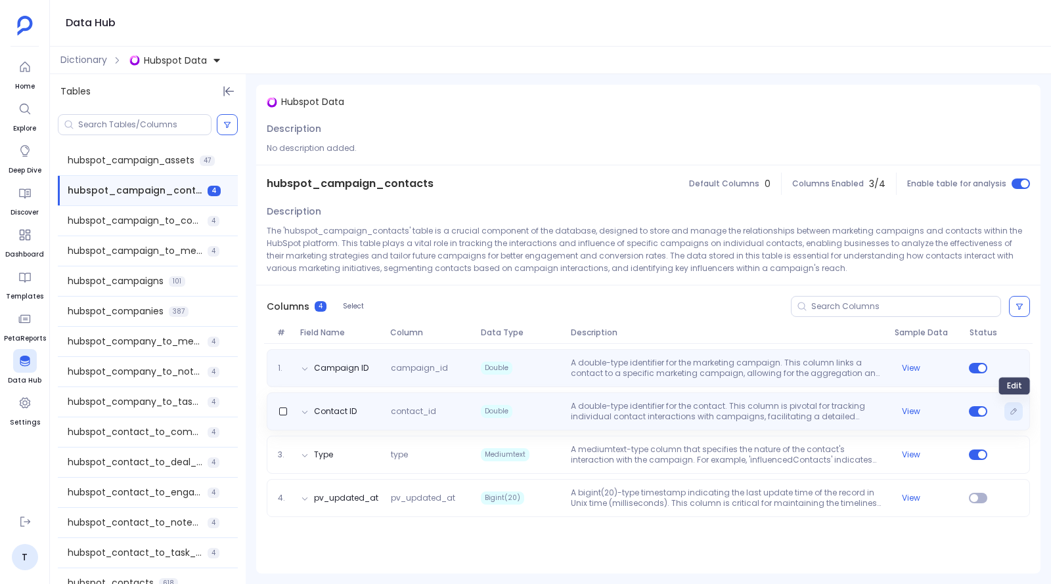
click at [1013, 408] on icon "Edit" at bounding box center [1013, 412] width 8 height 8
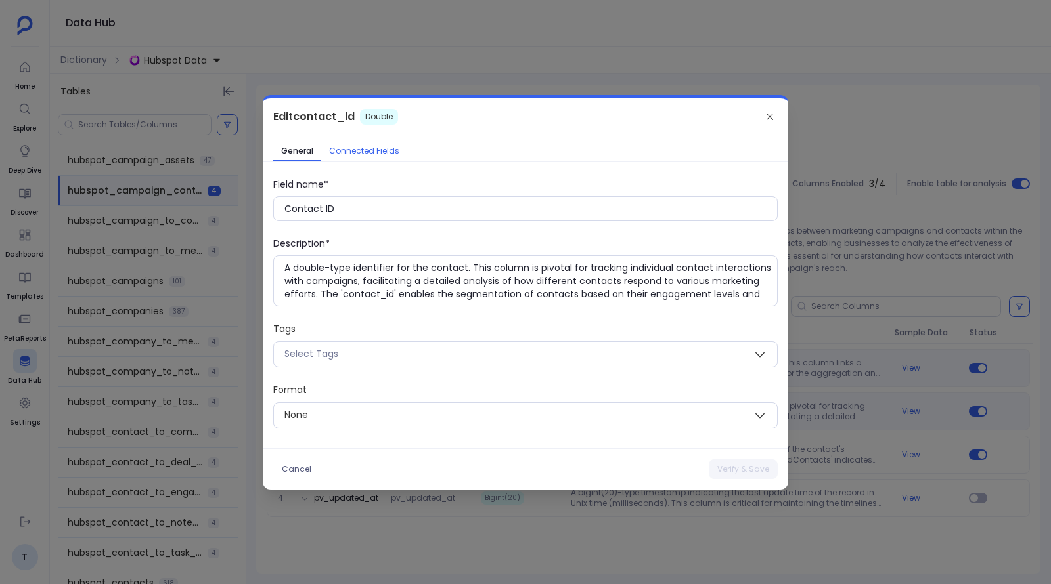
click at [372, 148] on span "Connected Fields" at bounding box center [364, 151] width 70 height 11
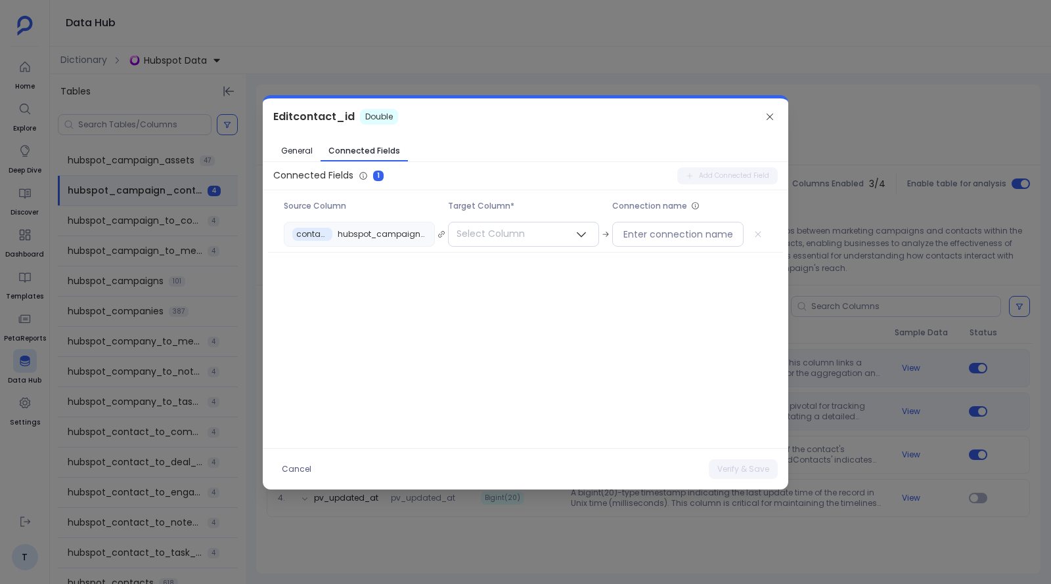
click at [227, 121] on div at bounding box center [525, 292] width 1051 height 584
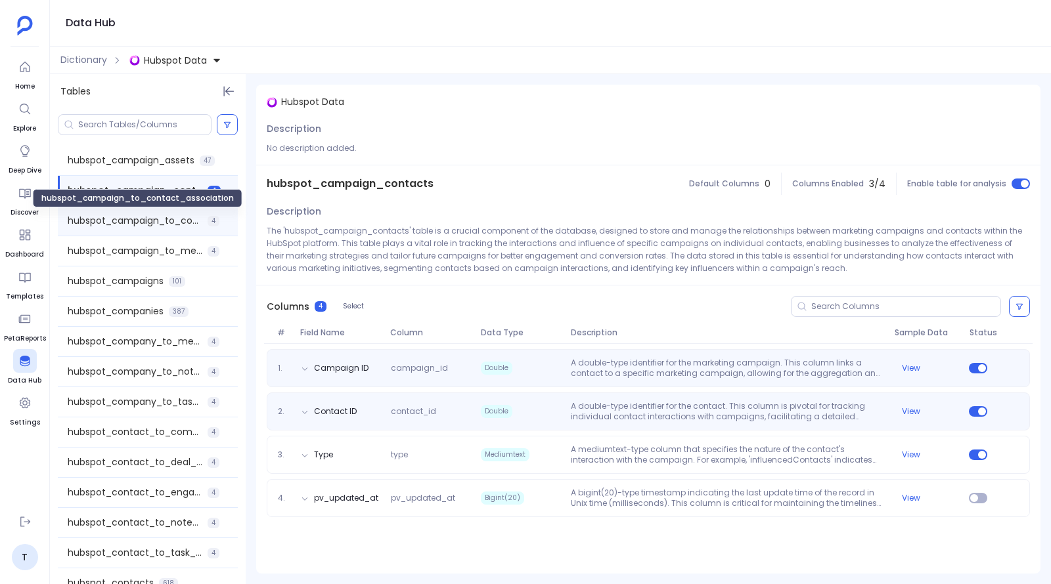
click at [143, 221] on span "hubspot_campaign_to_contact_association" at bounding box center [135, 221] width 135 height 14
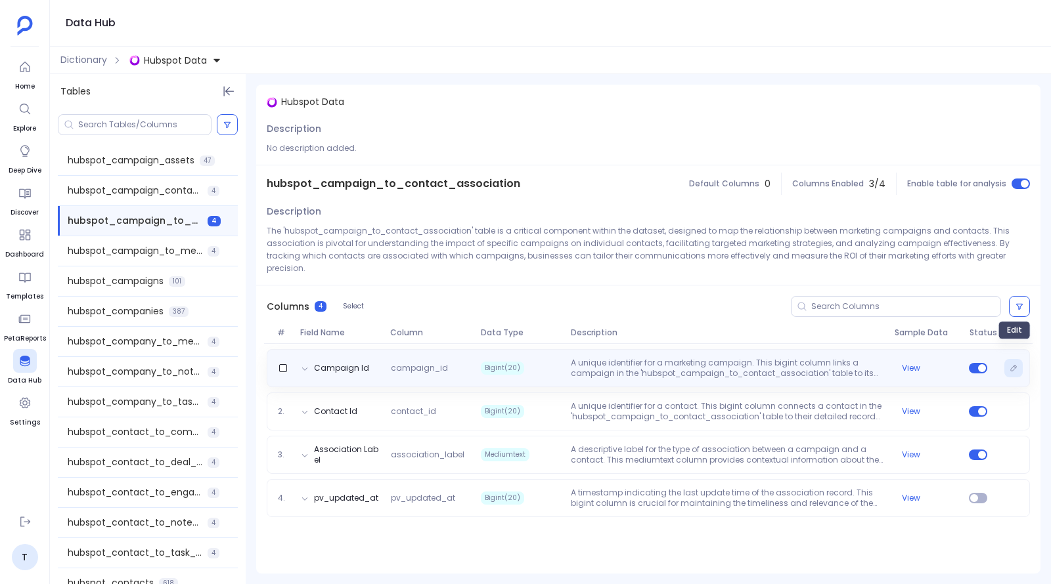
click at [1014, 359] on button "Edit" at bounding box center [1013, 368] width 18 height 18
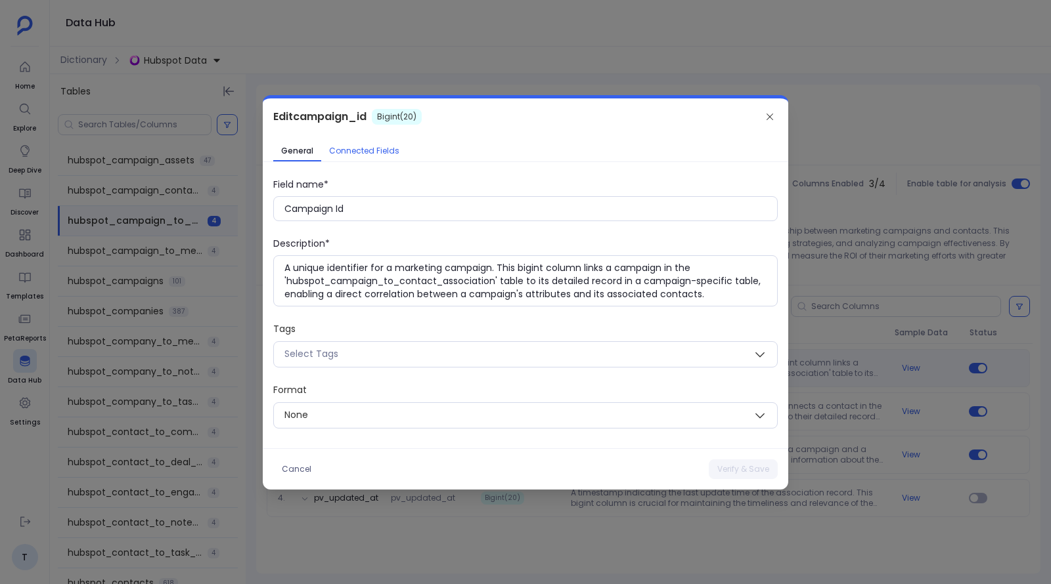
click at [365, 151] on span "Connected Fields" at bounding box center [364, 151] width 70 height 11
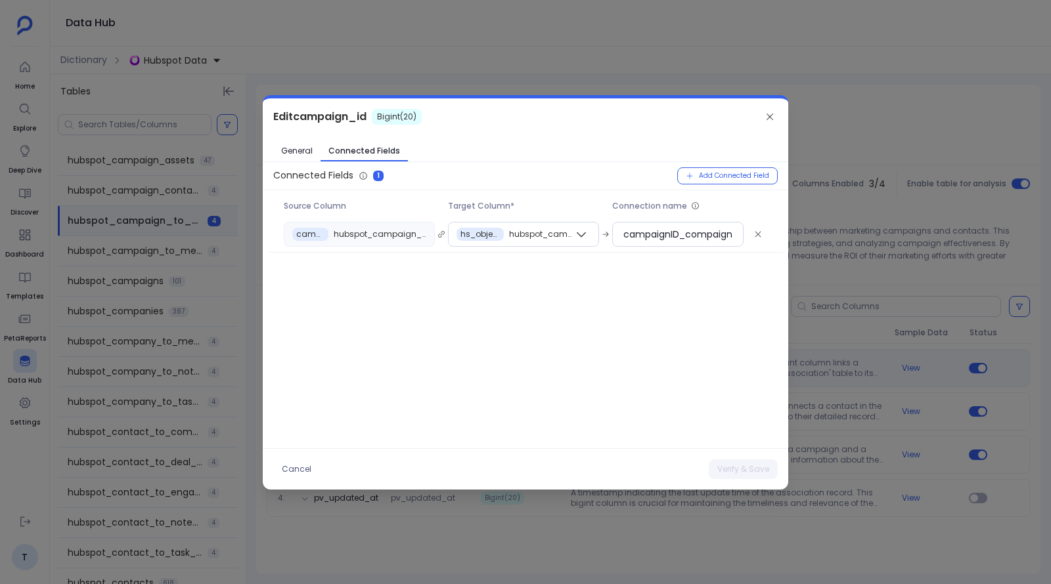
click at [494, 34] on div at bounding box center [525, 292] width 1051 height 584
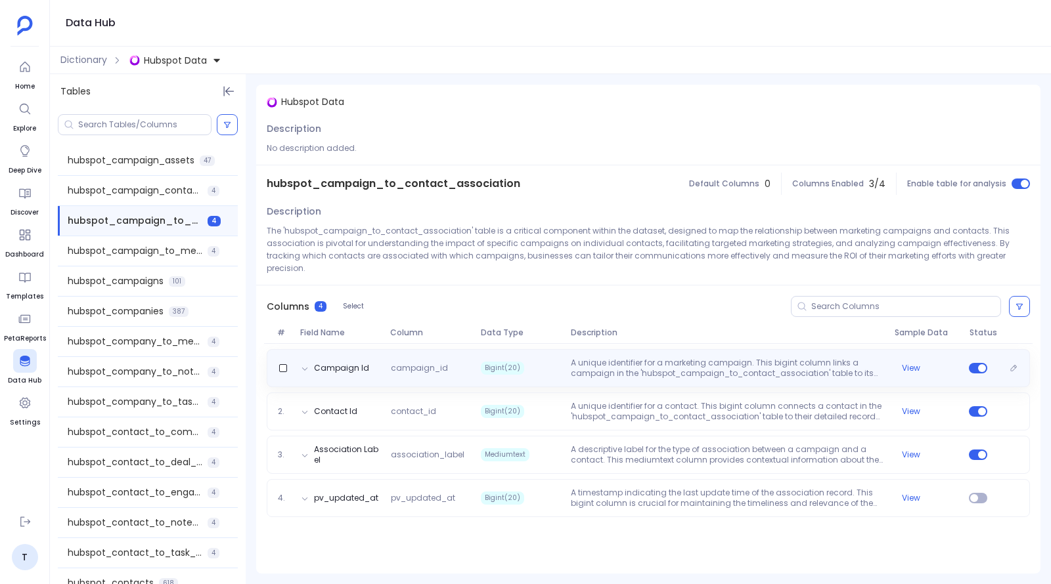
click at [618, 368] on div "Campaign Id campaign_id Bigint(20) A unique identifier for a marketing campaign…" at bounding box center [648, 368] width 763 height 38
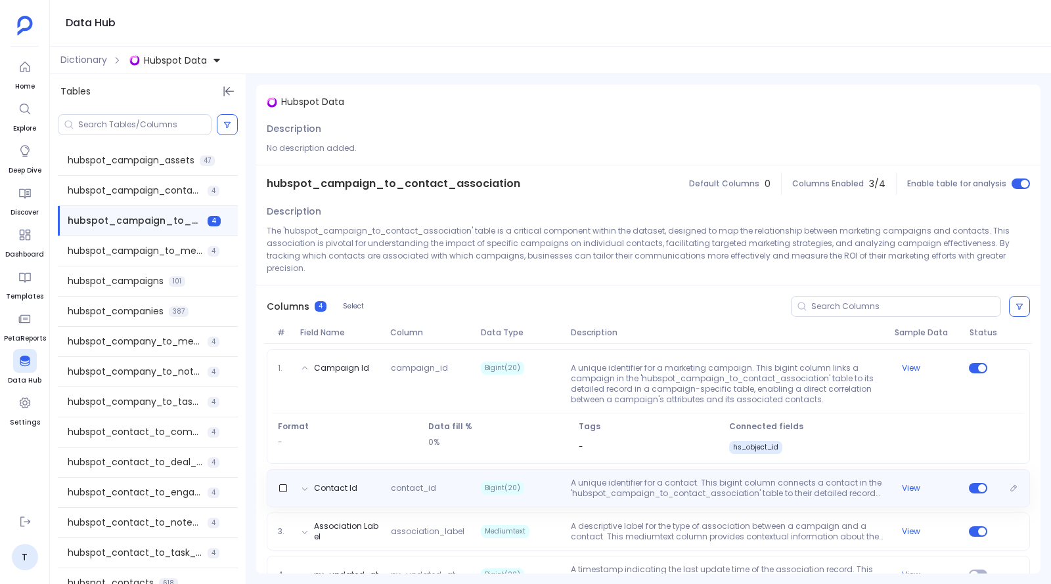
click at [462, 483] on span "contact_id" at bounding box center [430, 488] width 90 height 11
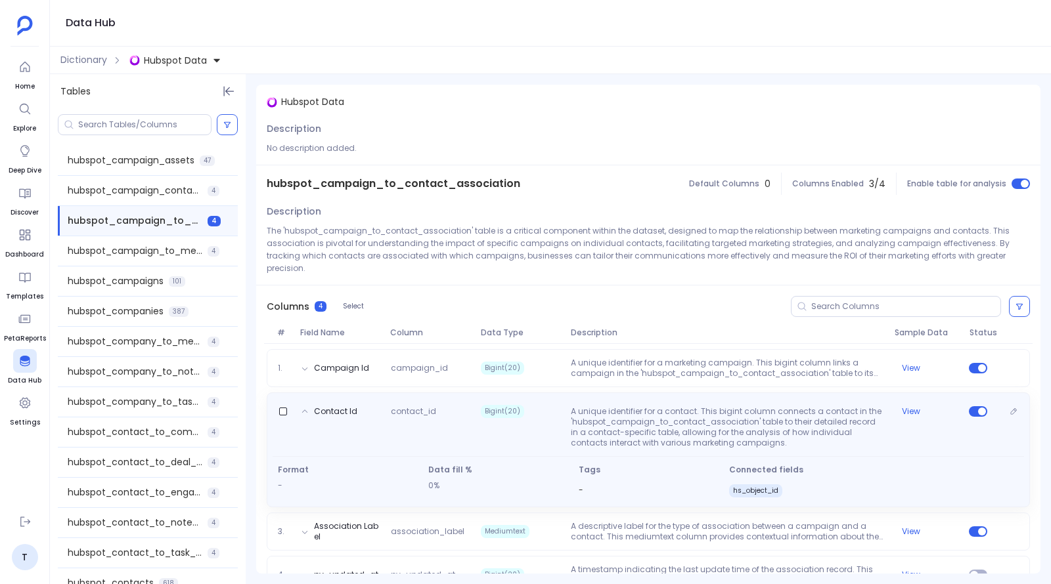
scroll to position [17, 0]
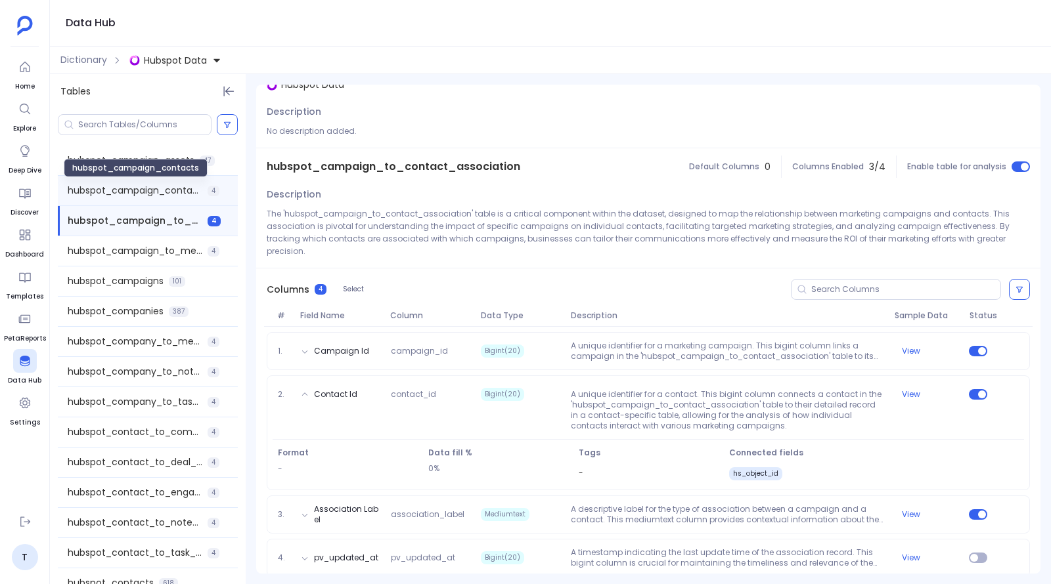
click at [150, 192] on span "hubspot_campaign_contacts" at bounding box center [135, 191] width 135 height 14
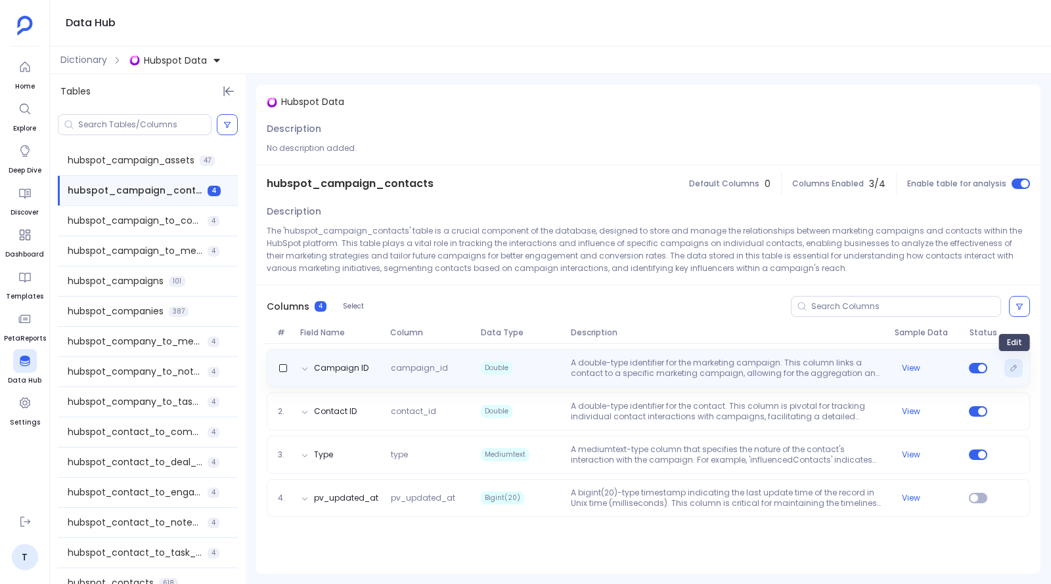
click at [1016, 371] on icon "Edit" at bounding box center [1013, 368] width 8 height 8
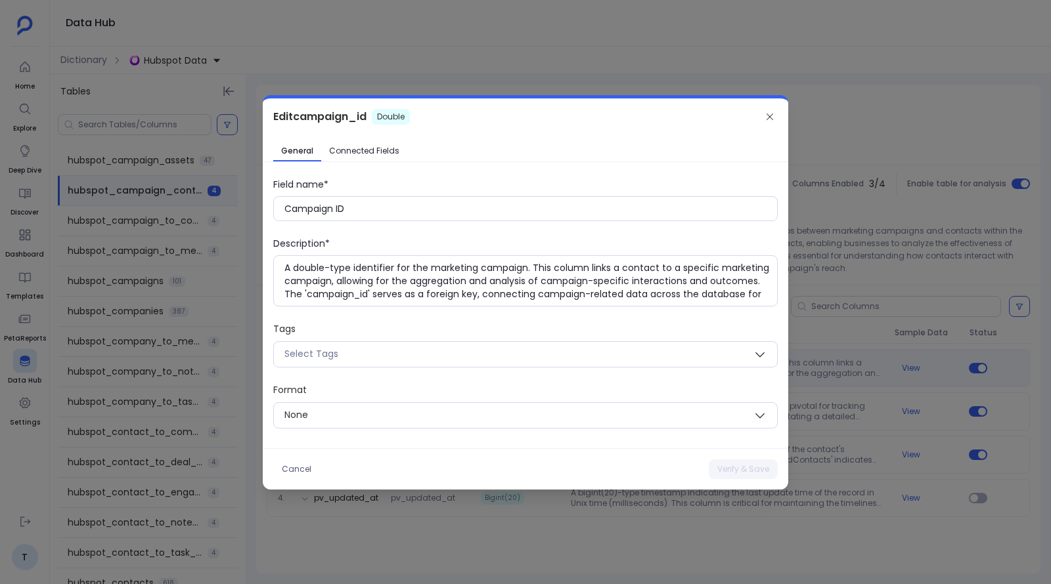
click at [365, 158] on link "Connected Fields" at bounding box center [364, 151] width 86 height 21
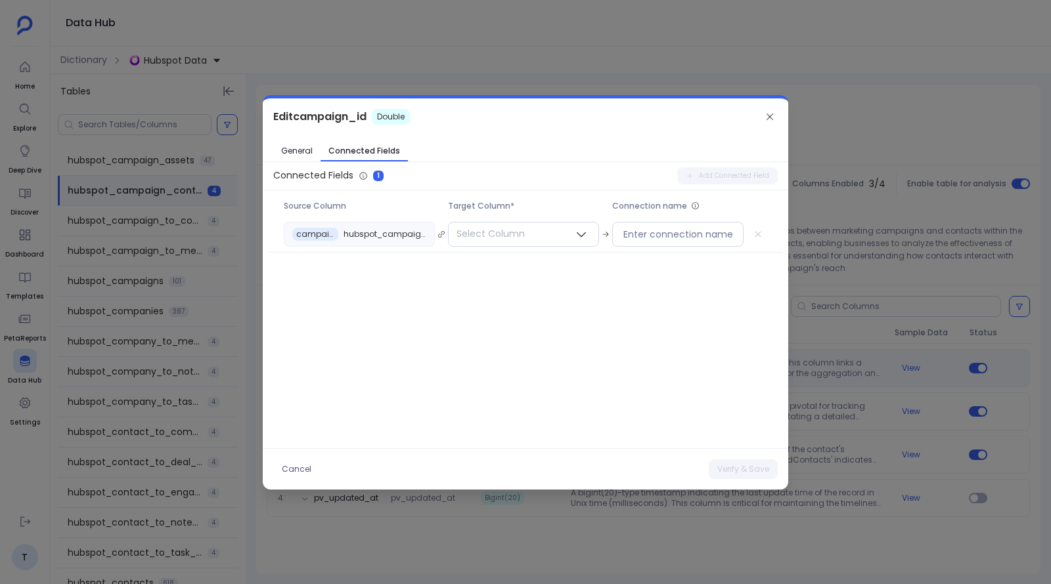
click at [532, 66] on div at bounding box center [525, 292] width 1051 height 584
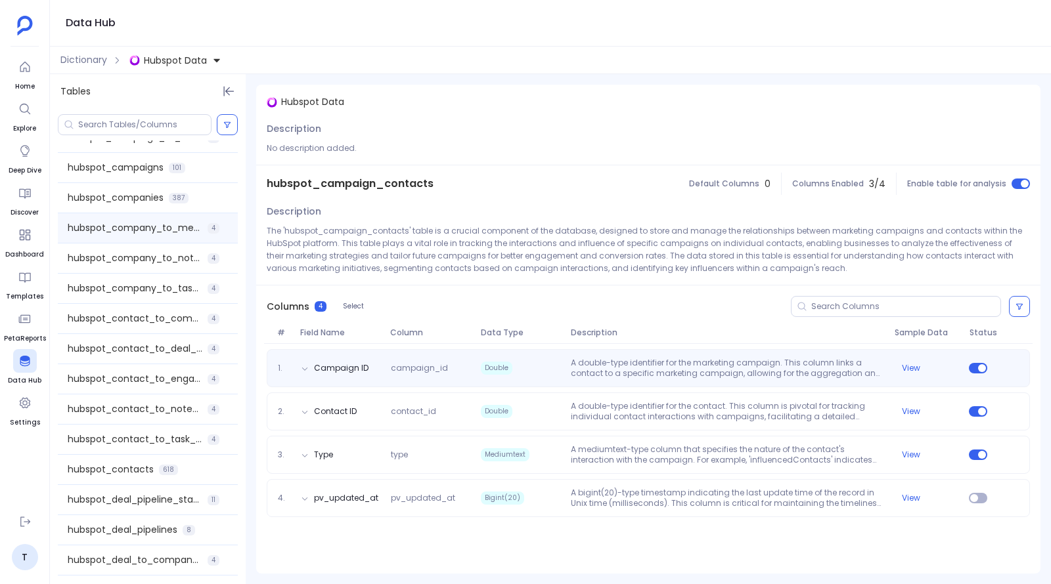
scroll to position [198, 0]
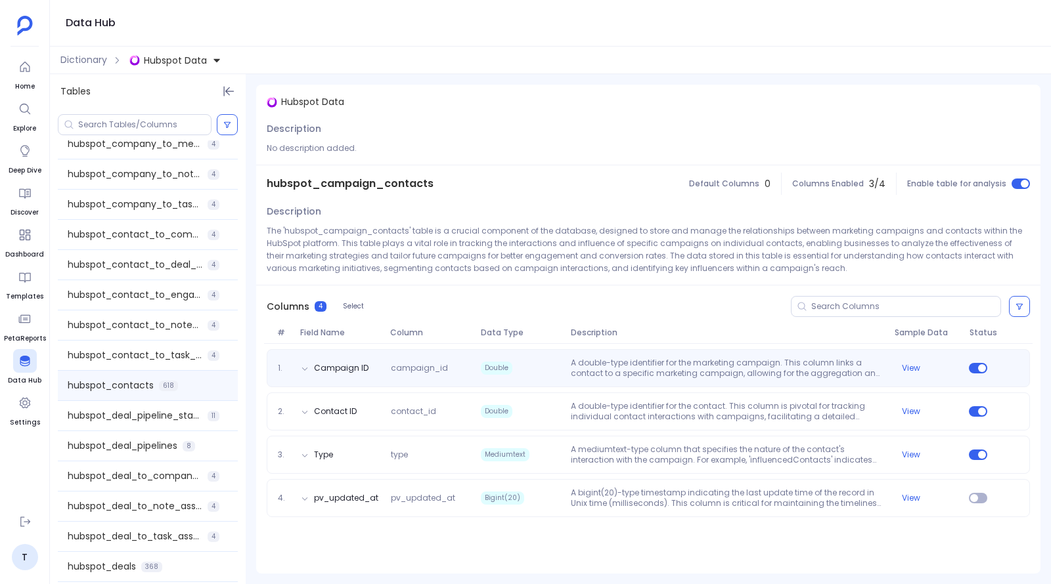
click at [128, 392] on div "hubspot_contacts 618" at bounding box center [148, 386] width 180 height 30
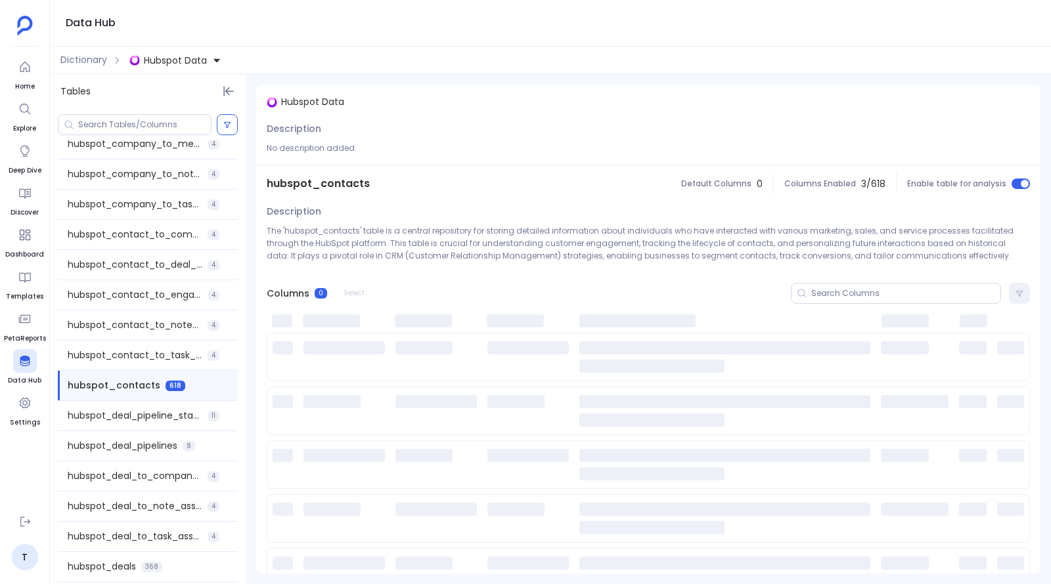
scroll to position [20, 0]
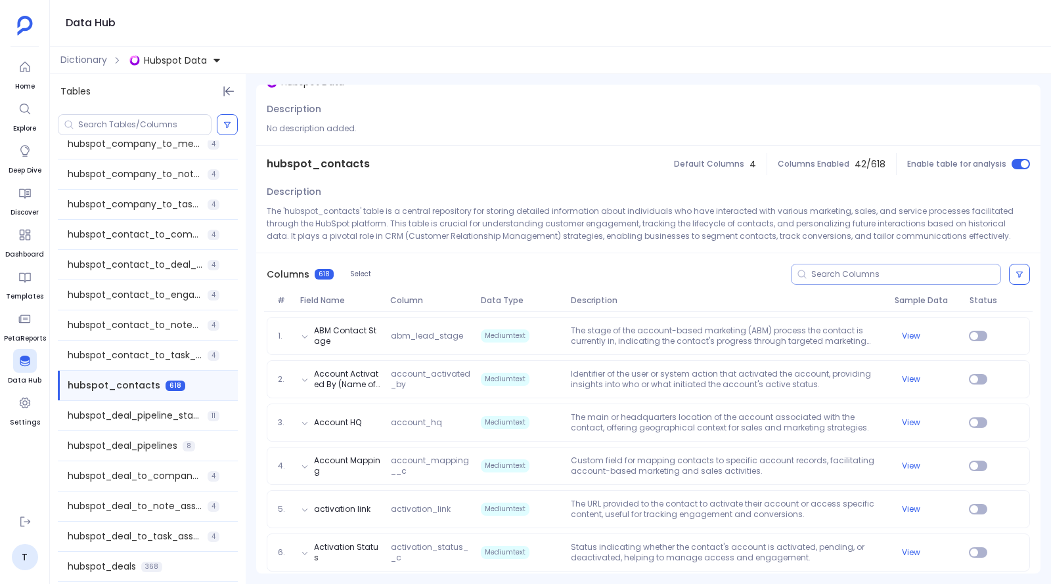
click at [845, 273] on input at bounding box center [905, 274] width 189 height 11
type input "camp"
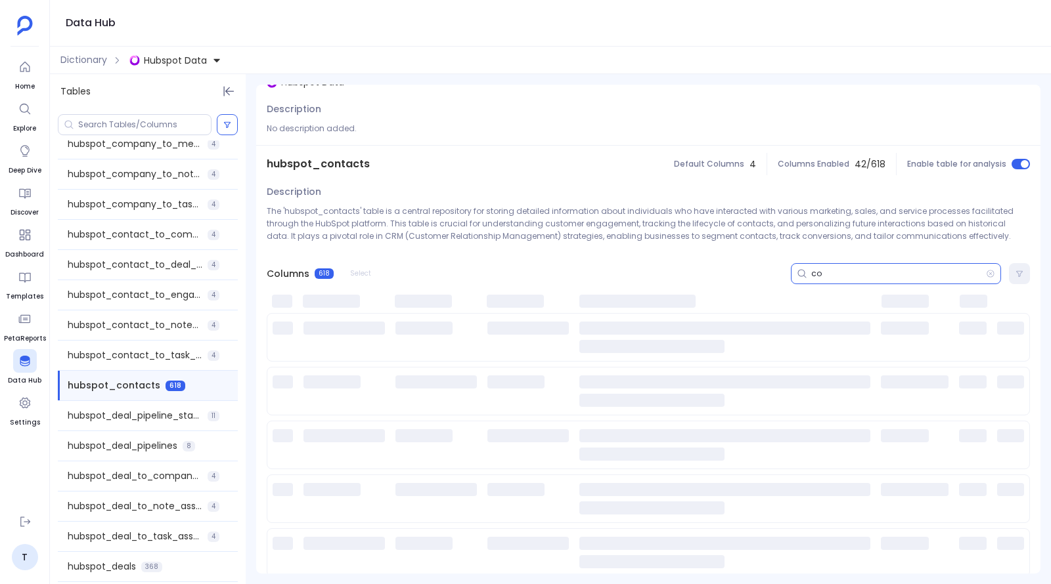
type input "c"
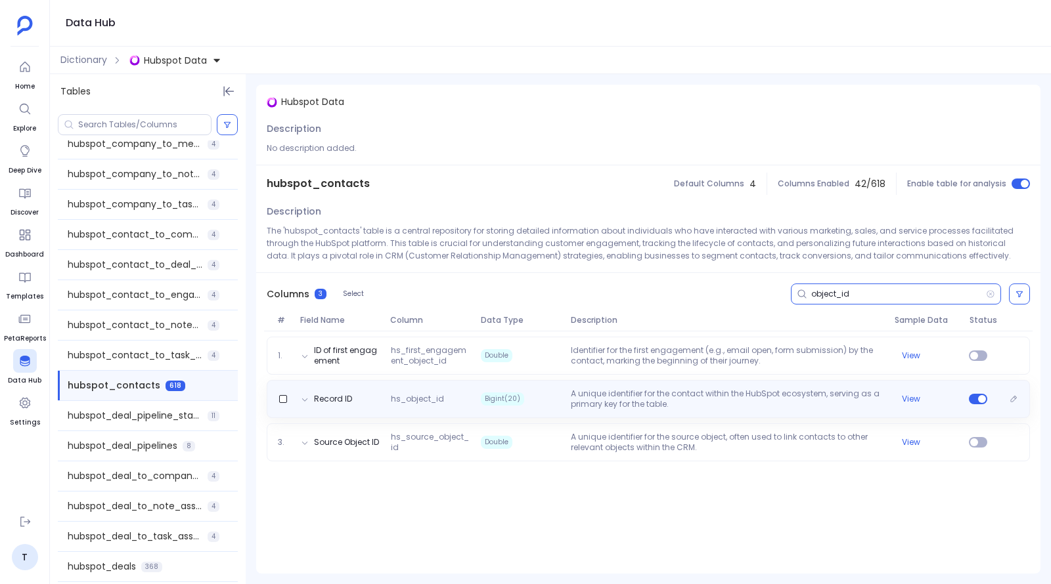
scroll to position [0, 0]
type input "object_id"
click at [751, 399] on p "A unique identifier for the contact within the HubSpot ecosystem, serving as a …" at bounding box center [726, 399] width 323 height 21
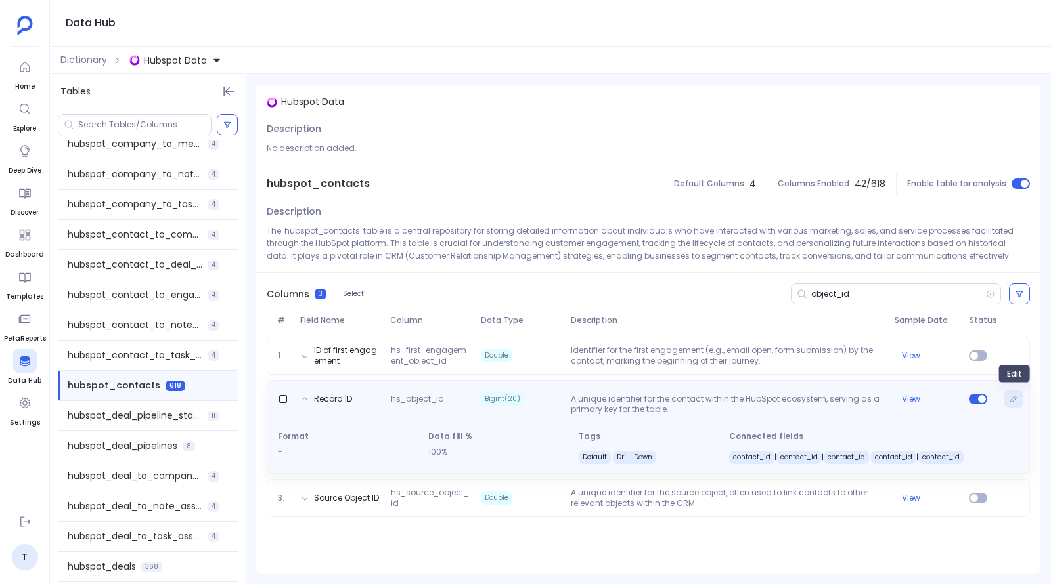
click at [1013, 398] on icon "Edit" at bounding box center [1013, 399] width 8 height 8
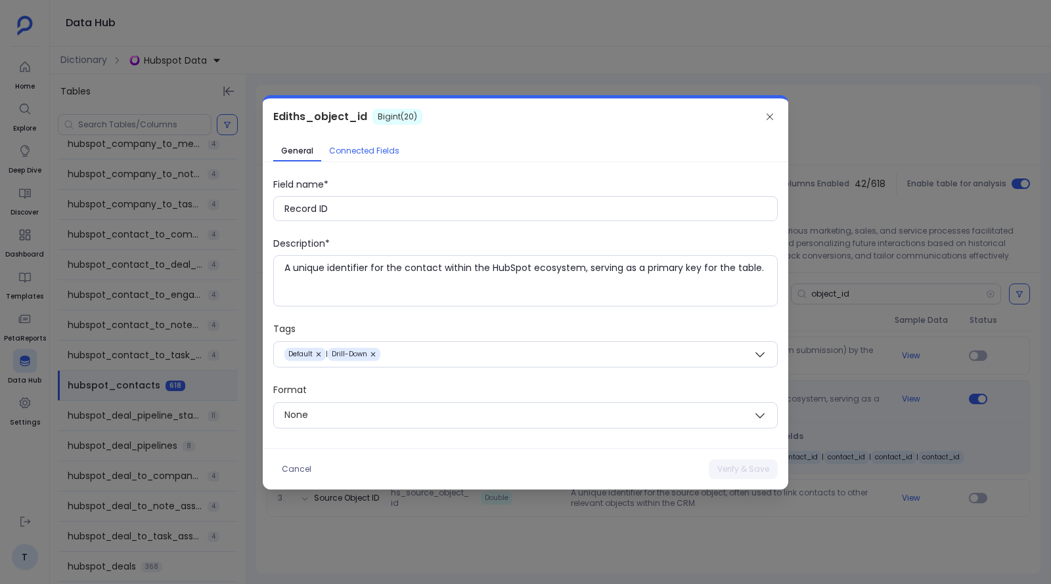
click at [363, 154] on span "Connected Fields" at bounding box center [364, 151] width 70 height 11
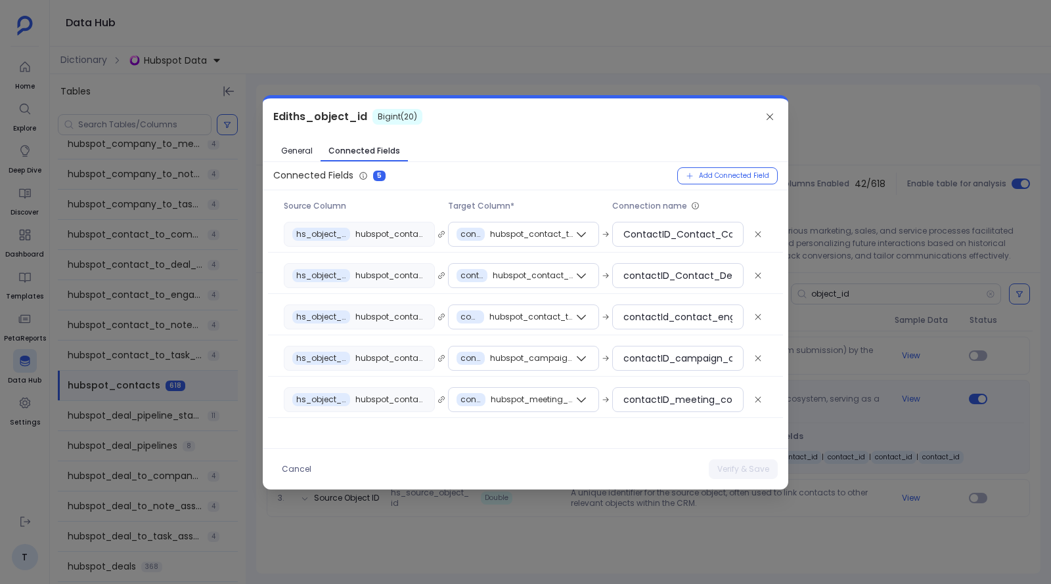
click at [828, 159] on div at bounding box center [525, 292] width 1051 height 584
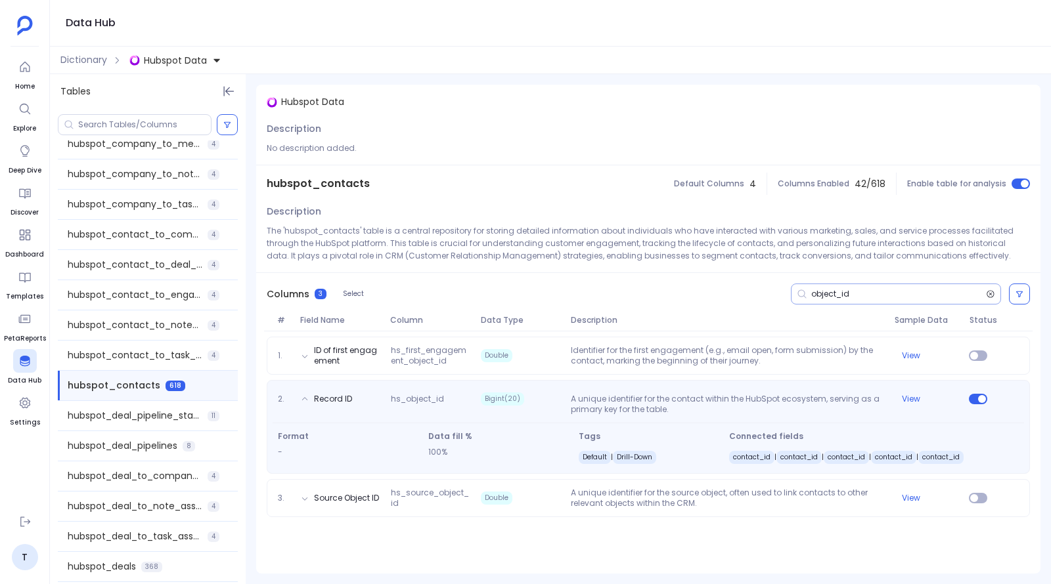
click at [991, 293] on icon at bounding box center [990, 293] width 7 height 7
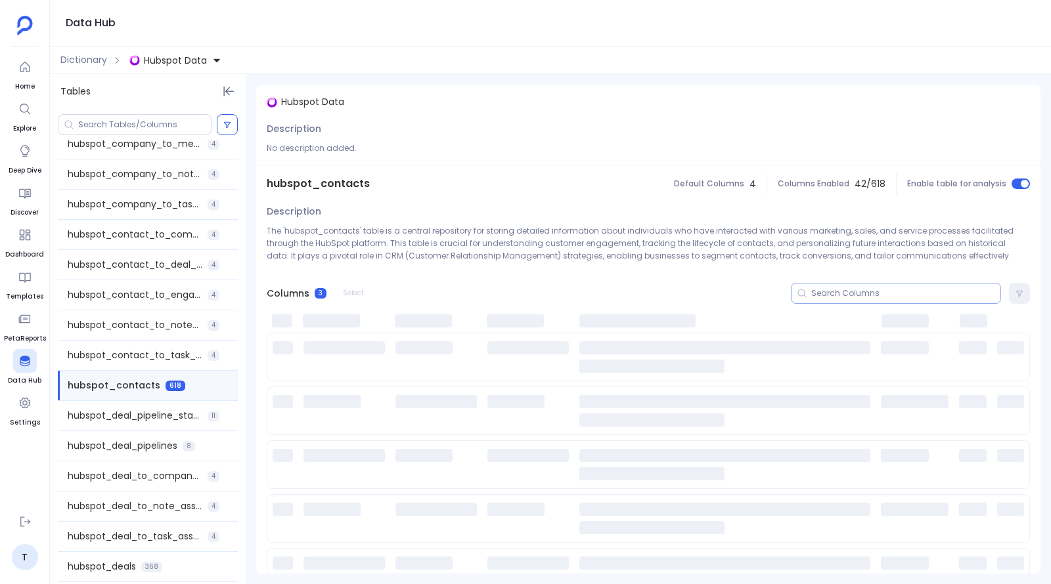
click at [878, 295] on input at bounding box center [905, 293] width 189 height 11
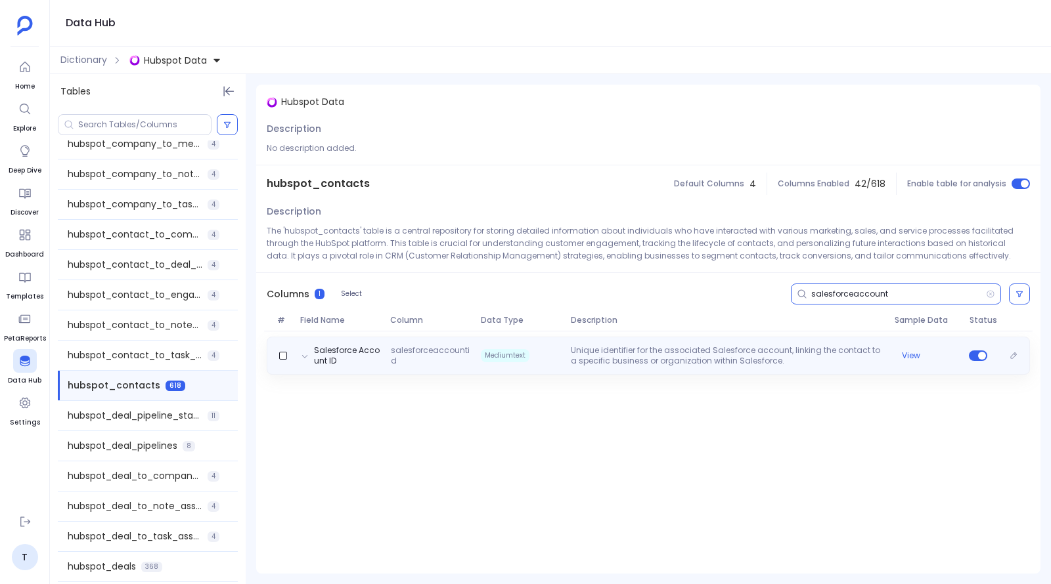
type input "salesforceaccount"
click at [805, 353] on p "Unique identifier for the associated Salesforce account, linking the contact to…" at bounding box center [726, 355] width 323 height 21
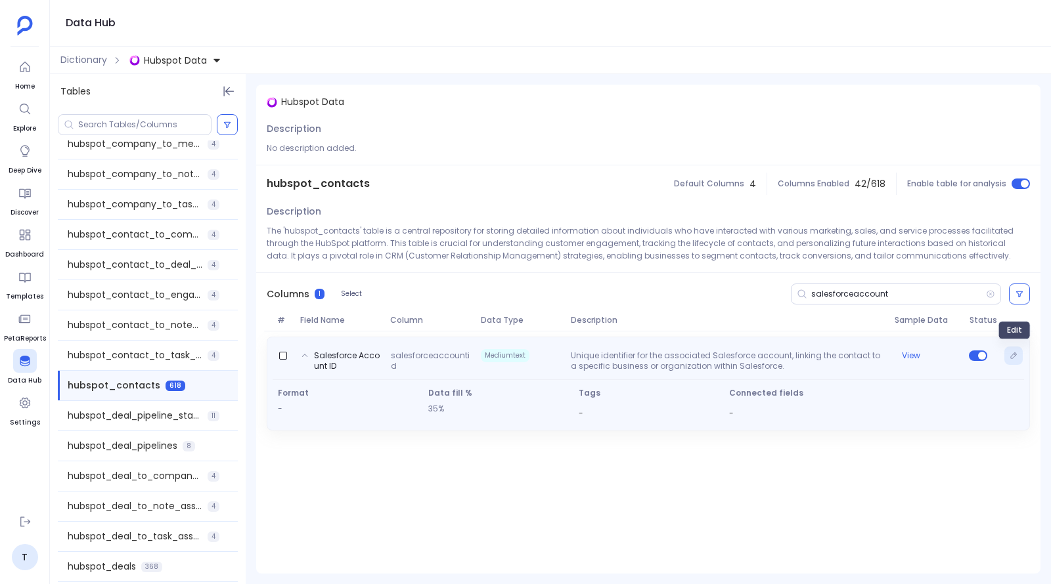
click at [1012, 352] on icon "Edit" at bounding box center [1013, 356] width 8 height 8
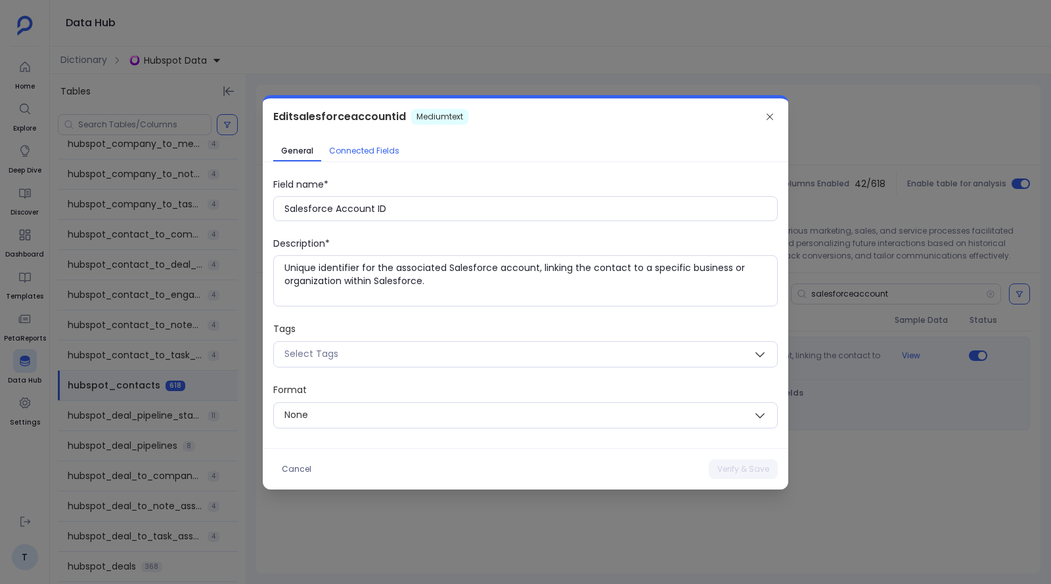
click at [353, 150] on span "Connected Fields" at bounding box center [364, 151] width 70 height 11
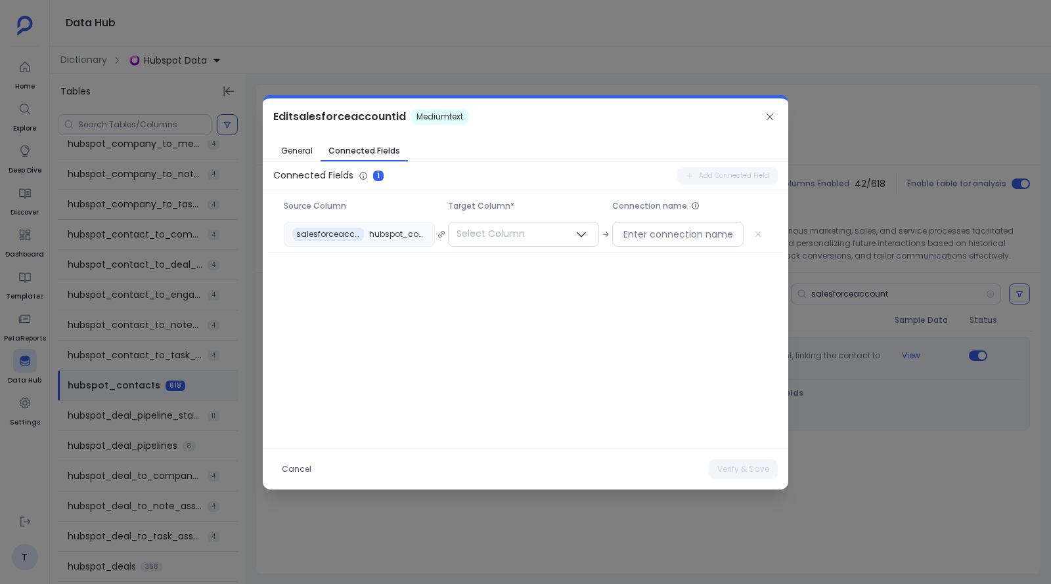
click at [809, 252] on div at bounding box center [525, 292] width 1051 height 584
